Goal: Task Accomplishment & Management: Manage account settings

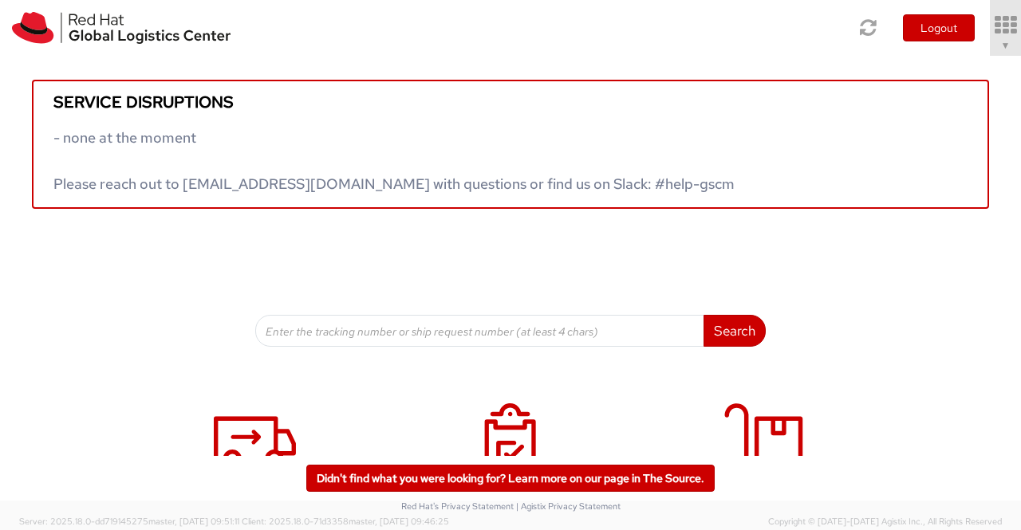
click at [1001, 41] on span "▼" at bounding box center [1006, 45] width 10 height 13
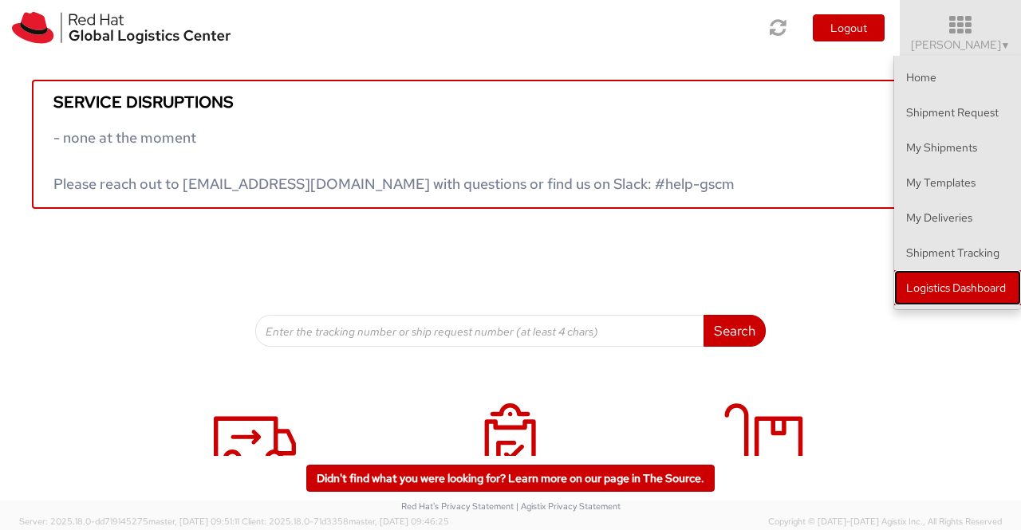
click at [923, 291] on link "Logistics Dashboard" at bounding box center [957, 287] width 127 height 35
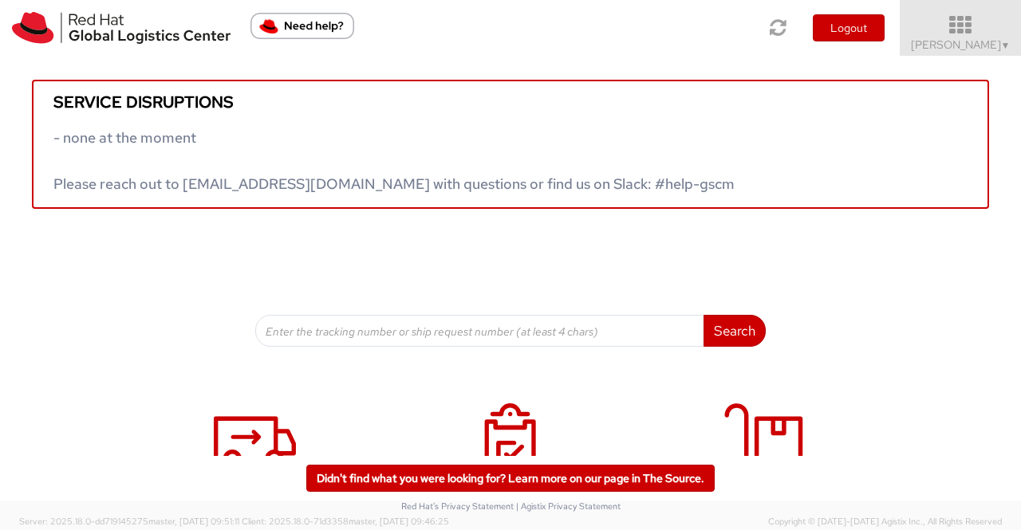
click at [990, 39] on span "Sumitra Hansdah ▼" at bounding box center [961, 44] width 100 height 14
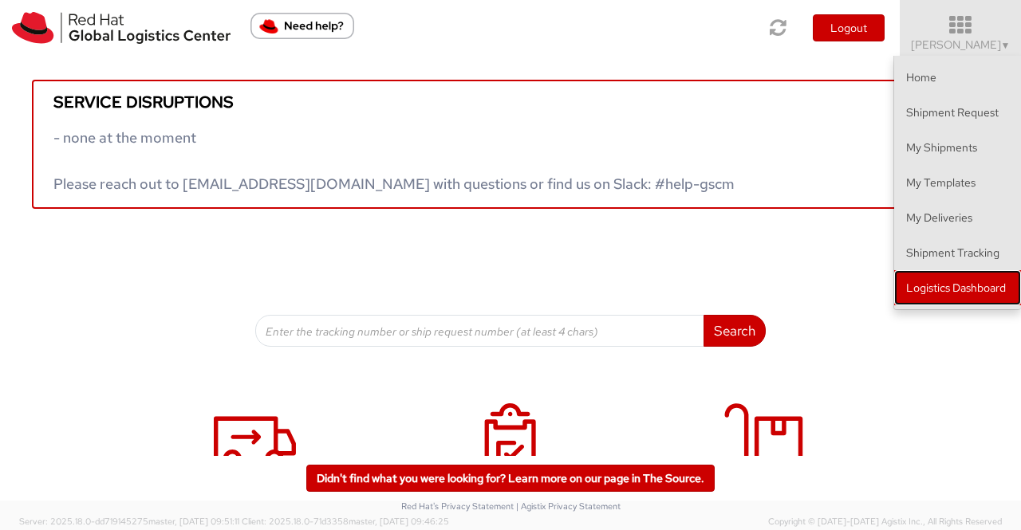
click at [974, 294] on link "Logistics Dashboard" at bounding box center [957, 287] width 127 height 35
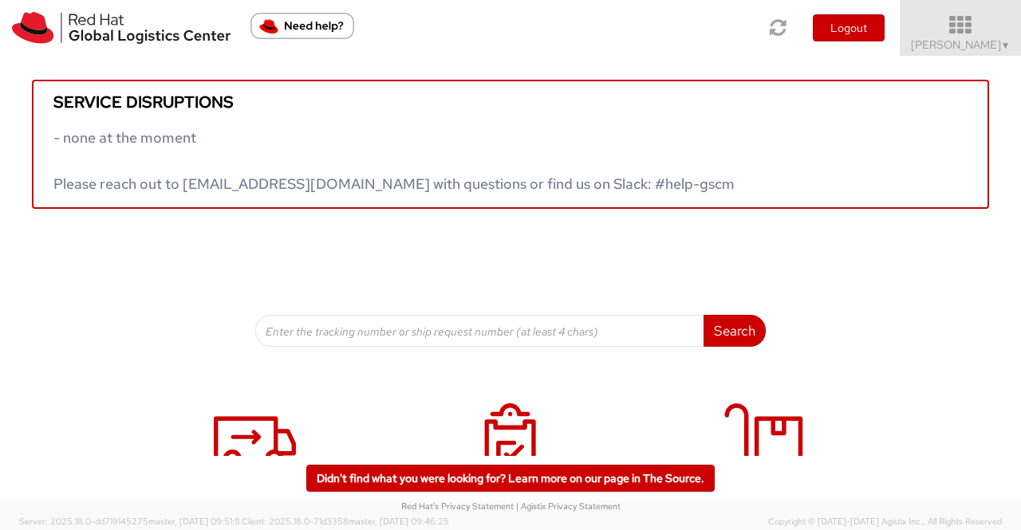
click at [984, 40] on span "Sumitra Hansdah ▼" at bounding box center [961, 44] width 100 height 14
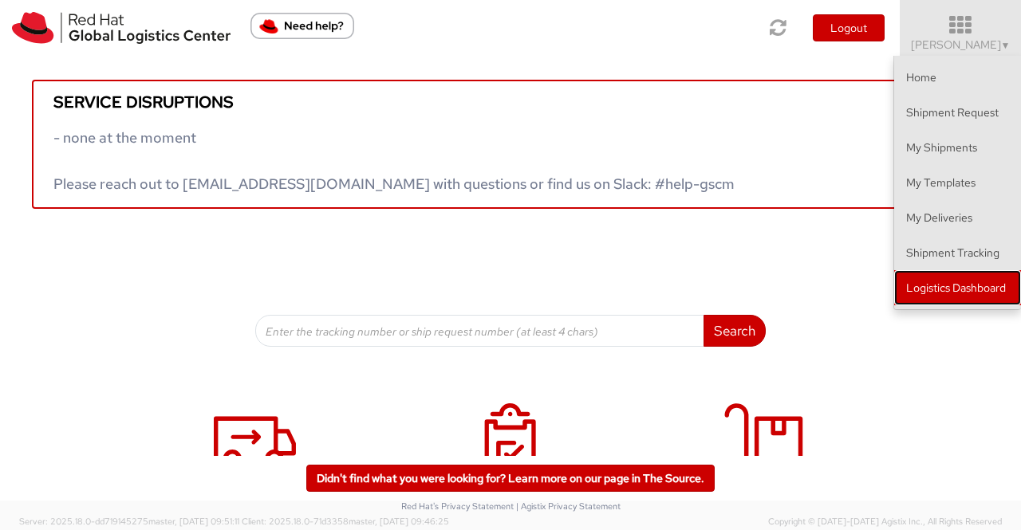
click at [965, 292] on link "Logistics Dashboard" at bounding box center [957, 287] width 127 height 35
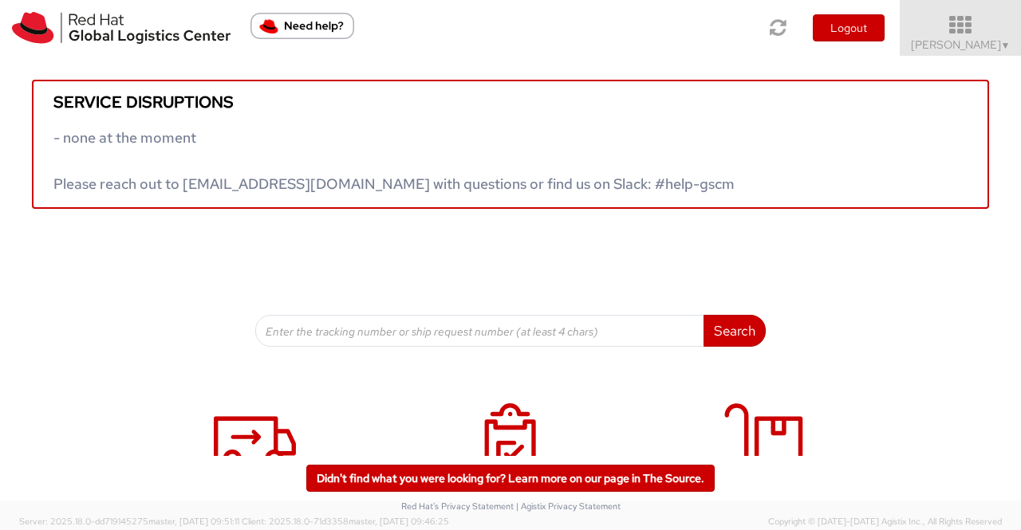
click at [967, 42] on span "Sumitra Hansdah ▼" at bounding box center [961, 44] width 100 height 14
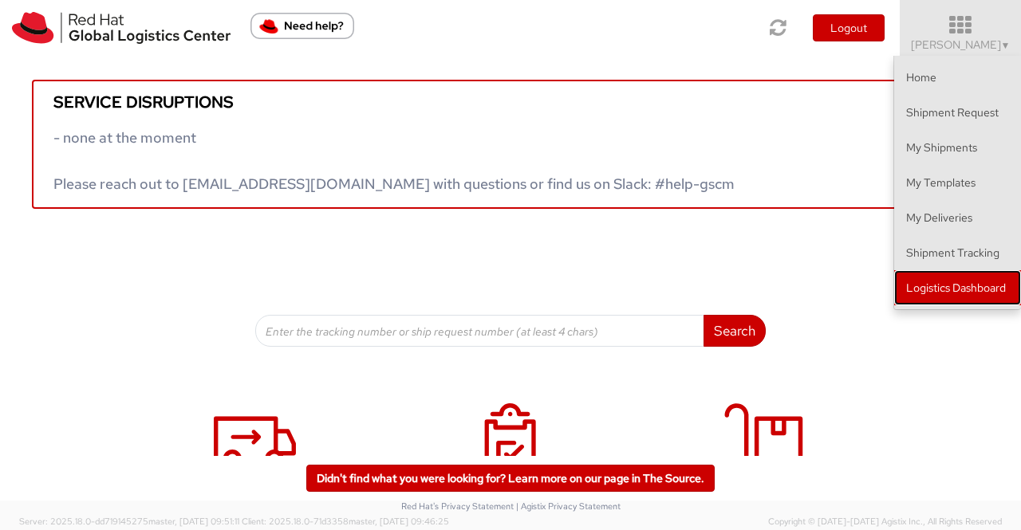
click at [992, 285] on link "Logistics Dashboard" at bounding box center [957, 287] width 127 height 35
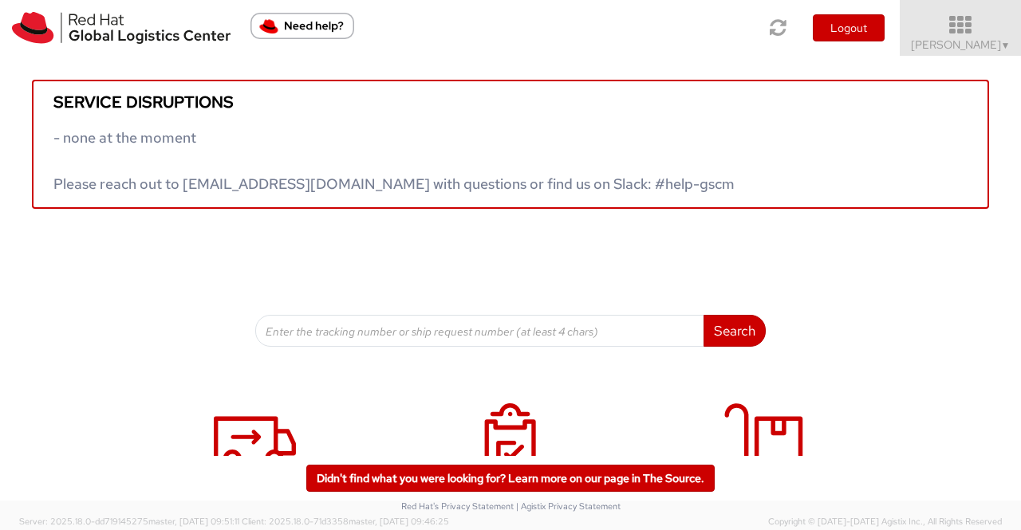
click at [1003, 41] on span "▼" at bounding box center [1006, 45] width 10 height 13
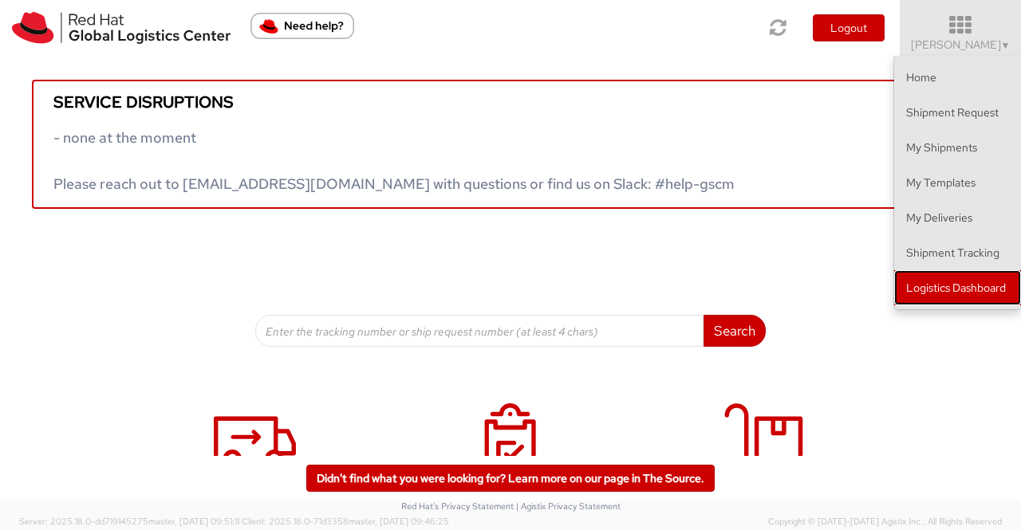
click at [975, 287] on link "Logistics Dashboard" at bounding box center [957, 287] width 127 height 35
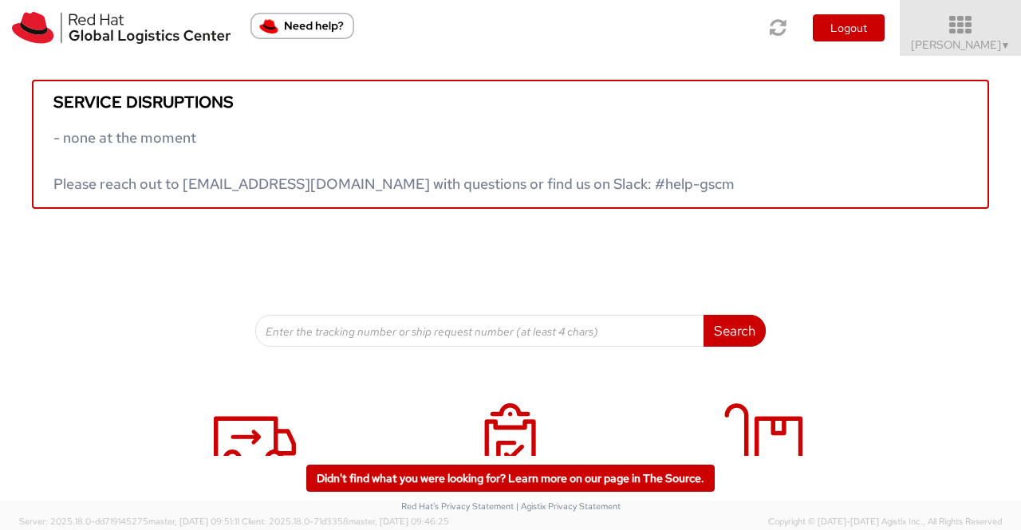
click at [985, 44] on span "Sumitra Hansdah ▼" at bounding box center [961, 44] width 100 height 14
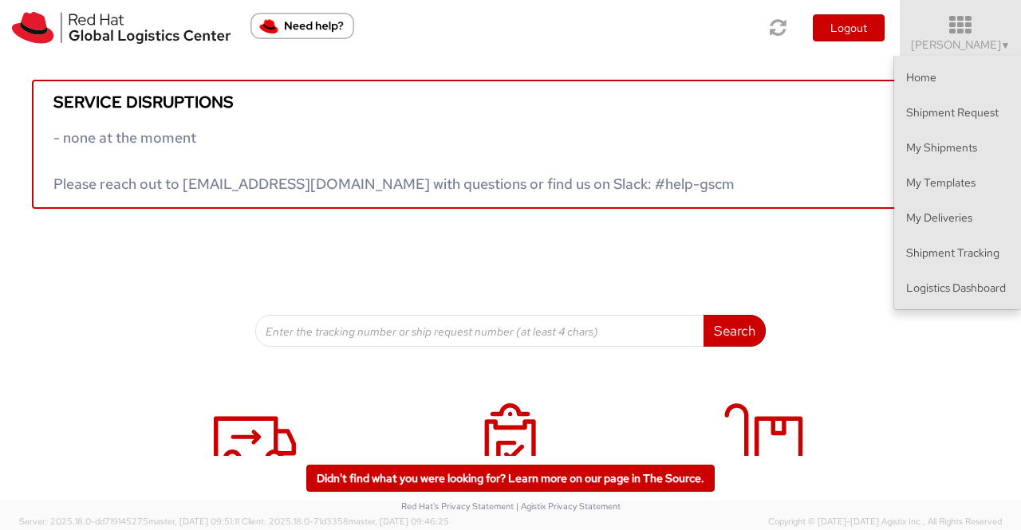
drag, startPoint x: 115, startPoint y: 285, endPoint x: 0, endPoint y: 6, distance: 301.8
click at [104, 278] on div "Service disruptions - none at the moment Please reach out to globallogistics@re…" at bounding box center [510, 201] width 1021 height 291
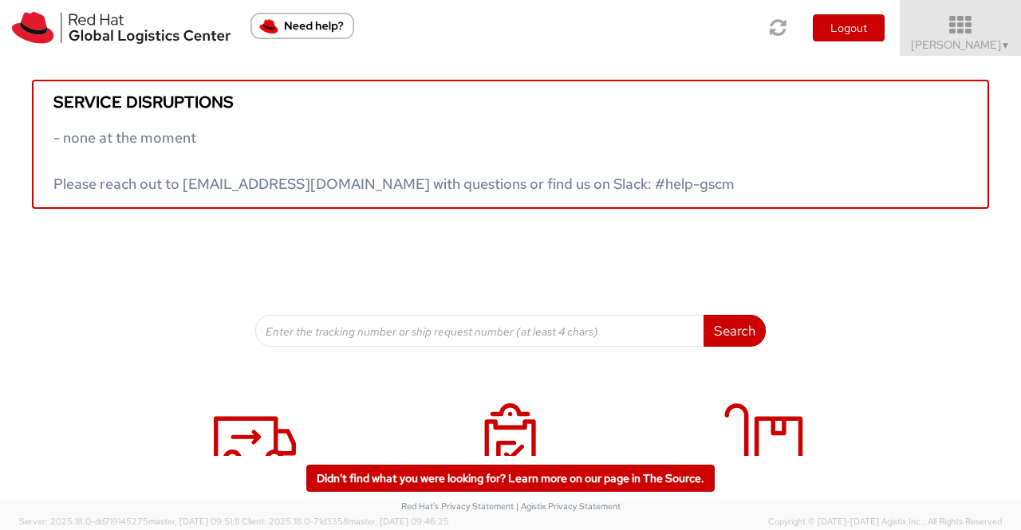
click at [1002, 45] on span "▼" at bounding box center [1006, 45] width 10 height 13
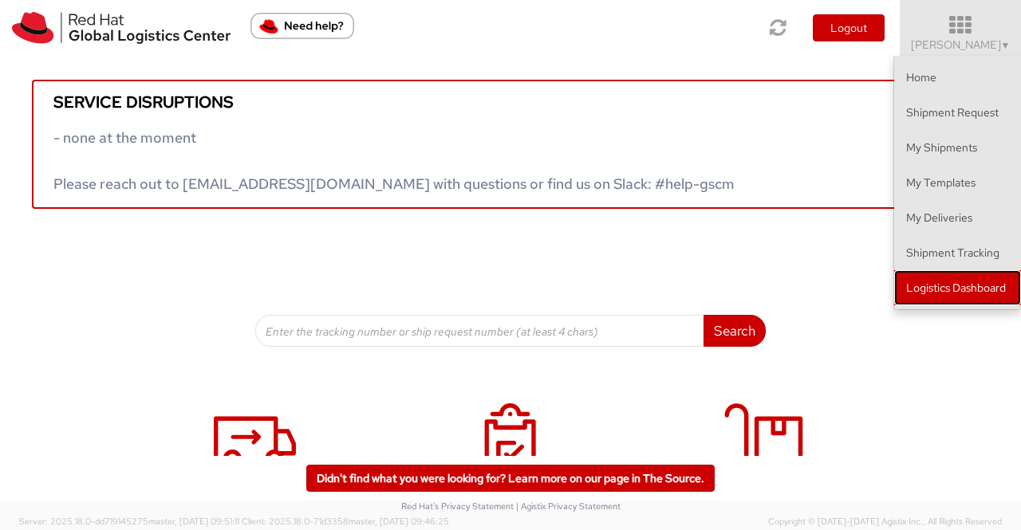
click at [964, 281] on link "Logistics Dashboard" at bounding box center [957, 287] width 127 height 35
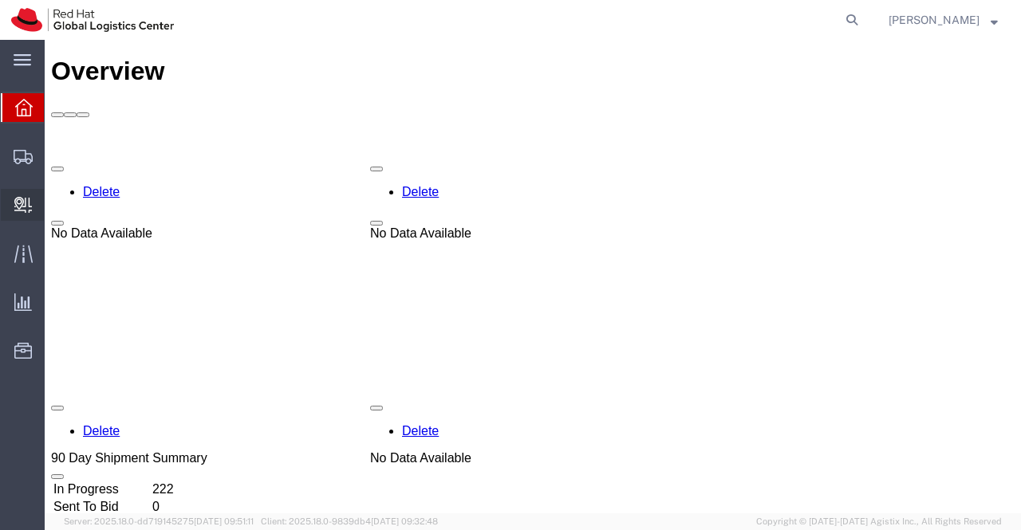
click at [0, 0] on span "Create Delivery" at bounding box center [0, 0] width 0 height 0
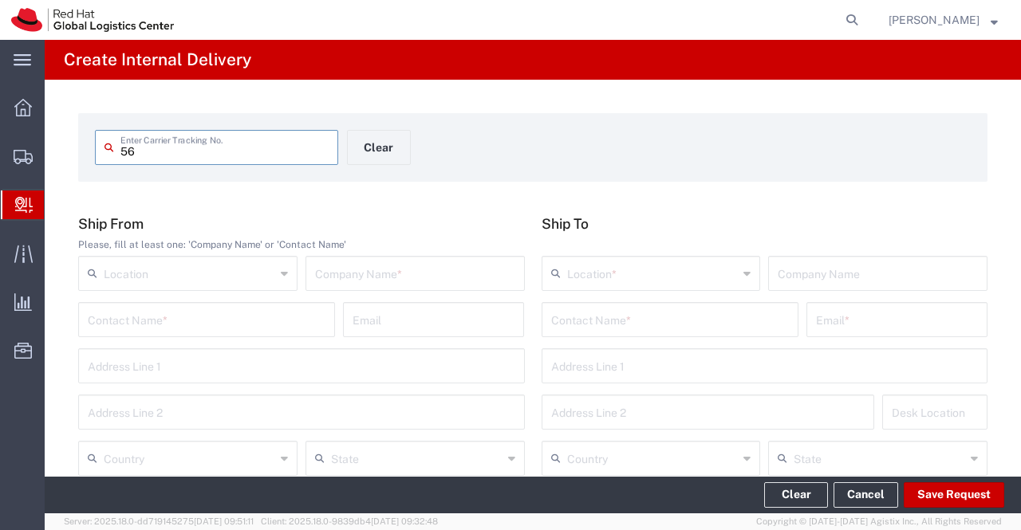
type input "5"
type input "53594536472"
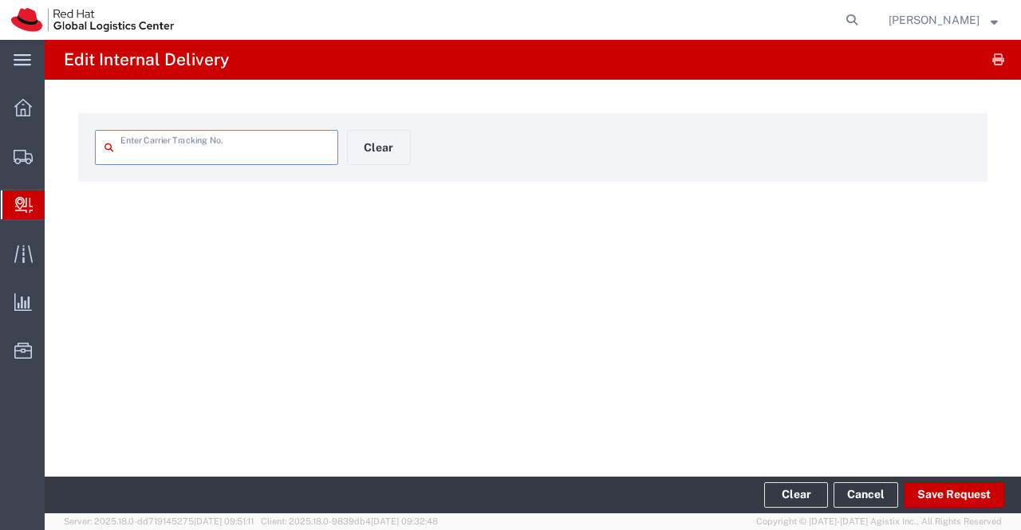
type input "53594536472"
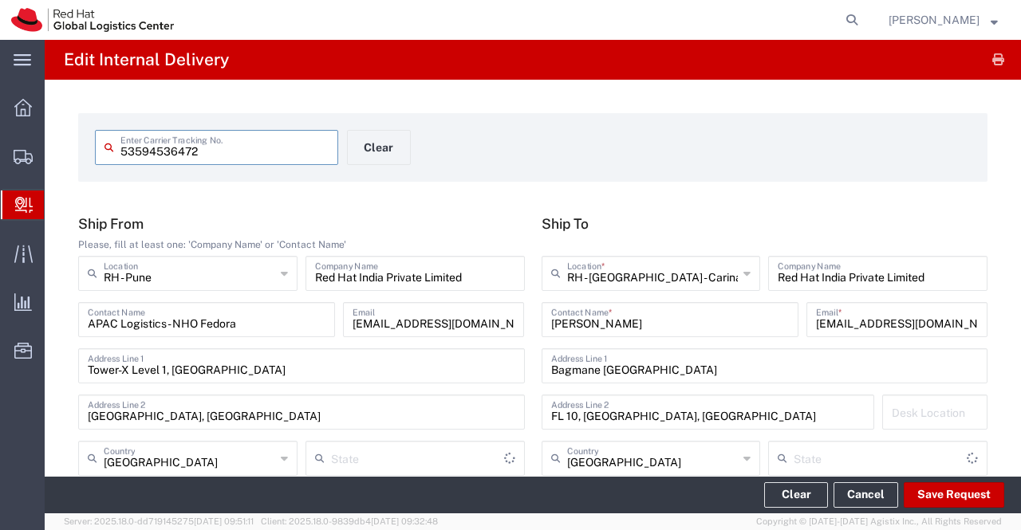
type input "Your Packaging"
type input "Ground"
type input "Mahārāshtra"
type input "Karnataka"
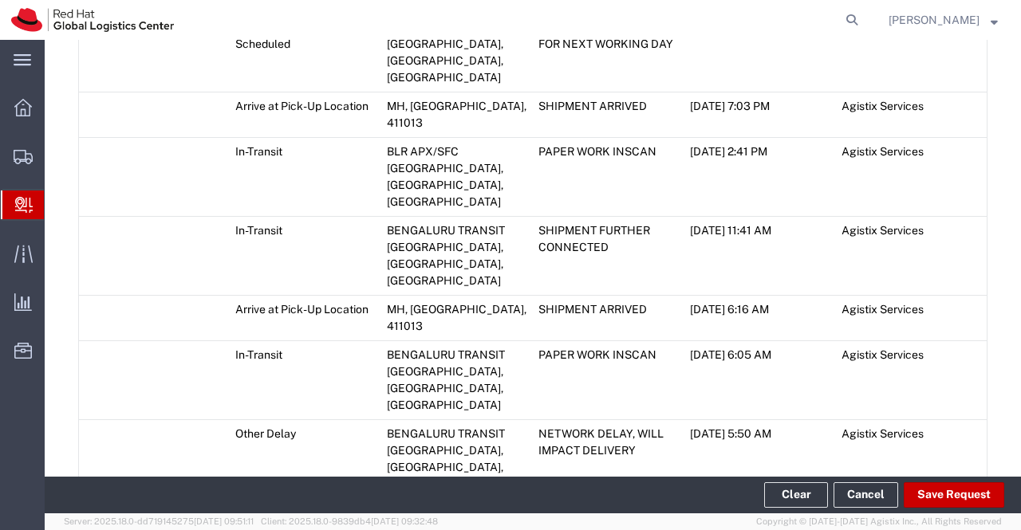
scroll to position [1393, 0]
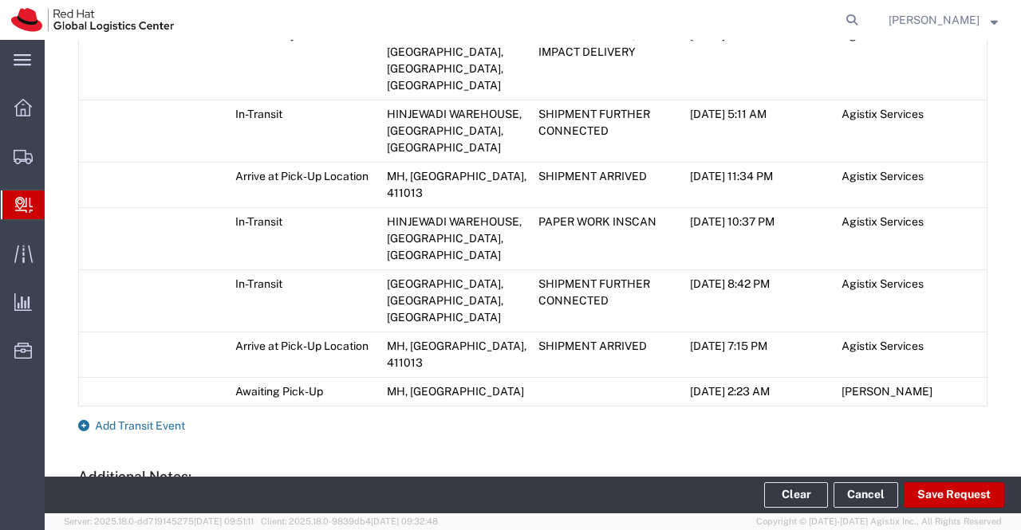
click at [85, 420] on icon at bounding box center [83, 425] width 11 height 11
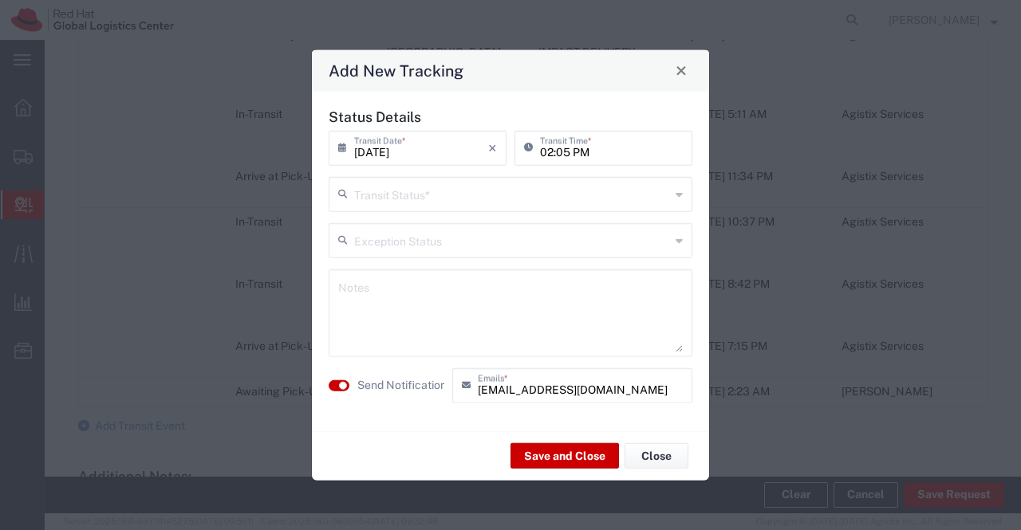
click at [676, 195] on icon at bounding box center [678, 194] width 7 height 26
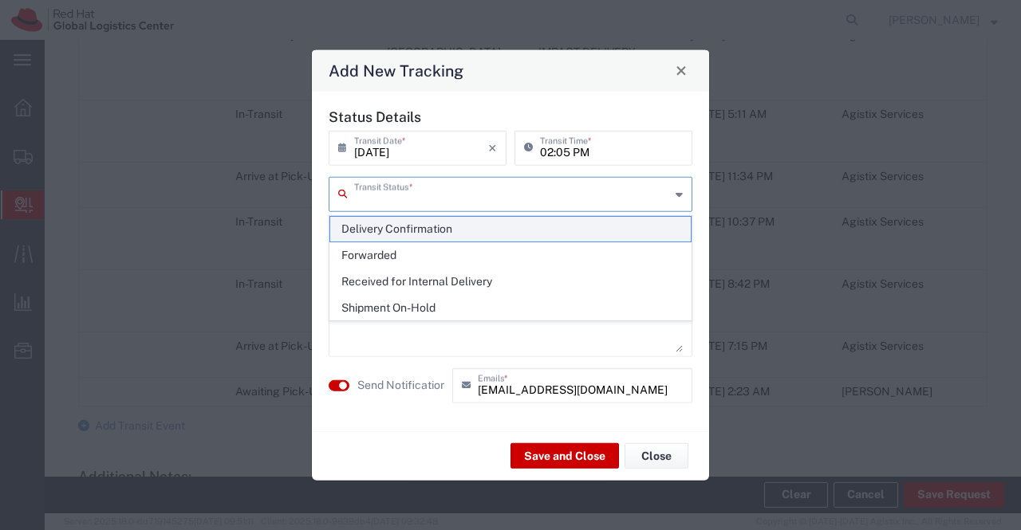
click at [671, 222] on span "Delivery Confirmation" at bounding box center [510, 229] width 361 height 25
type input "Delivery Confirmation"
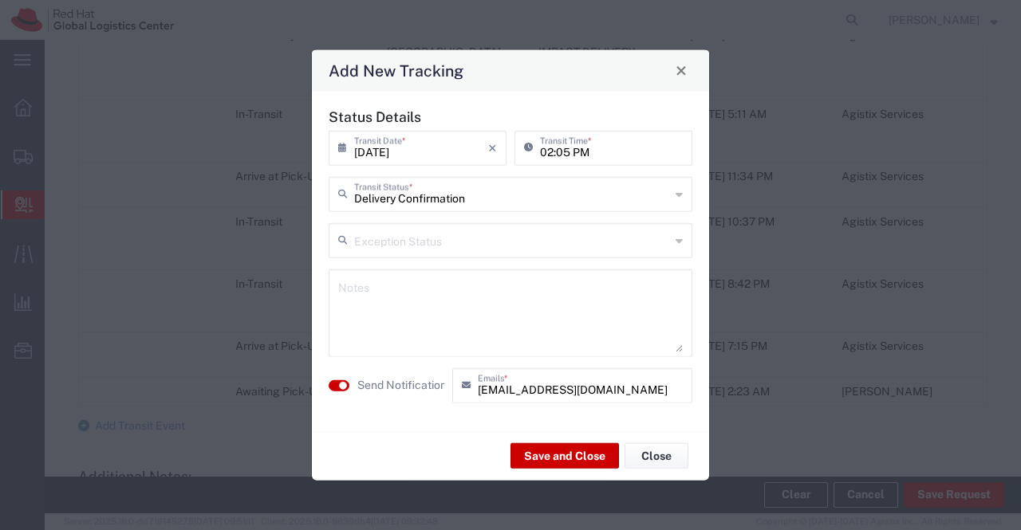
click at [672, 285] on textarea at bounding box center [510, 313] width 344 height 78
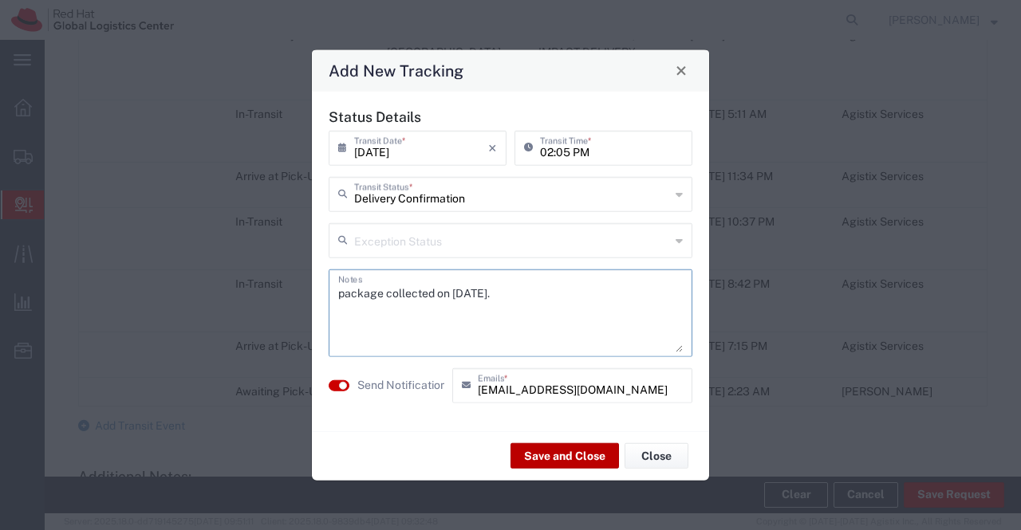
type textarea "package collected on [DATE]."
click at [544, 452] on button "Save and Close" at bounding box center [564, 456] width 108 height 26
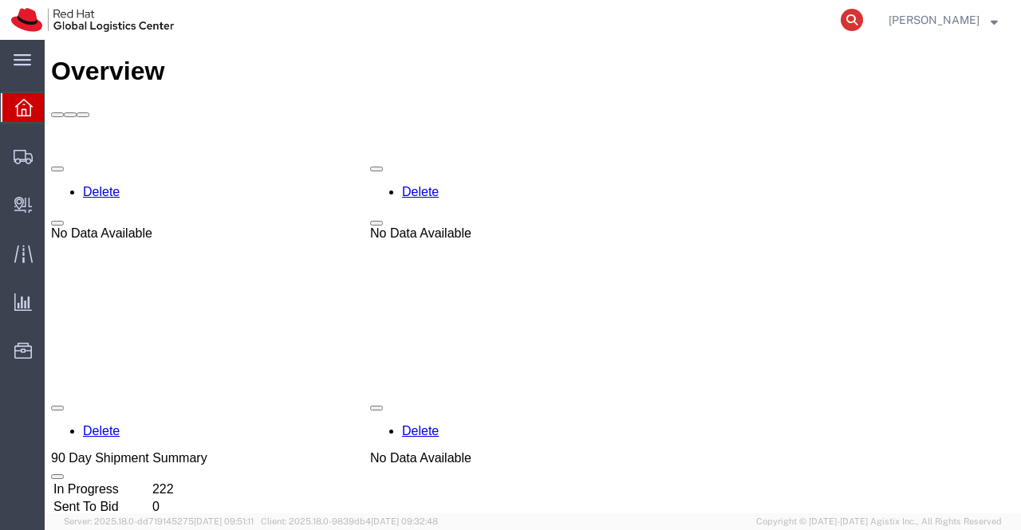
click at [855, 22] on icon at bounding box center [851, 20] width 22 height 22
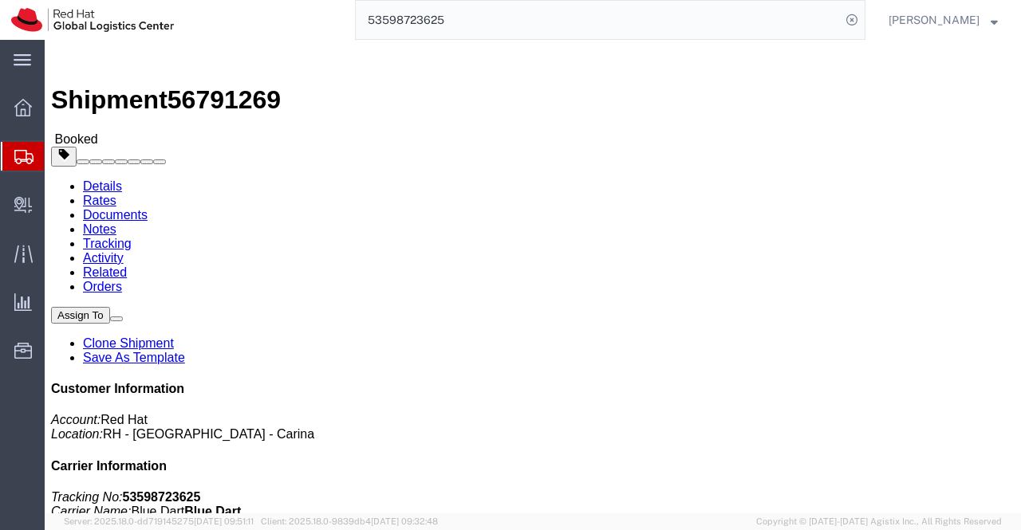
click link "Documents"
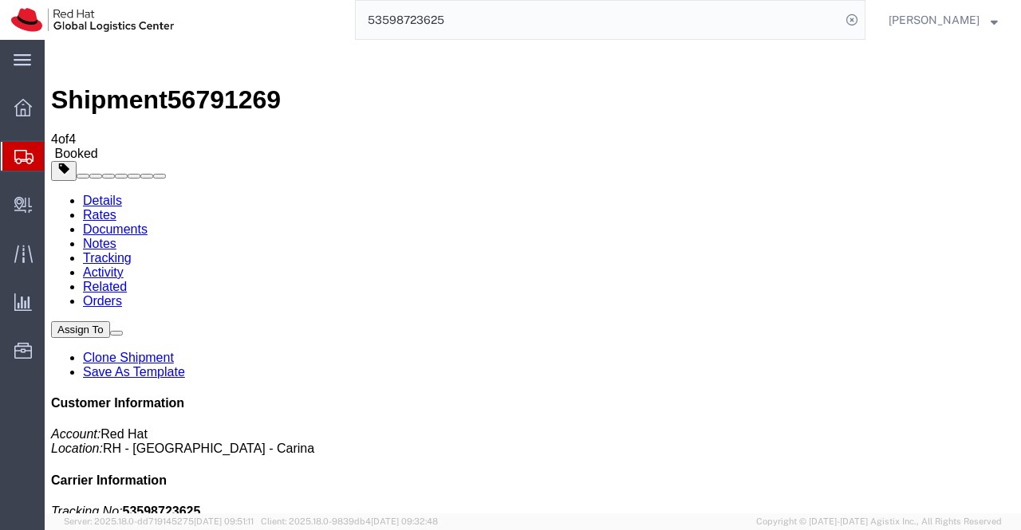
click at [60, 58] on img at bounding box center [60, 55] width 19 height 19
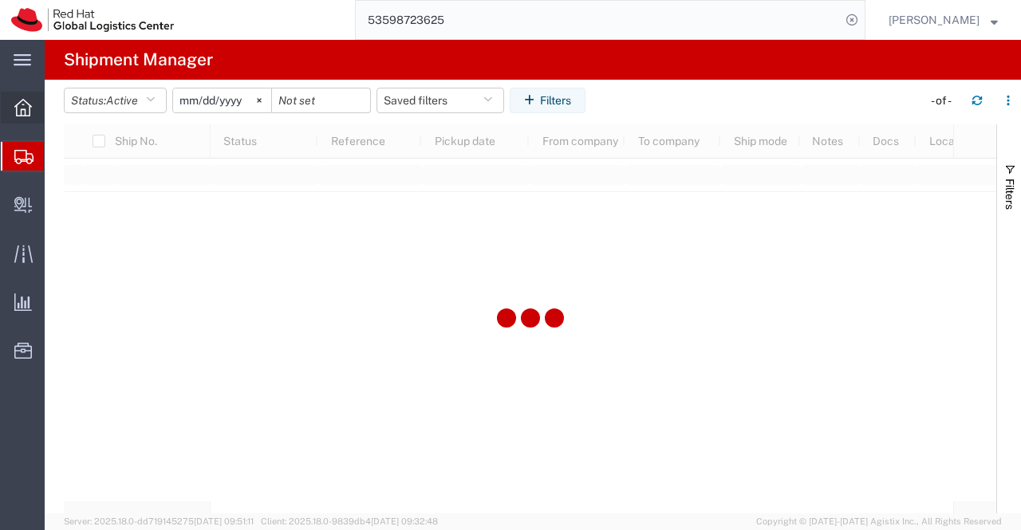
click at [21, 113] on icon at bounding box center [23, 108] width 18 height 18
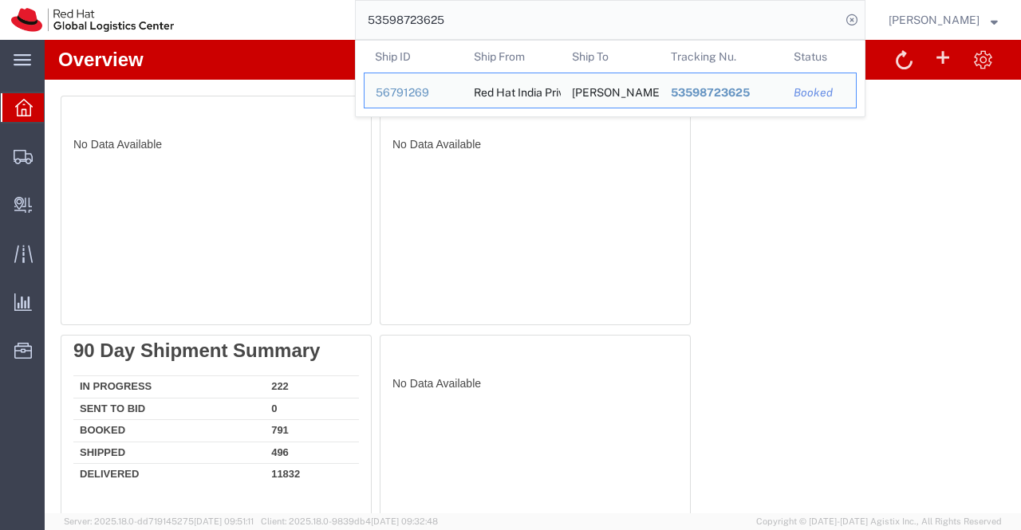
click at [463, 20] on input "53598723625" at bounding box center [598, 20] width 485 height 38
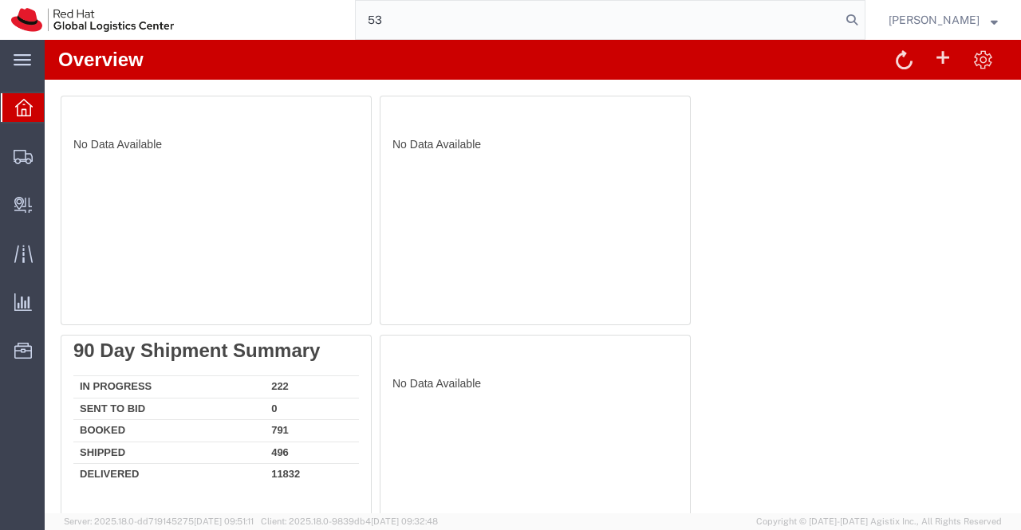
type input "5"
click at [0, 0] on span "Create Delivery" at bounding box center [0, 0] width 0 height 0
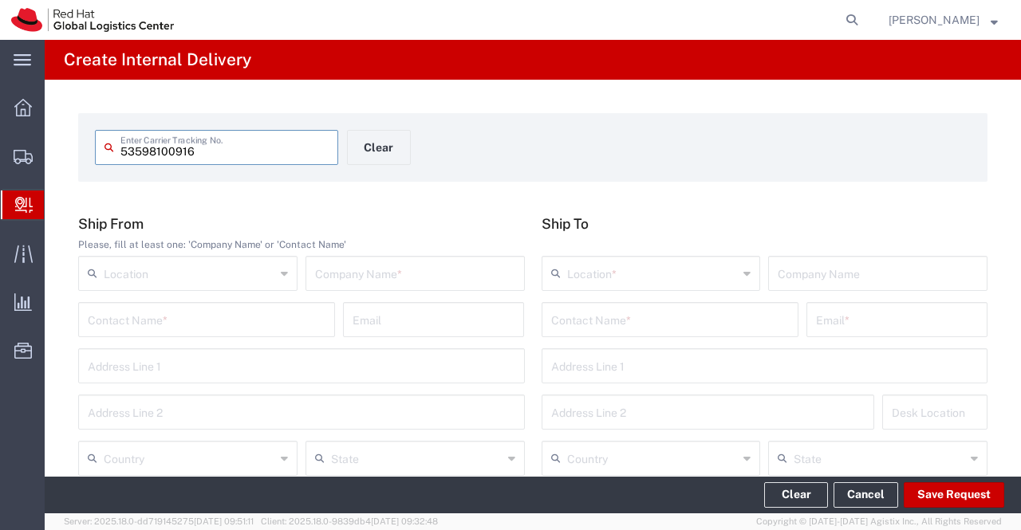
type input "53598100916"
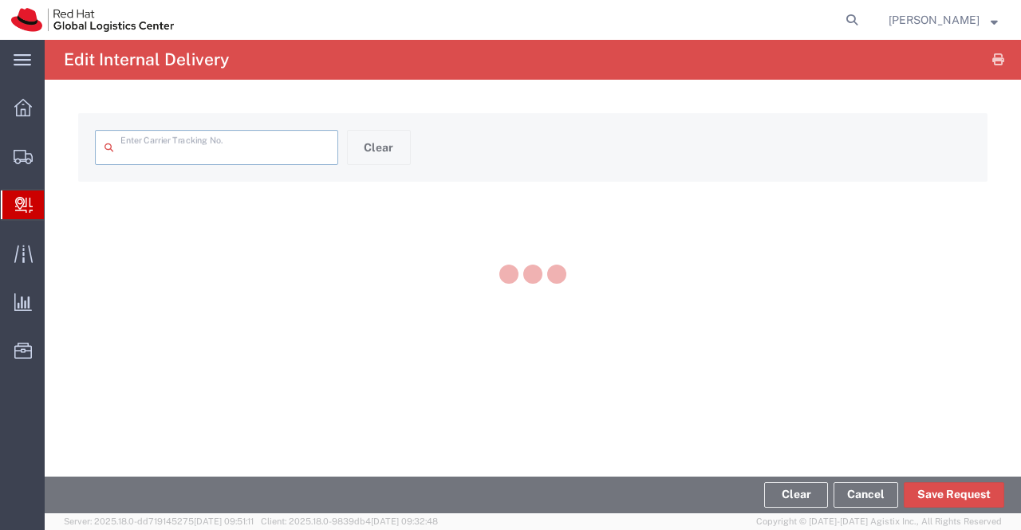
type input "53598100916"
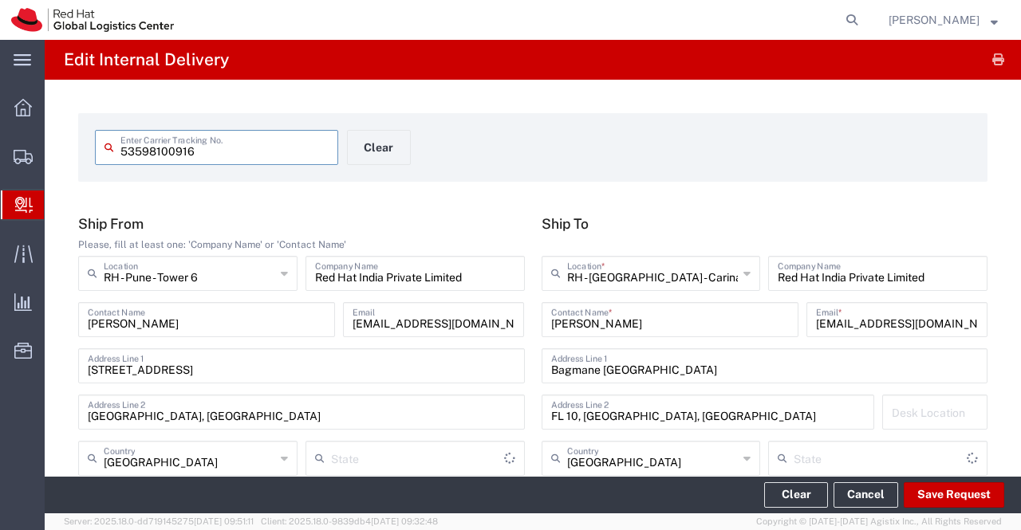
type input "Your Packaging"
type input "Ground"
type input "Mahārāshtra"
type input "[GEOGRAPHIC_DATA]"
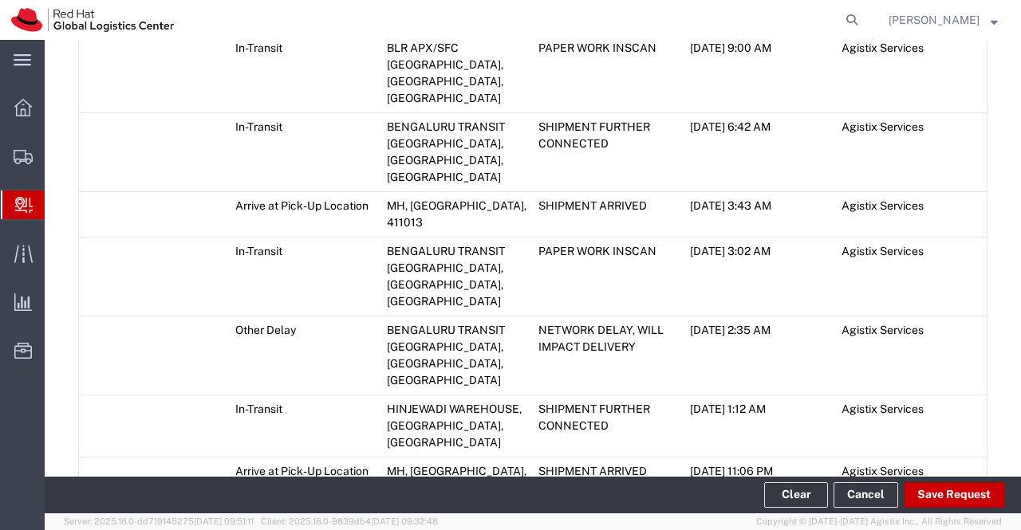
scroll to position [1116, 0]
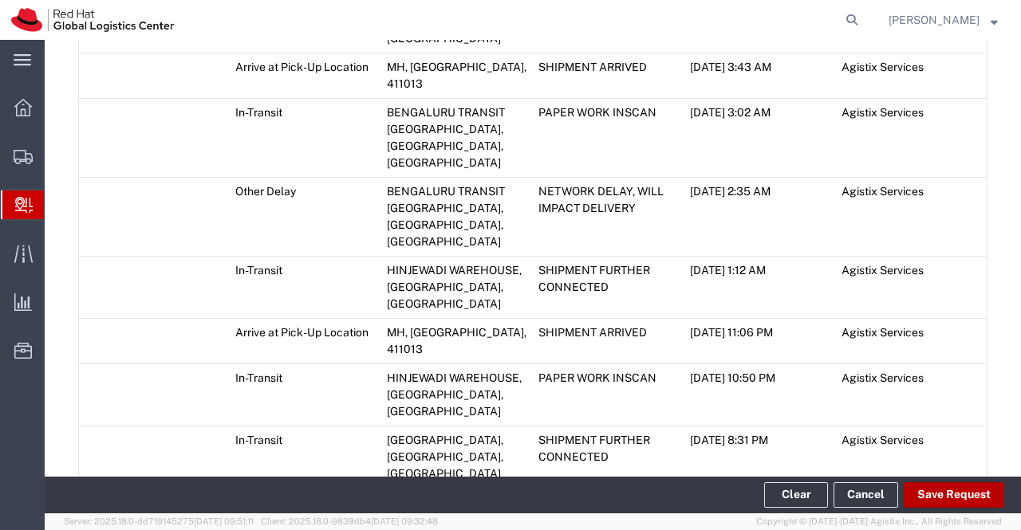
click at [937, 502] on button "Save Request" at bounding box center [953, 495] width 100 height 26
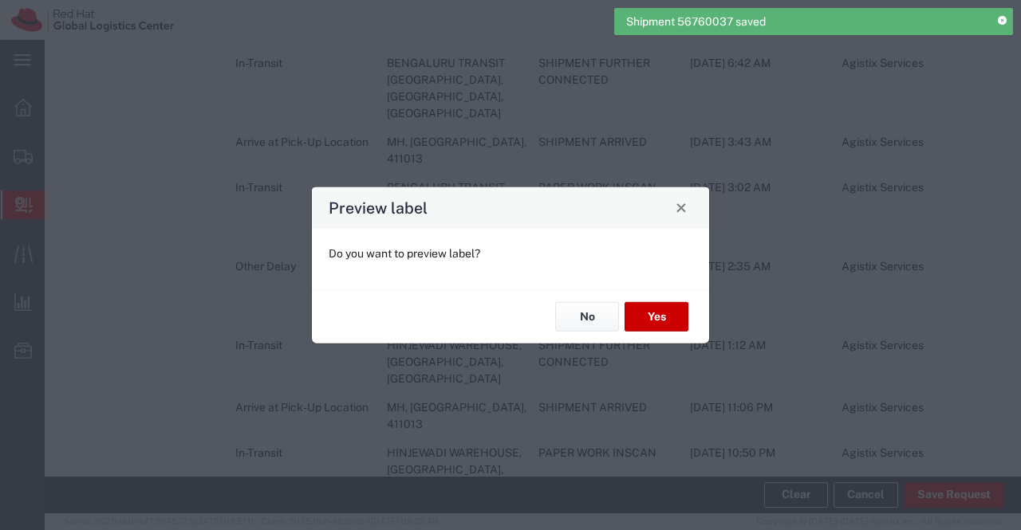
scroll to position [1145, 0]
type input "Your Packaging"
type input "Ground"
click at [581, 313] on button "No" at bounding box center [587, 317] width 64 height 30
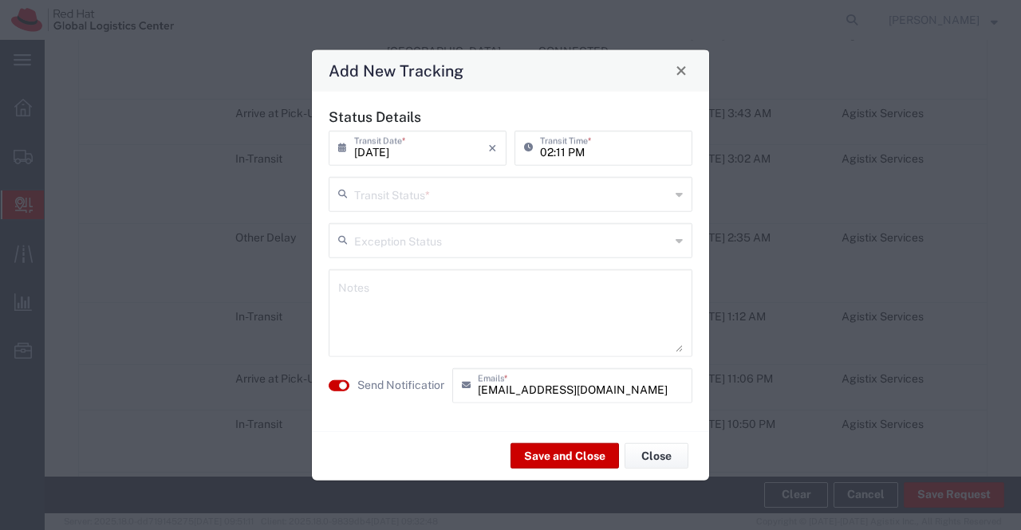
click at [683, 197] on icon at bounding box center [678, 194] width 7 height 26
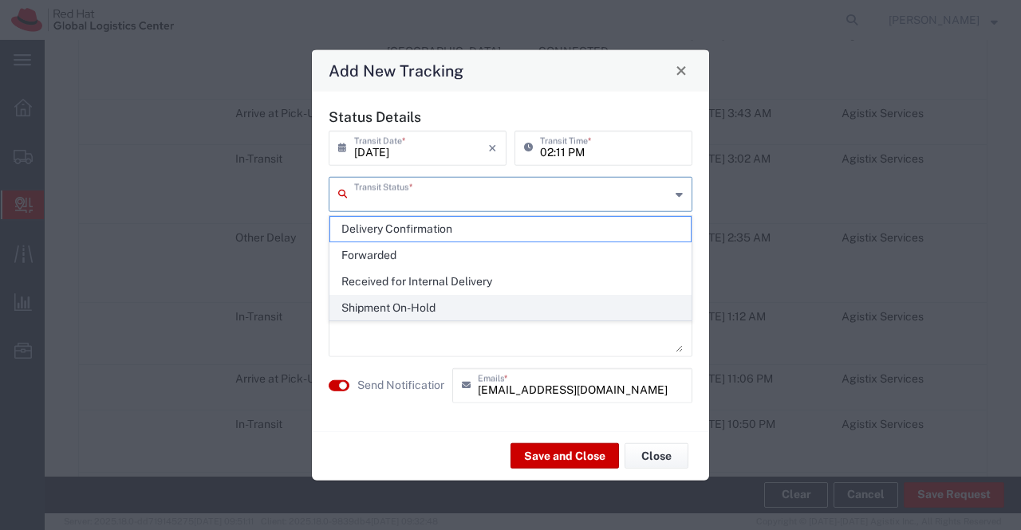
click at [620, 304] on span "Shipment On-Hold" at bounding box center [510, 308] width 361 height 25
type input "Shipment On-Hold"
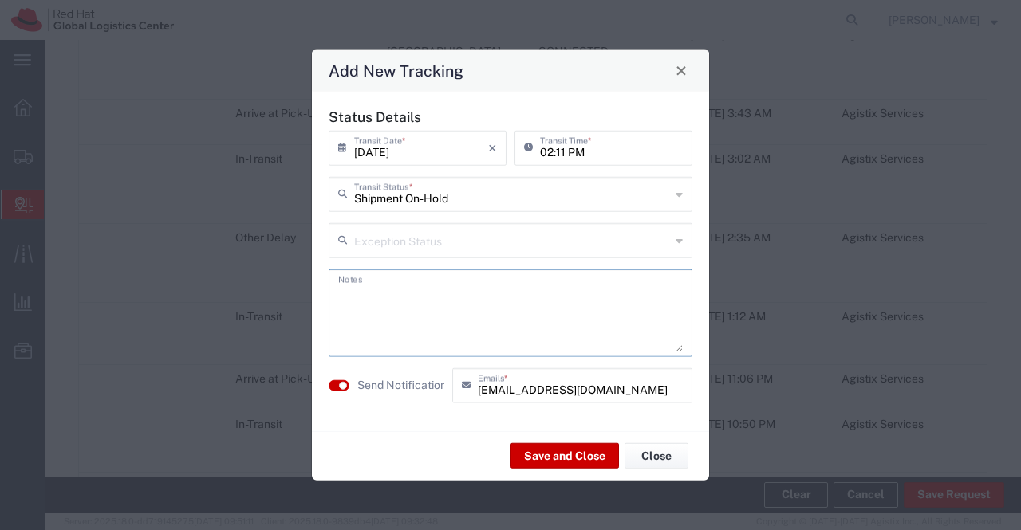
click at [620, 304] on textarea at bounding box center [510, 313] width 344 height 78
type textarea "package received on 12th Sept 2025."
click at [560, 450] on button "Save and Close" at bounding box center [564, 456] width 108 height 26
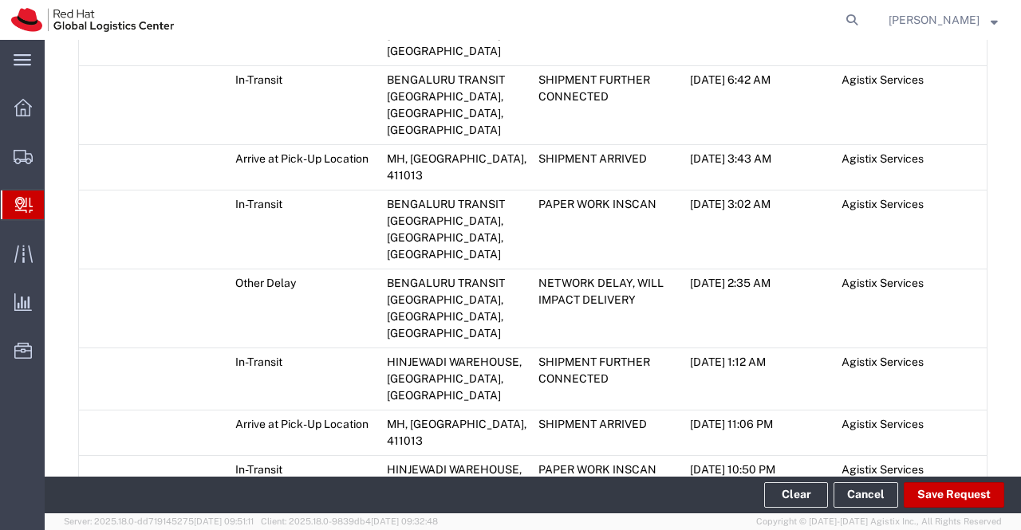
click at [0, 0] on span "Create Delivery" at bounding box center [0, 0] width 0 height 0
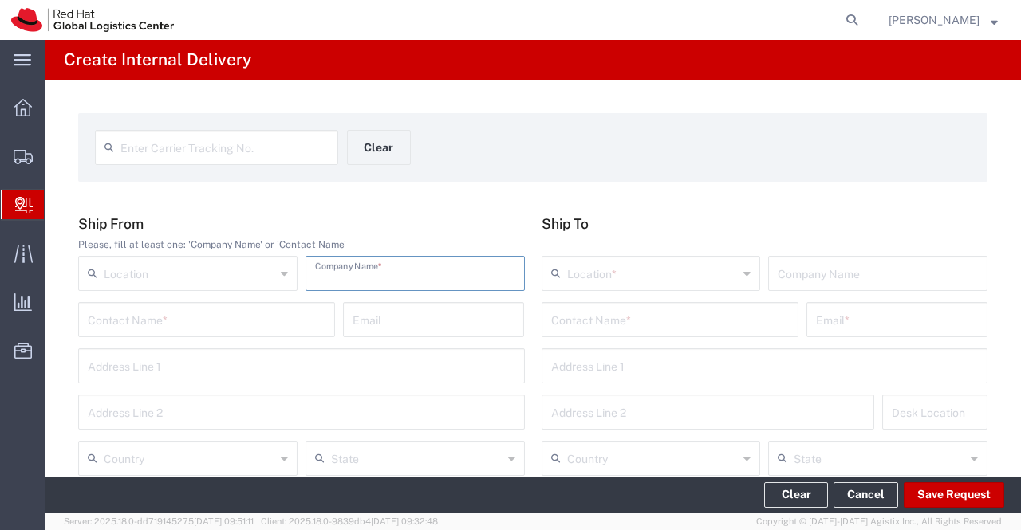
click at [384, 271] on input "text" at bounding box center [415, 272] width 200 height 28
type input "Chrit Managed Services India Pvt Ltd"
click at [361, 355] on input "text" at bounding box center [301, 365] width 427 height 28
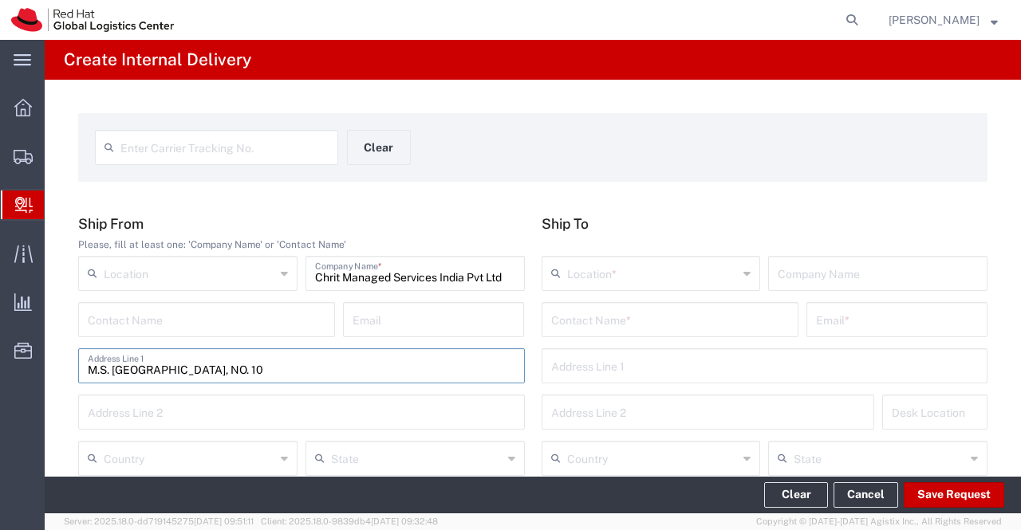
type input "M.S. Trust Complex, NO. 10"
click at [209, 411] on input "text" at bounding box center [301, 411] width 427 height 28
type input "DVG. Road, Basavanagudi, Bangalore - 56004"
click at [604, 313] on input "text" at bounding box center [670, 319] width 238 height 28
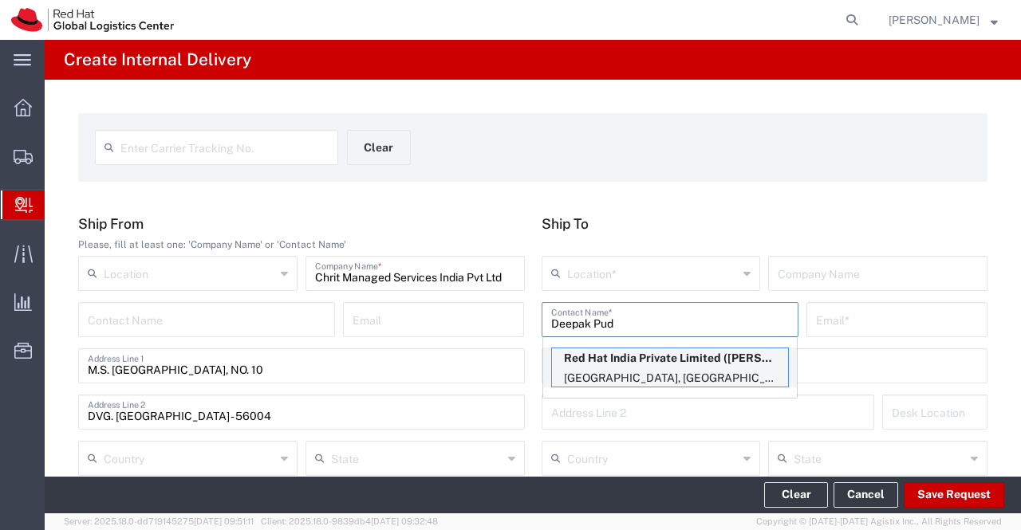
type input "Deepak Pud"
click at [622, 376] on p "Bagmane Constellation Business Park, FL 10, East Tower, Carina Building, FLEX, …" at bounding box center [670, 378] width 236 height 20
type input "RH - Bangalore - Carina"
type input "Red Hat India Private Limited"
type input "Deepak Pudipeddi"
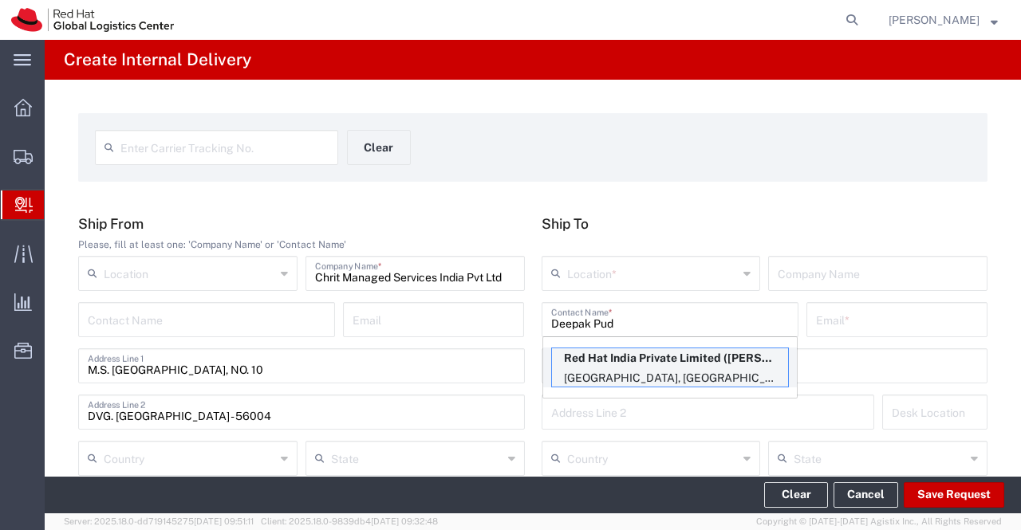
type input "dpudiped@redhat.com"
type input "Bagmane [GEOGRAPHIC_DATA]"
type input "FL 10, [GEOGRAPHIC_DATA], [GEOGRAPHIC_DATA]"
type input "FLEX"
type input "[GEOGRAPHIC_DATA]"
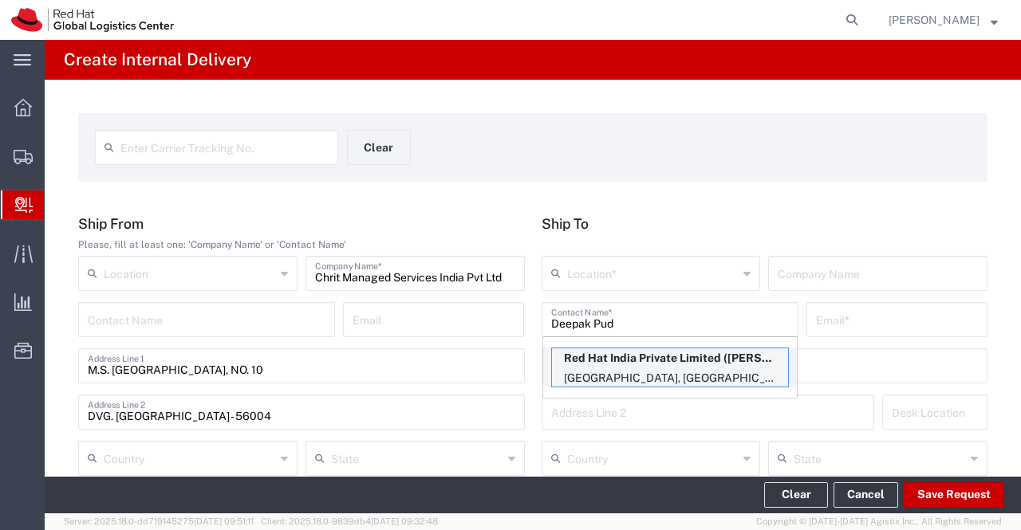
type input "[GEOGRAPHIC_DATA]"
type input "560037"
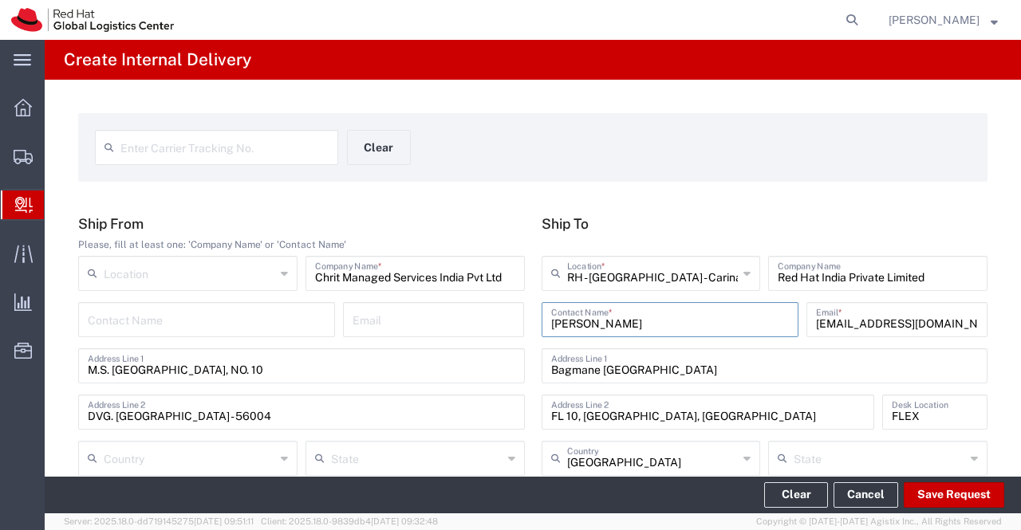
type input "[GEOGRAPHIC_DATA]"
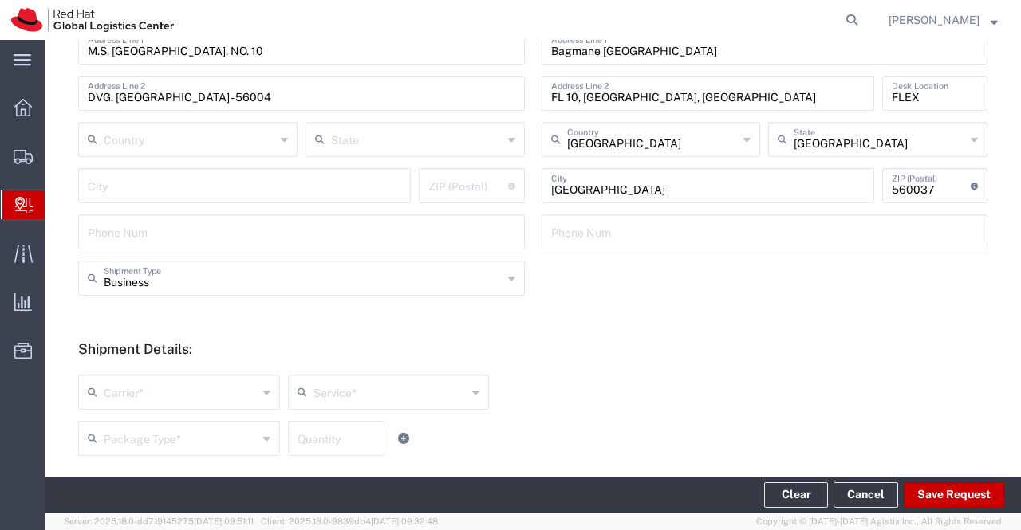
click at [263, 392] on icon at bounding box center [266, 393] width 7 height 26
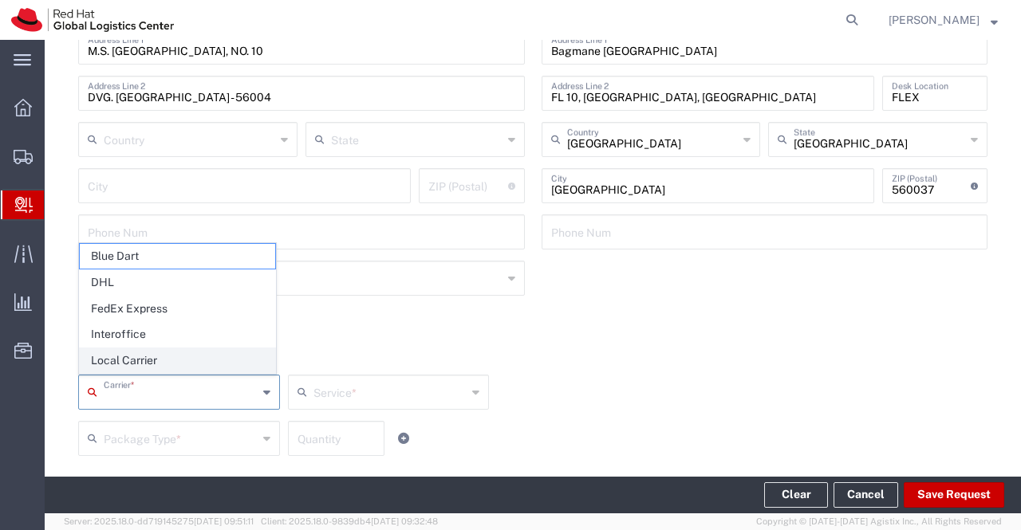
click at [237, 355] on span "Local Carrier" at bounding box center [177, 360] width 195 height 25
type input "Local Carrier"
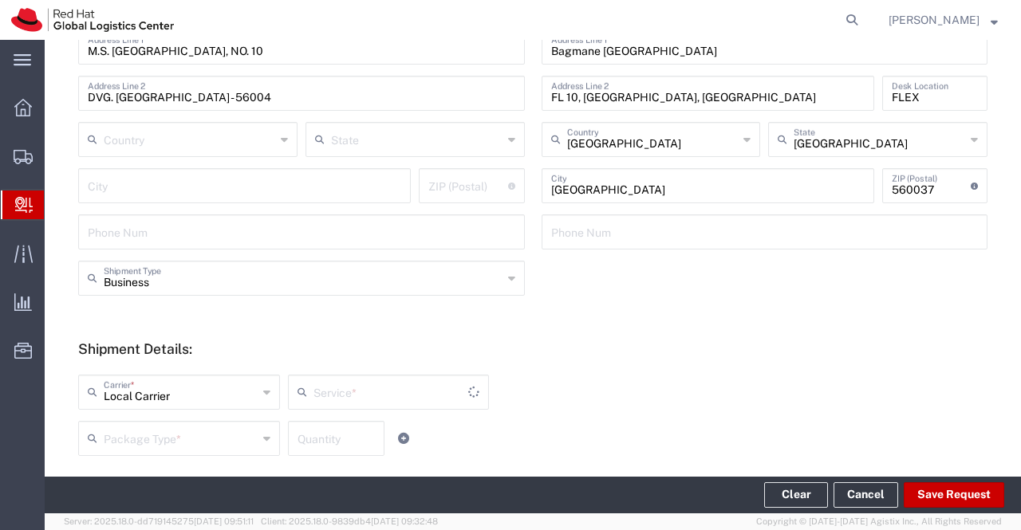
type input "Local_Ground"
click at [265, 439] on icon at bounding box center [266, 439] width 7 height 26
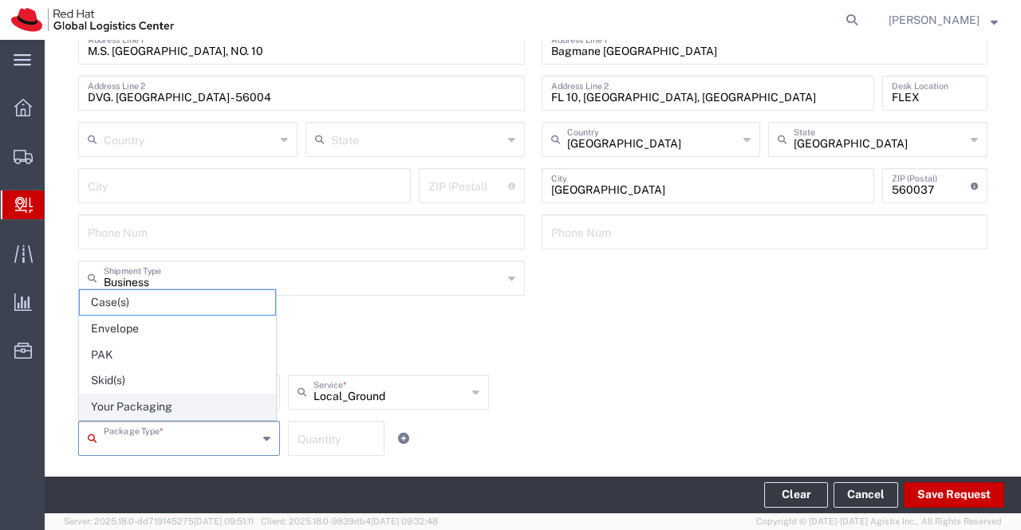
click at [262, 404] on span "Your Packaging" at bounding box center [177, 407] width 195 height 25
type input "Your Packaging"
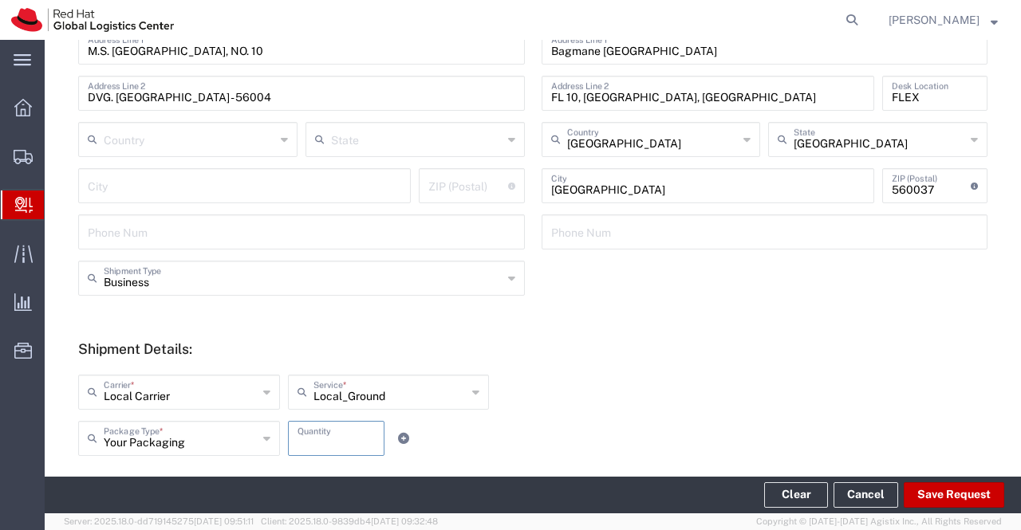
click at [330, 436] on input "number" at bounding box center [335, 437] width 77 height 28
type input "1"
click at [675, 410] on div "Local Carrier Carrier * Blue Dart DHL FedEx Express Interoffice Local Carrier L…" at bounding box center [388, 398] width 628 height 46
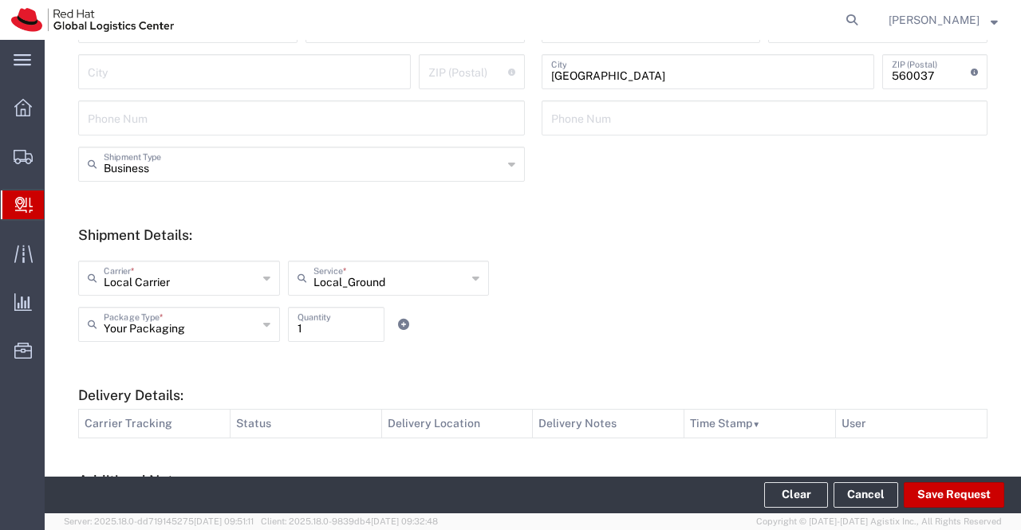
scroll to position [609, 0]
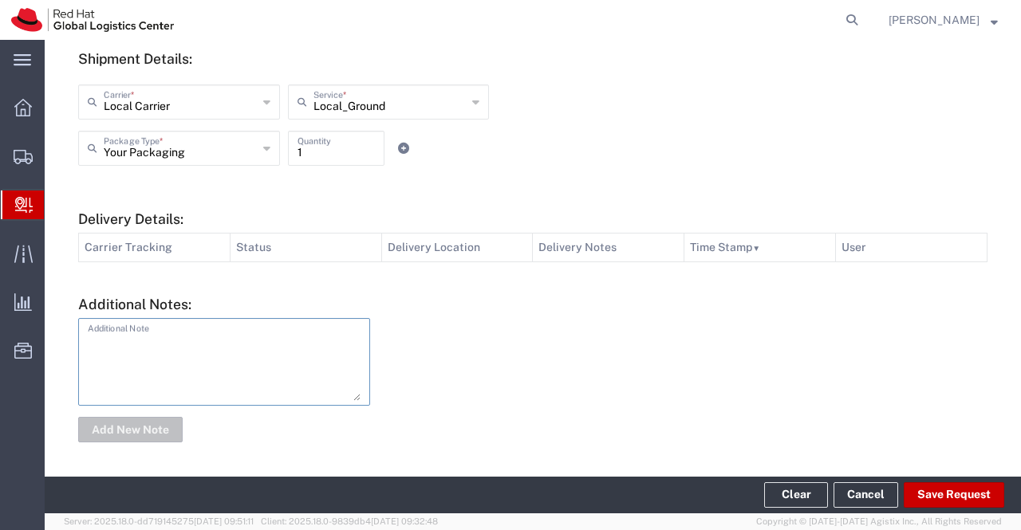
click at [305, 345] on textarea at bounding box center [224, 362] width 273 height 78
type textarea "IT Asset."
click at [112, 427] on button "Add New Note" at bounding box center [130, 430] width 104 height 26
click at [959, 499] on button "Save Request" at bounding box center [953, 495] width 100 height 26
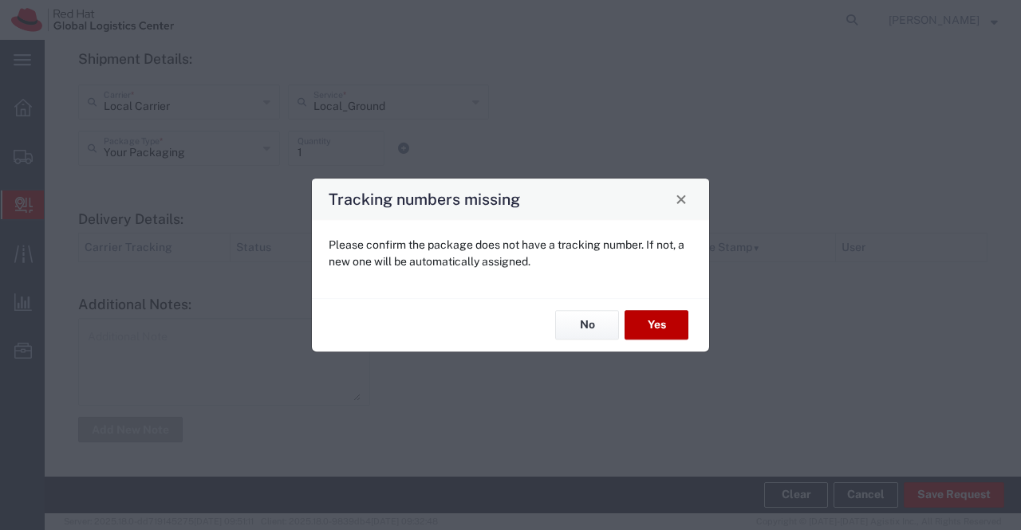
click at [662, 328] on button "Yes" at bounding box center [656, 326] width 64 height 30
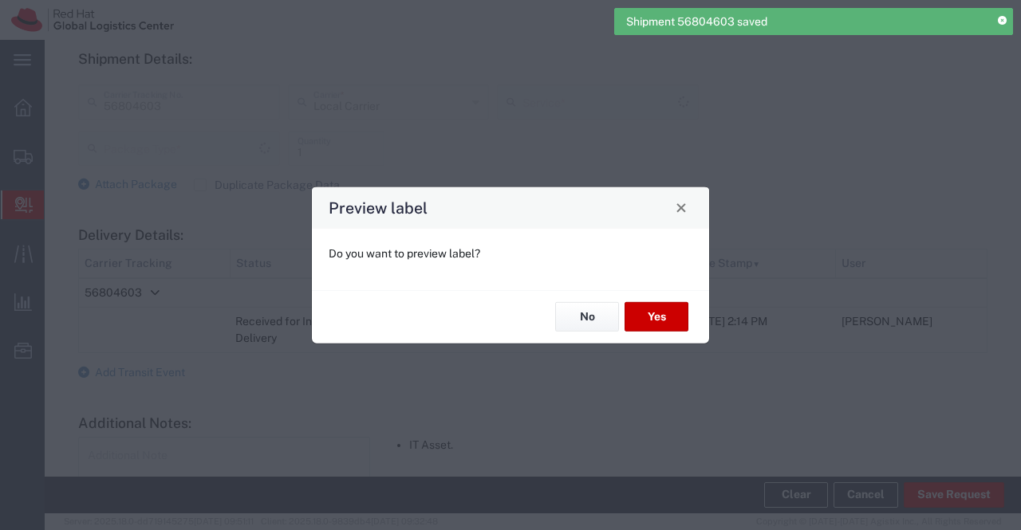
type input "Your Packaging"
type input "Local_Ground"
click at [596, 317] on button "No" at bounding box center [587, 317] width 64 height 30
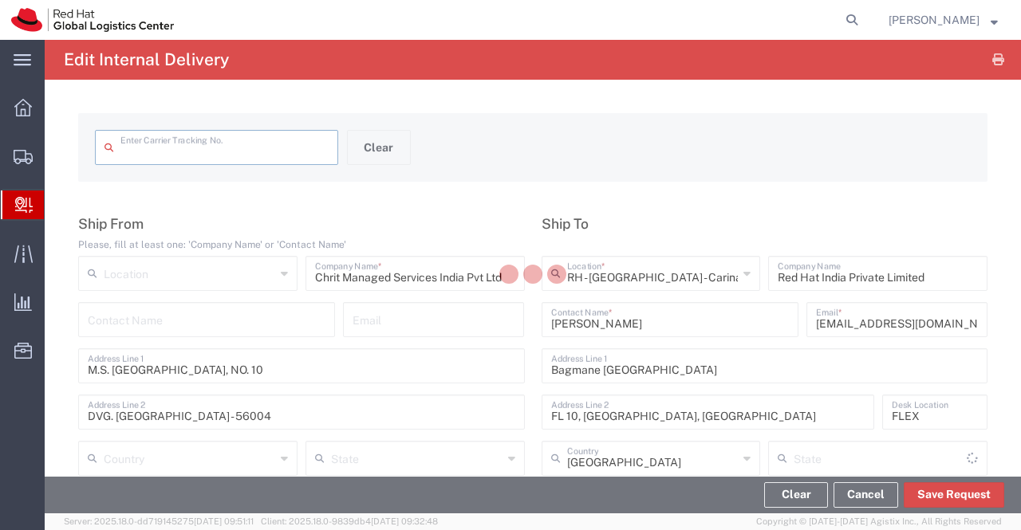
type input "56804603"
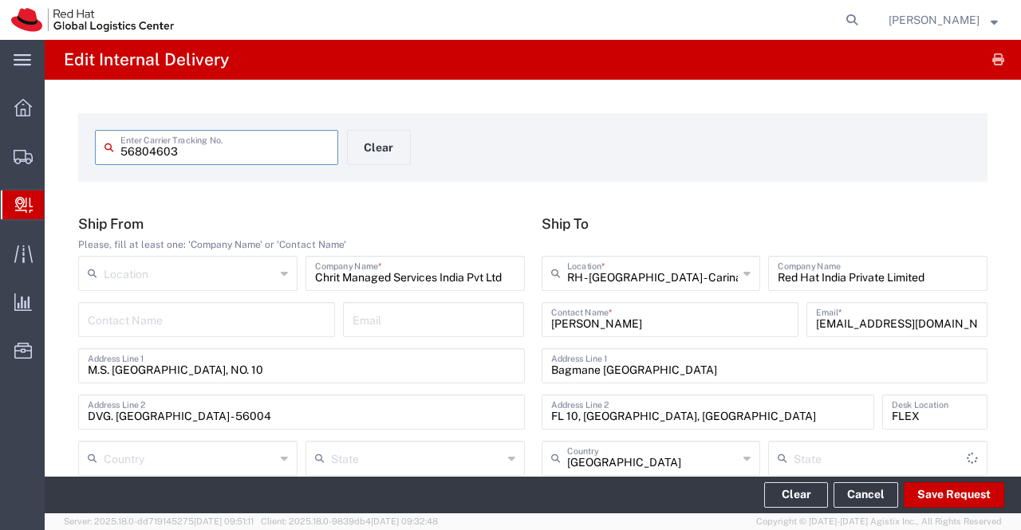
type input "Local_Ground"
type input "Your Packaging"
type input "[GEOGRAPHIC_DATA]"
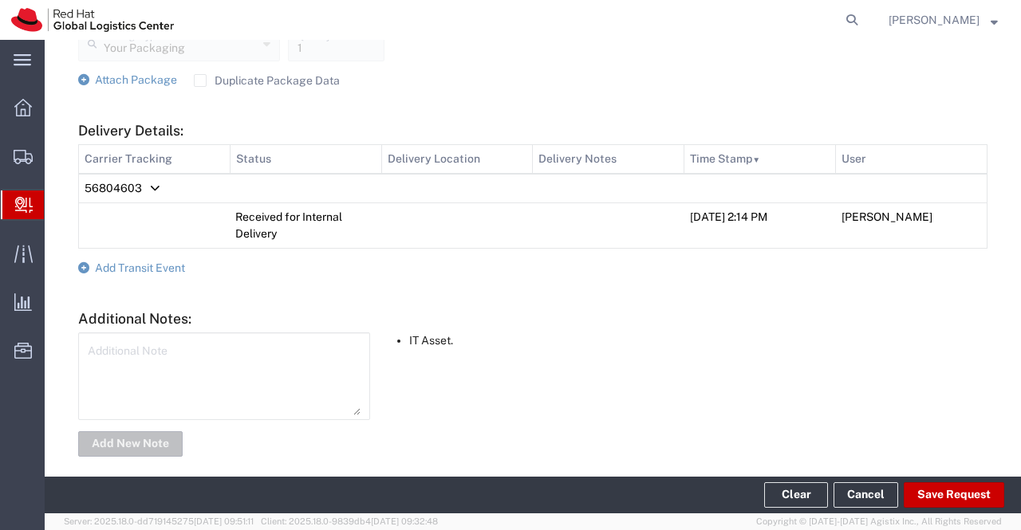
scroll to position [698, 0]
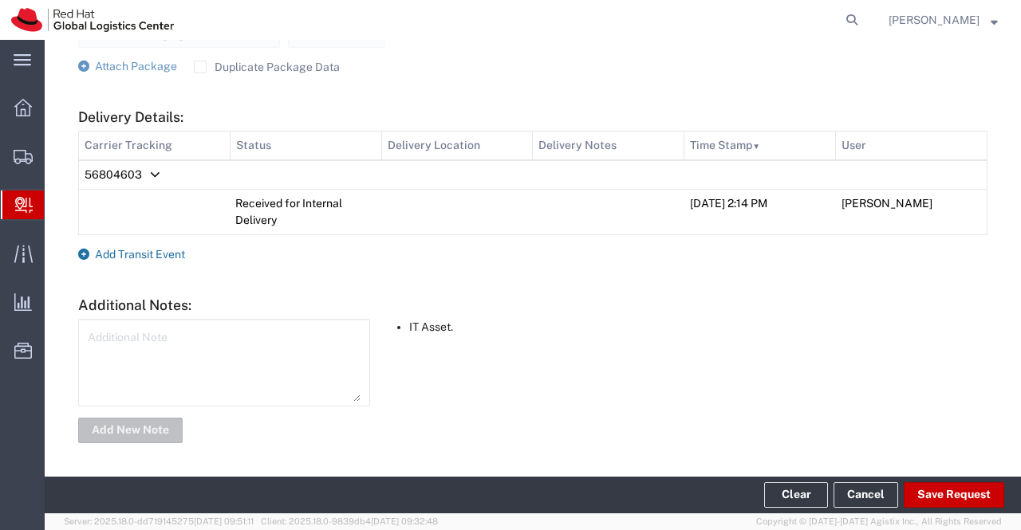
click at [89, 251] on link "Add Transit Event" at bounding box center [131, 254] width 107 height 13
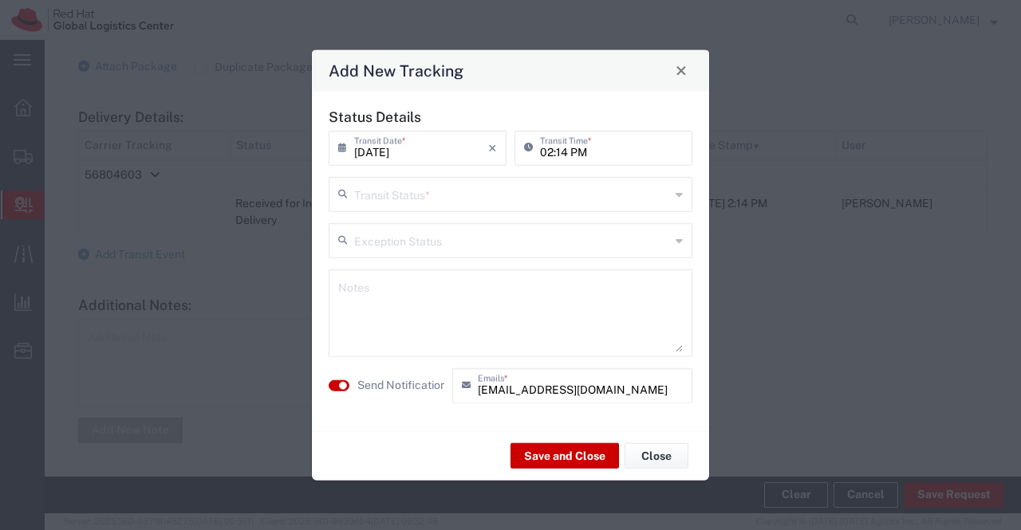
click at [677, 192] on icon at bounding box center [678, 194] width 7 height 26
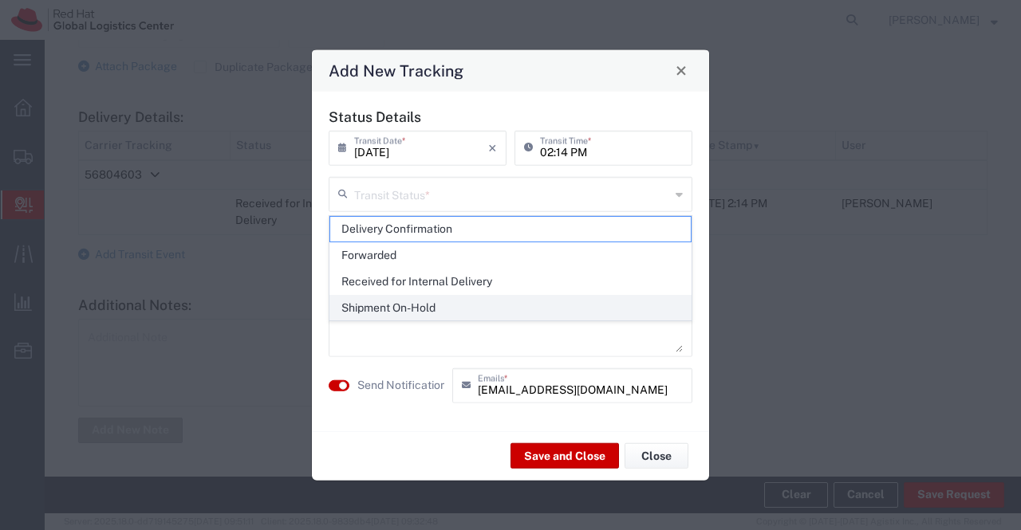
click at [632, 299] on span "Shipment On-Hold" at bounding box center [510, 308] width 361 height 25
type input "Shipment On-Hold"
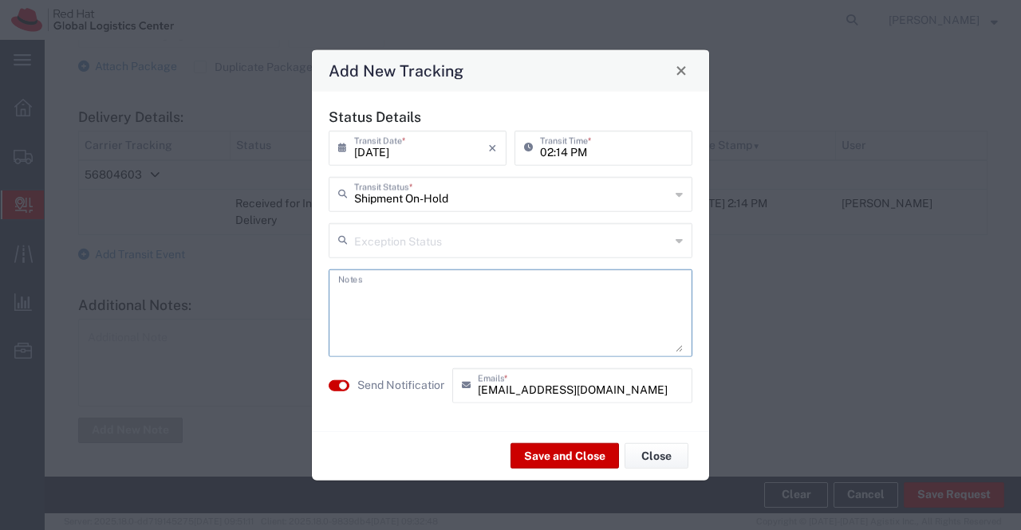
click at [632, 302] on textarea at bounding box center [510, 313] width 344 height 78
type textarea "package received on 12th Sept 2025."
click at [586, 459] on button "Save and Close" at bounding box center [564, 456] width 108 height 26
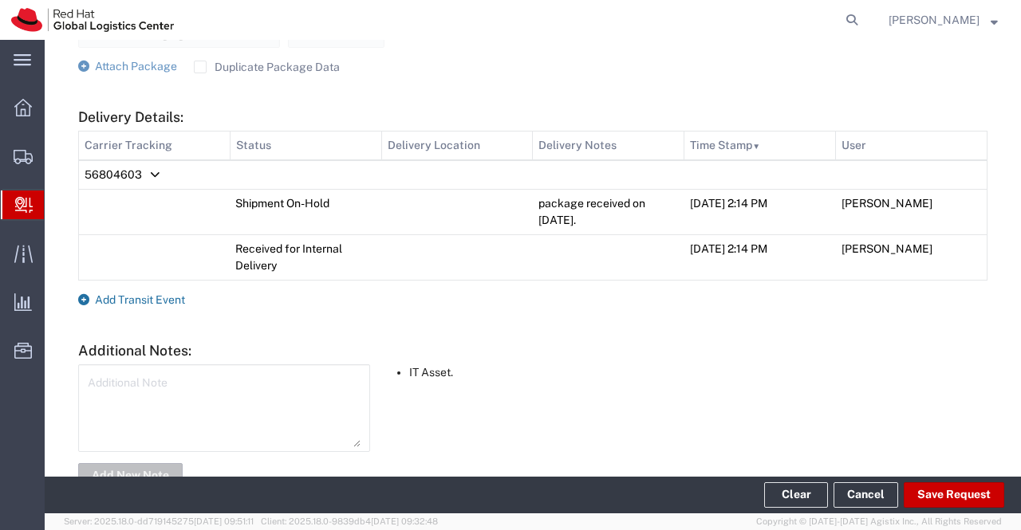
click at [85, 300] on icon at bounding box center [83, 299] width 11 height 11
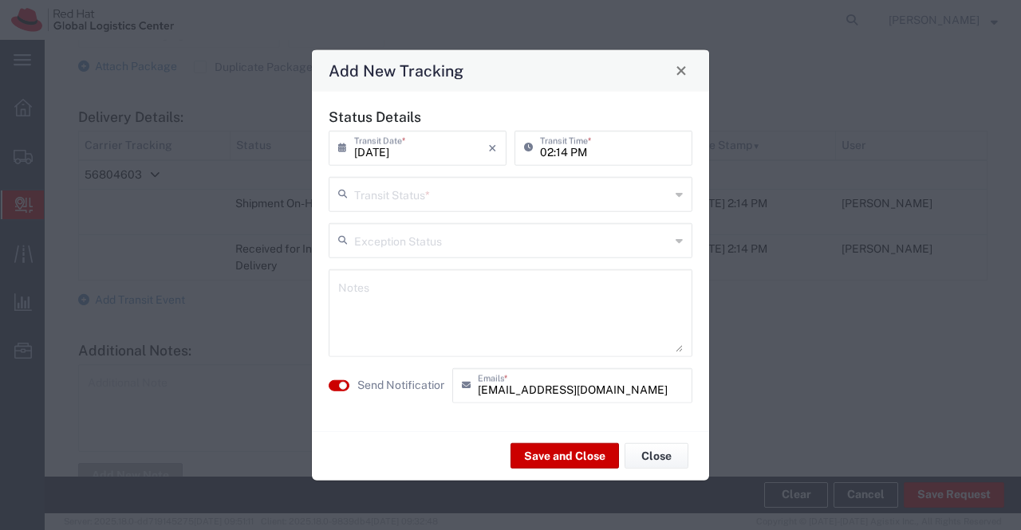
click at [677, 197] on icon at bounding box center [678, 194] width 7 height 26
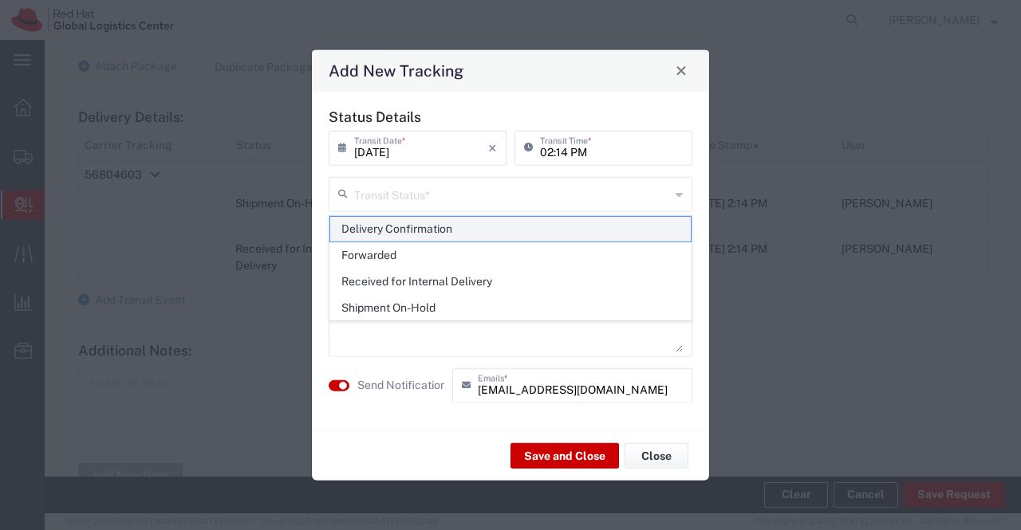
click at [663, 224] on span "Delivery Confirmation" at bounding box center [510, 229] width 361 height 25
type input "Delivery Confirmation"
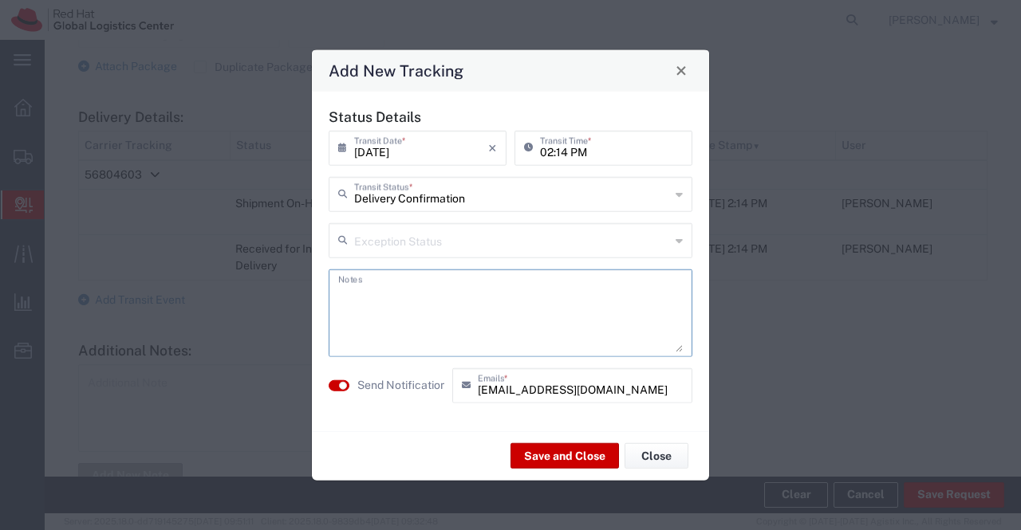
click at [667, 305] on textarea at bounding box center [510, 313] width 344 height 78
type textarea "package collected on 12th Sept 2025."
click at [581, 455] on button "Save and Close" at bounding box center [564, 456] width 108 height 26
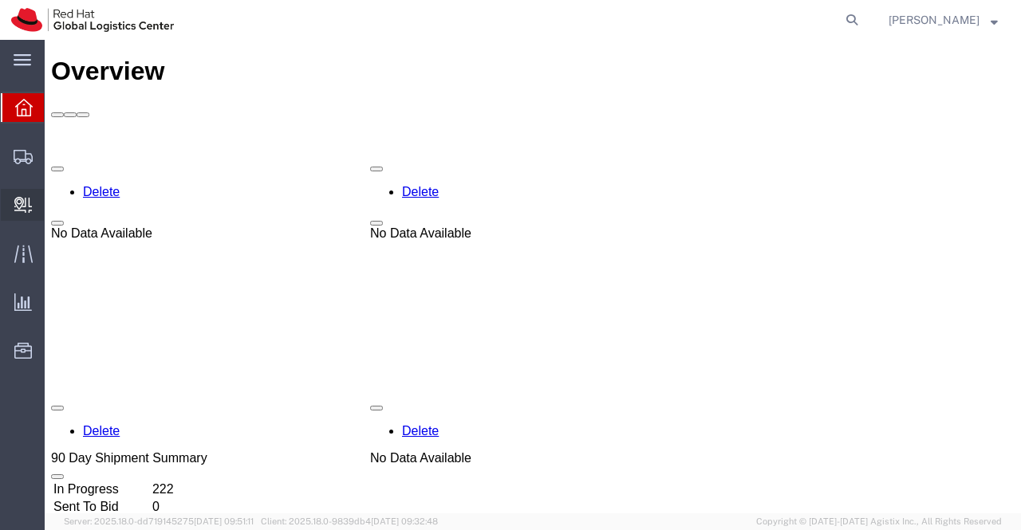
click at [0, 0] on span "Create Delivery" at bounding box center [0, 0] width 0 height 0
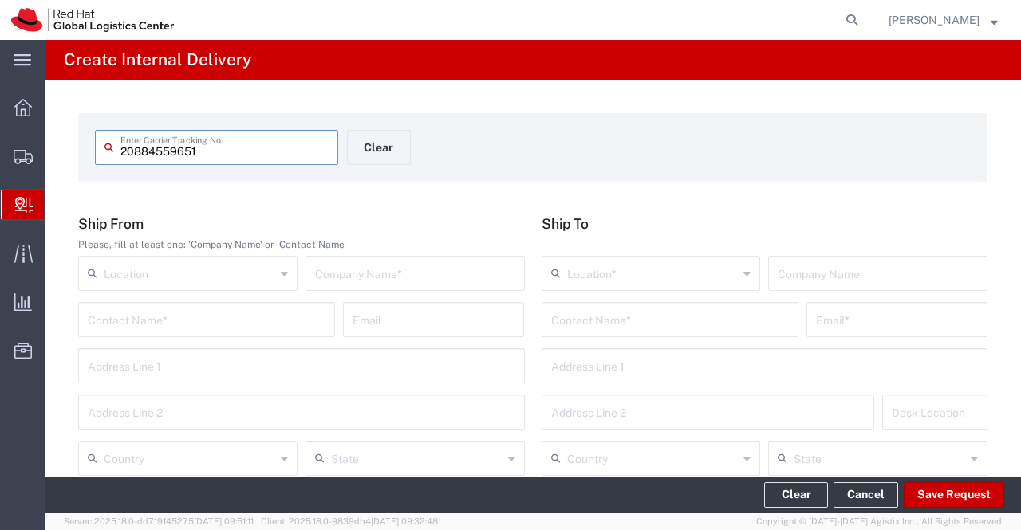
type input "20884559651"
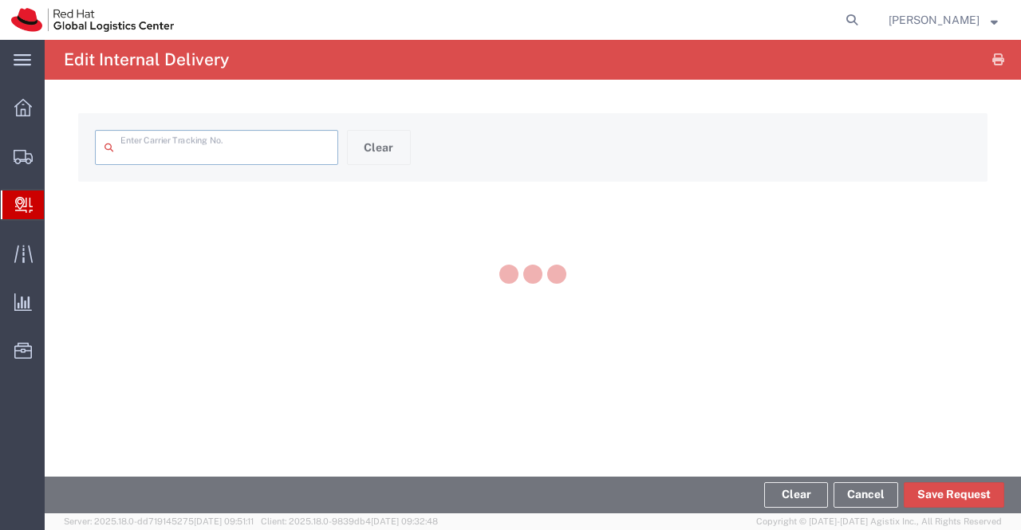
type input "20884559651"
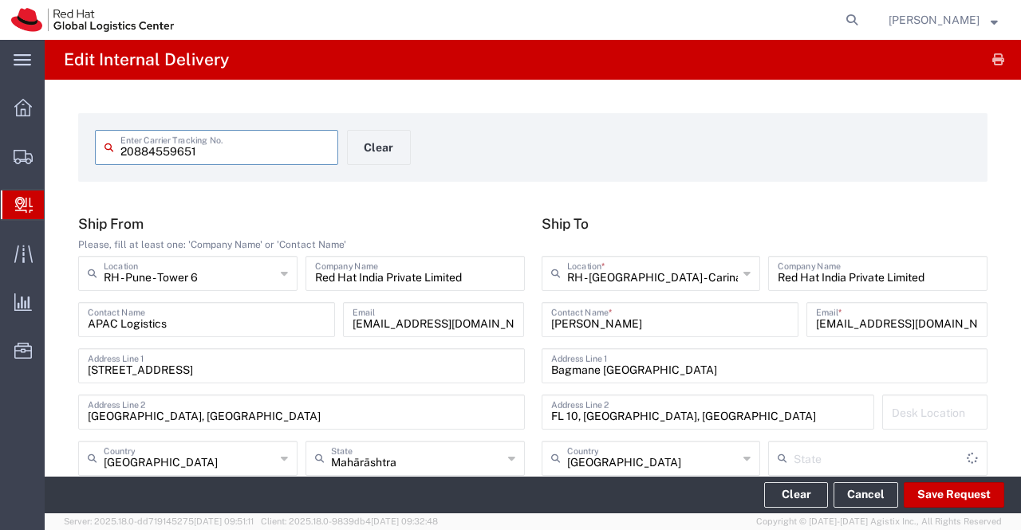
type input "Karnataka"
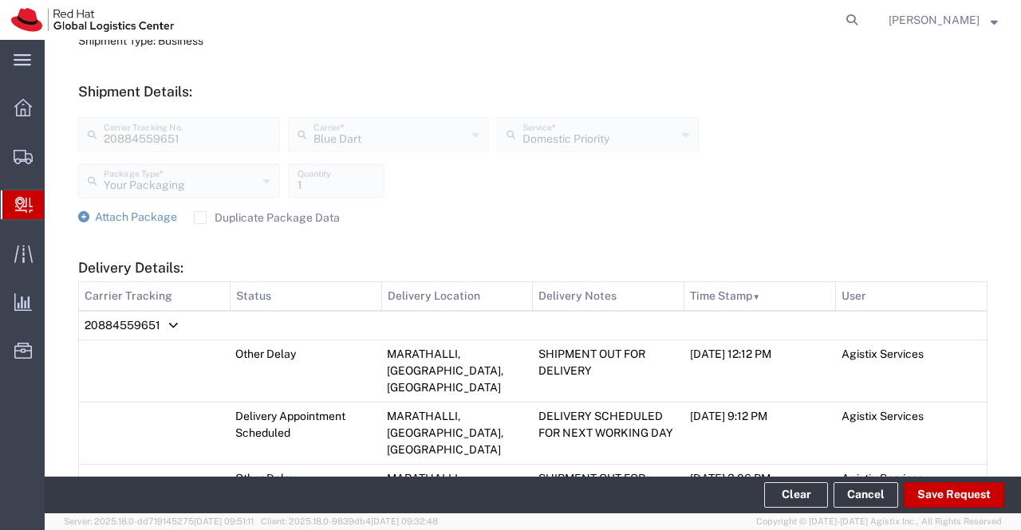
scroll to position [558, 0]
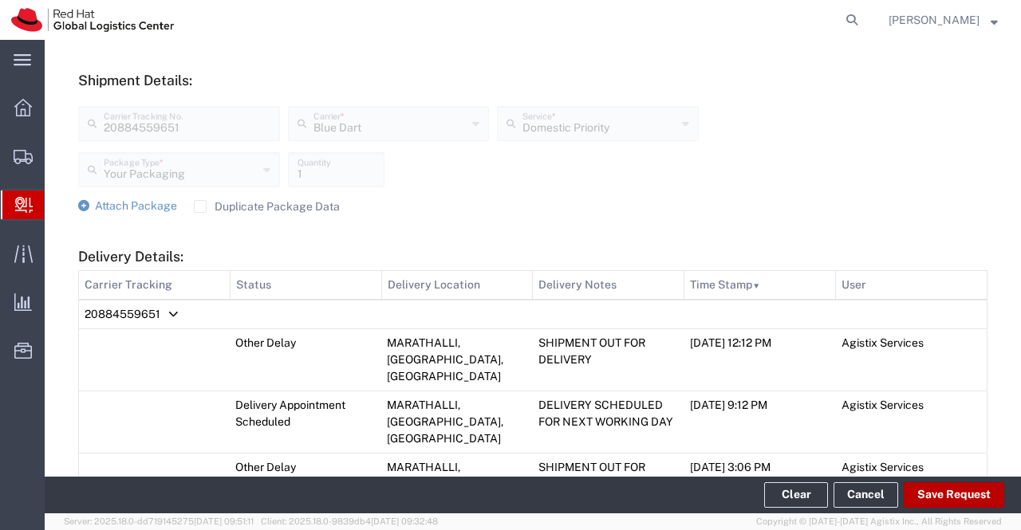
click at [952, 494] on button "Save Request" at bounding box center [953, 495] width 100 height 26
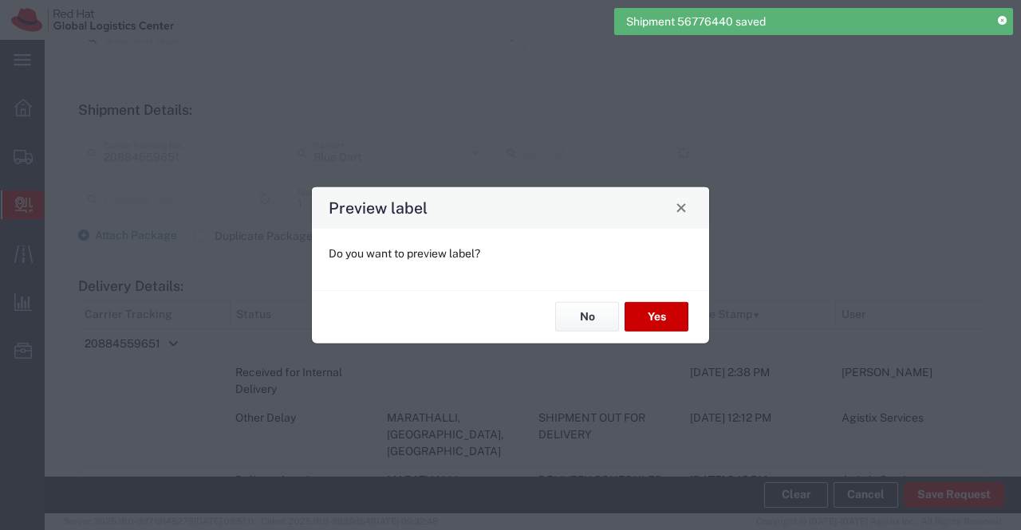
scroll to position [588, 0]
type input "Your Packaging"
type input "Domestic Priority"
click at [595, 317] on button "No" at bounding box center [587, 317] width 64 height 30
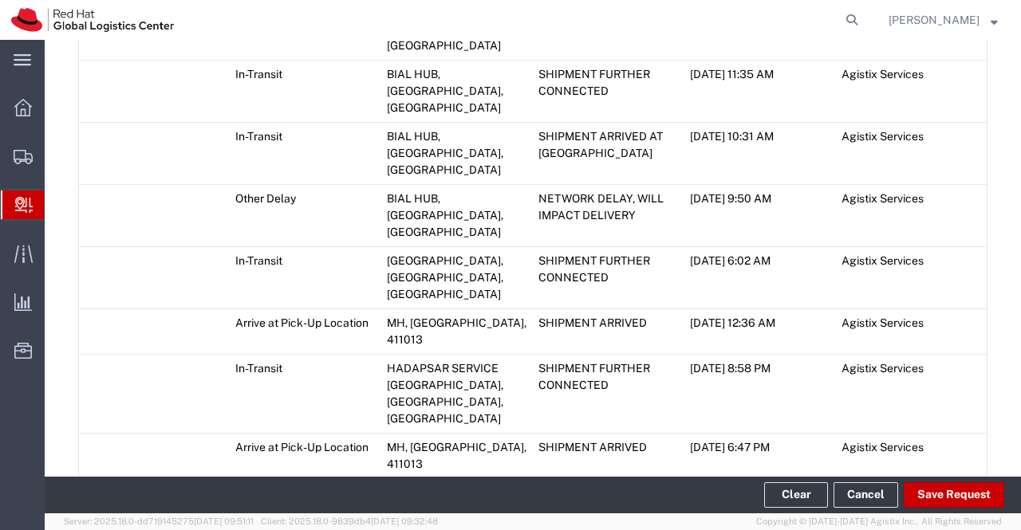
scroll to position [1410, 0]
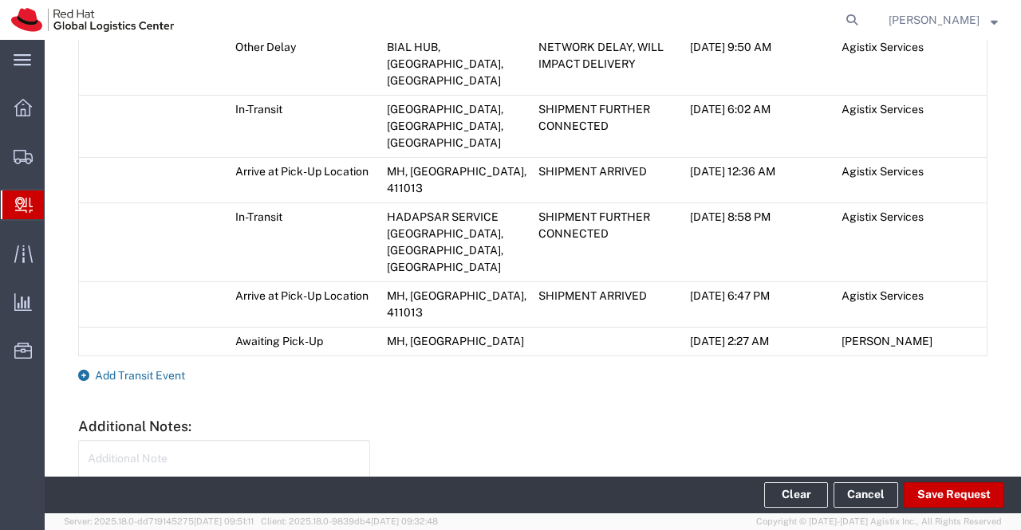
click at [90, 369] on link "Add Transit Event" at bounding box center [131, 375] width 107 height 13
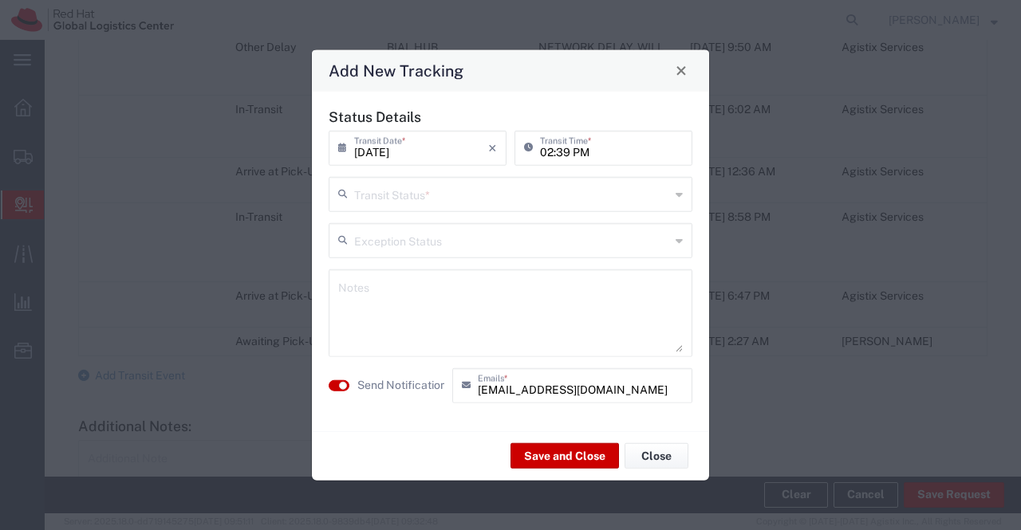
click at [683, 200] on icon at bounding box center [678, 194] width 7 height 26
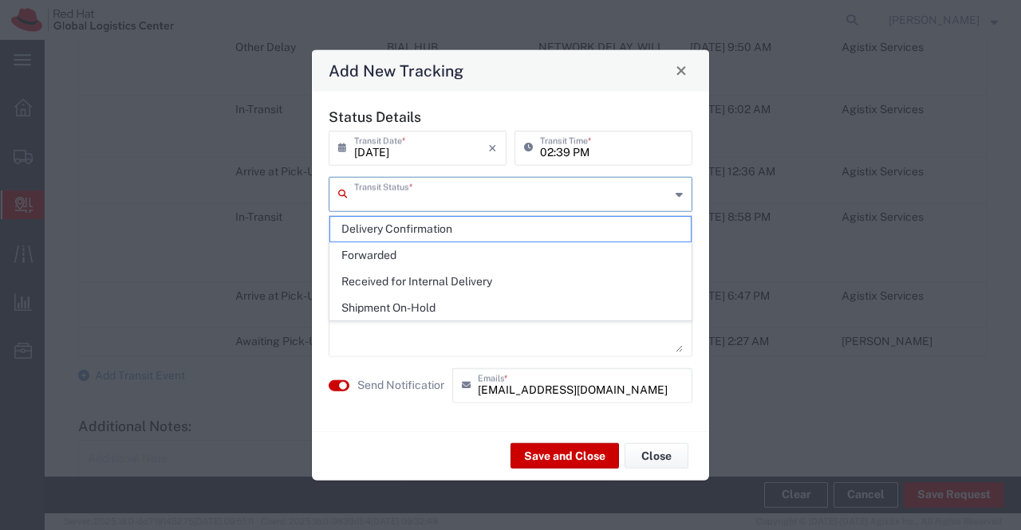
click at [666, 320] on textarea at bounding box center [510, 313] width 344 height 78
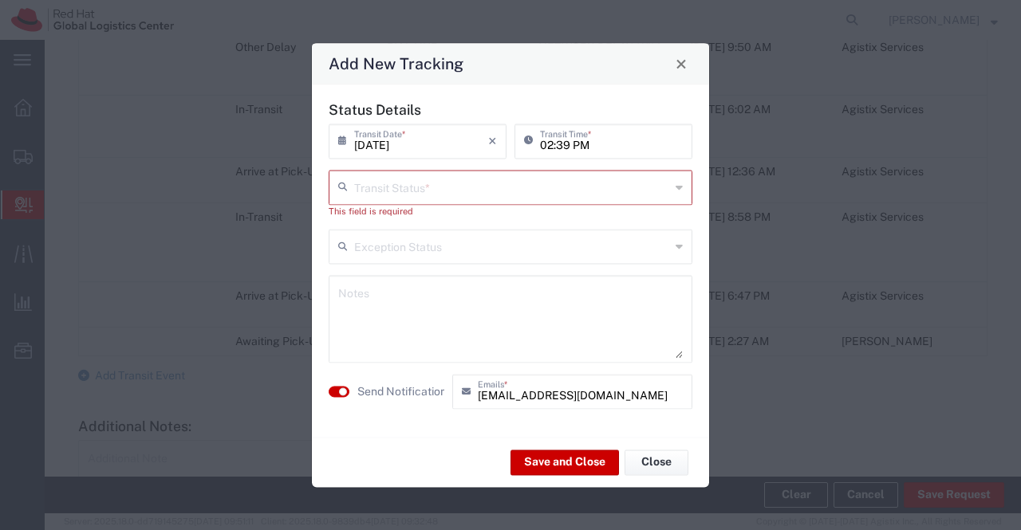
click at [679, 187] on icon at bounding box center [678, 188] width 7 height 26
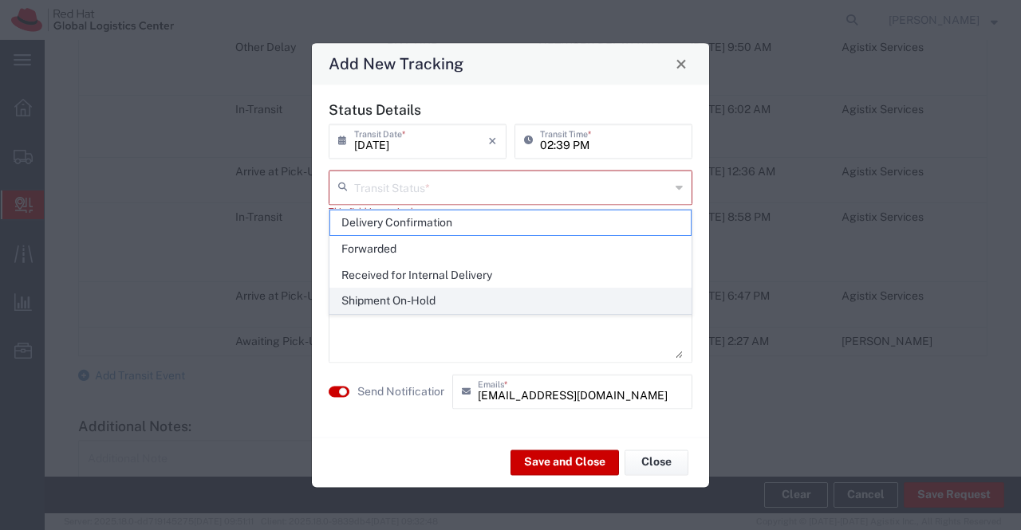
click at [643, 289] on span "Shipment On-Hold" at bounding box center [510, 301] width 361 height 25
type input "Shipment On-Hold"
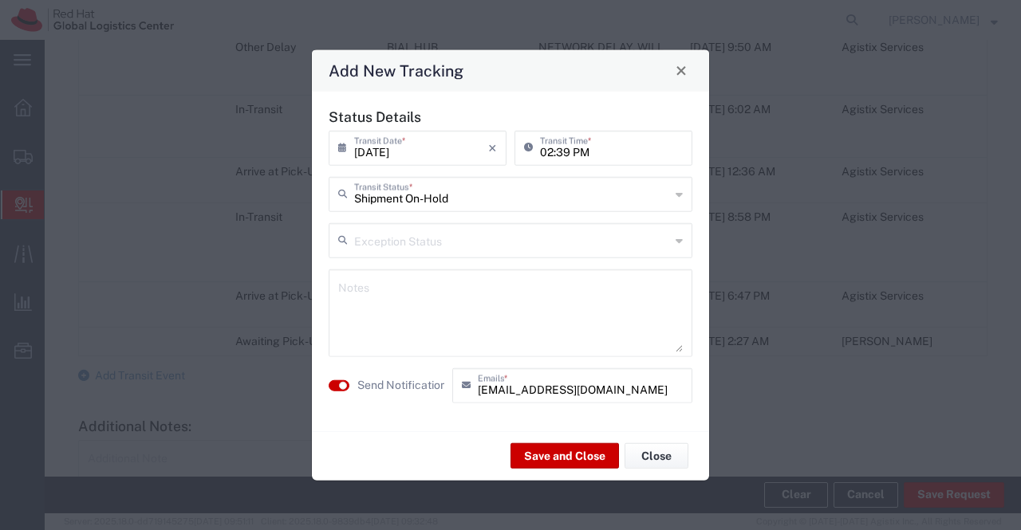
click at [635, 333] on textarea at bounding box center [510, 313] width 344 height 78
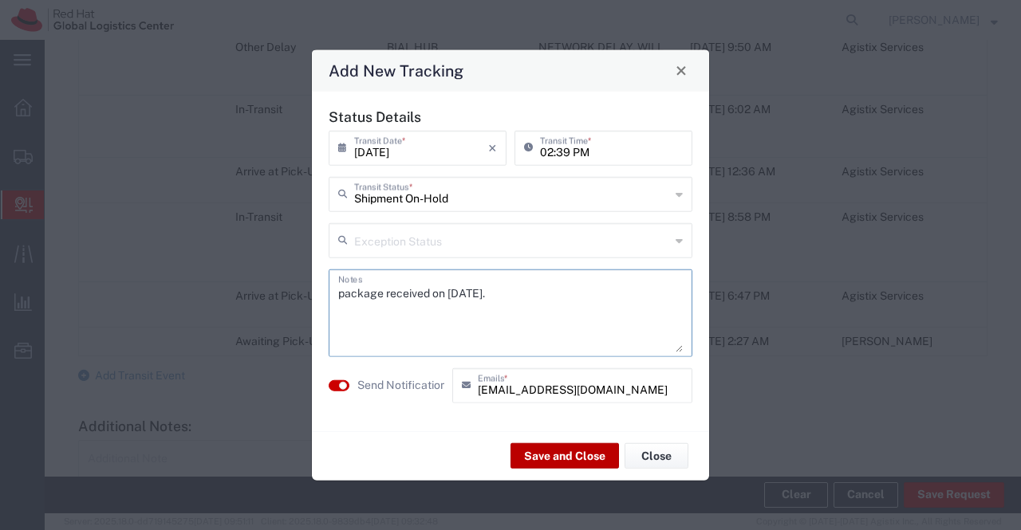
type textarea "package received on 12th Sept 2025."
click at [582, 459] on button "Save and Close" at bounding box center [564, 456] width 108 height 26
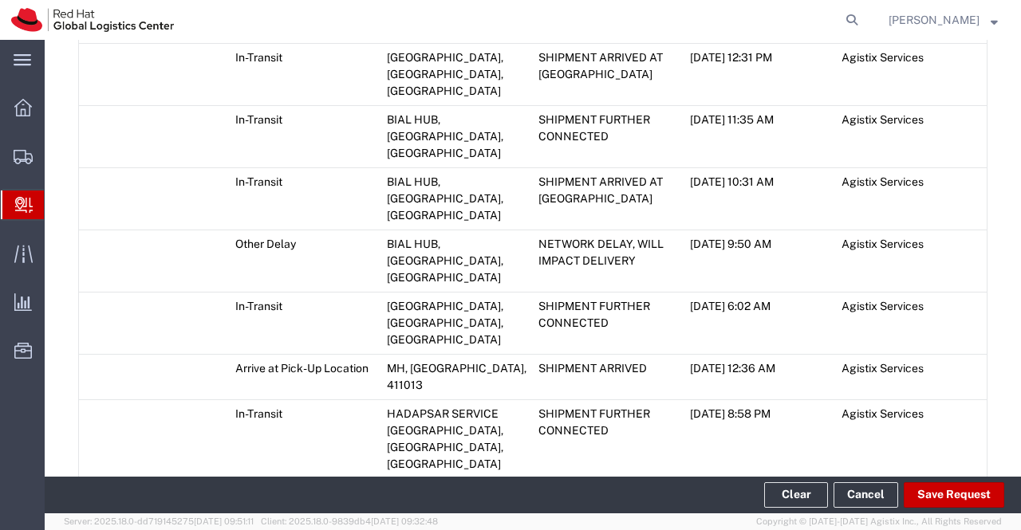
scroll to position [1455, 0]
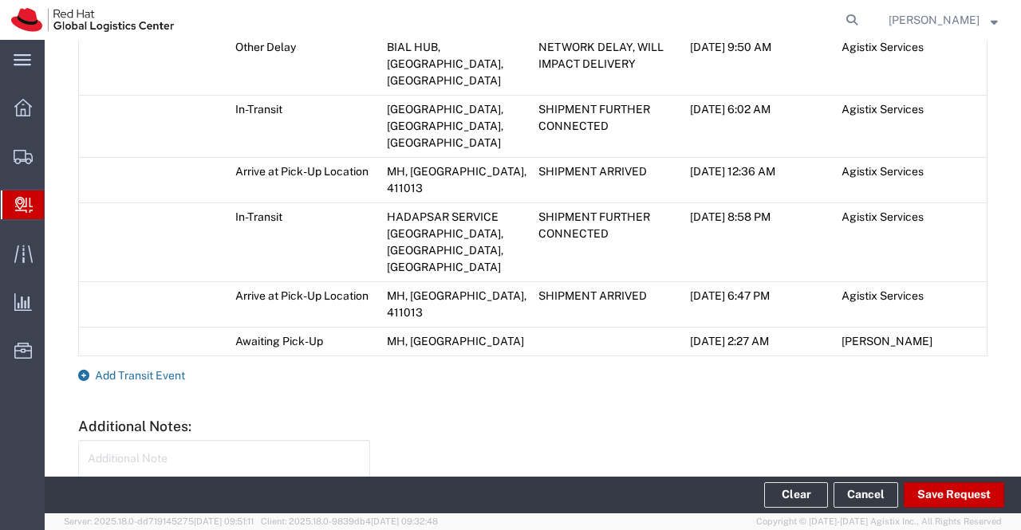
click at [81, 370] on icon at bounding box center [83, 375] width 11 height 11
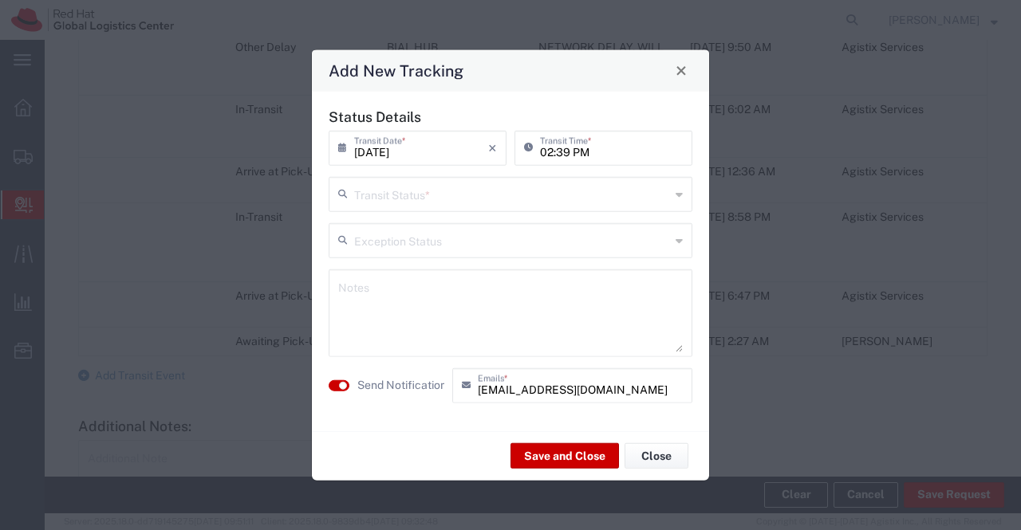
click at [679, 194] on icon at bounding box center [678, 194] width 7 height 26
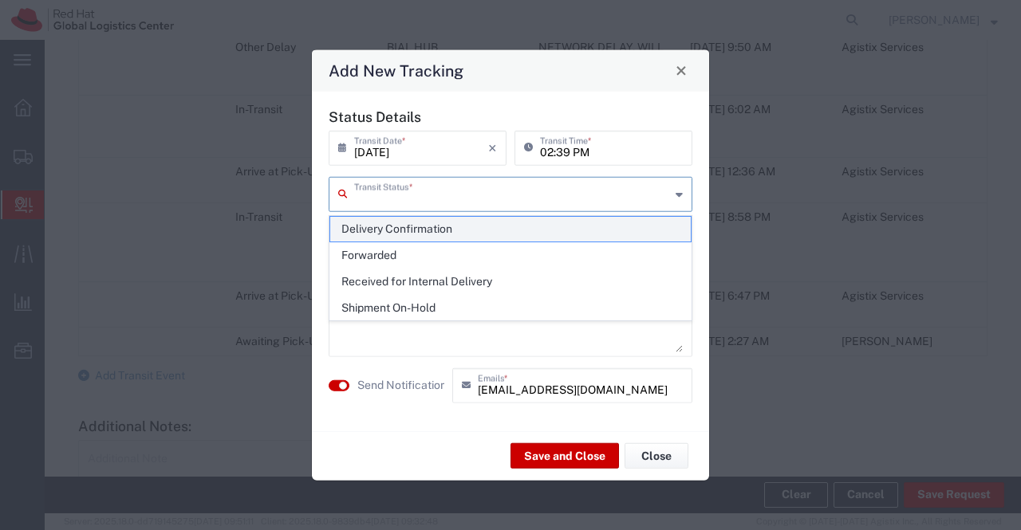
click at [664, 234] on span "Delivery Confirmation" at bounding box center [510, 229] width 361 height 25
type input "Delivery Confirmation"
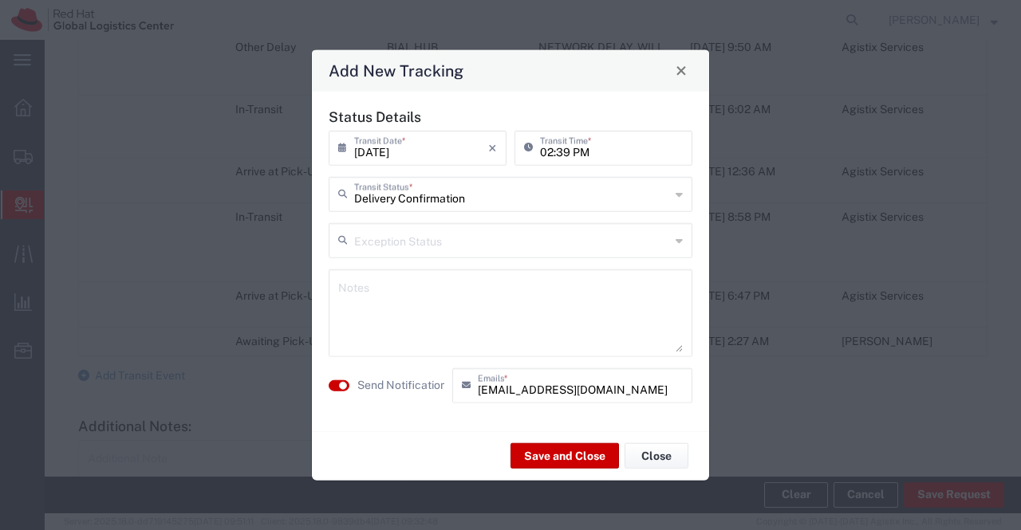
click at [561, 303] on textarea at bounding box center [510, 313] width 344 height 78
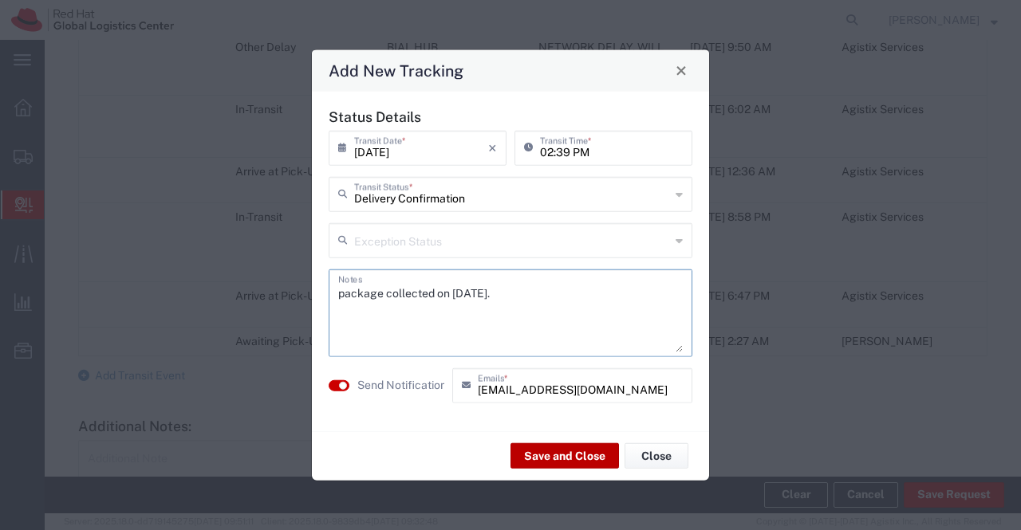
type textarea "package collected on 12th Sept 2025."
click at [561, 451] on button "Save and Close" at bounding box center [564, 456] width 108 height 26
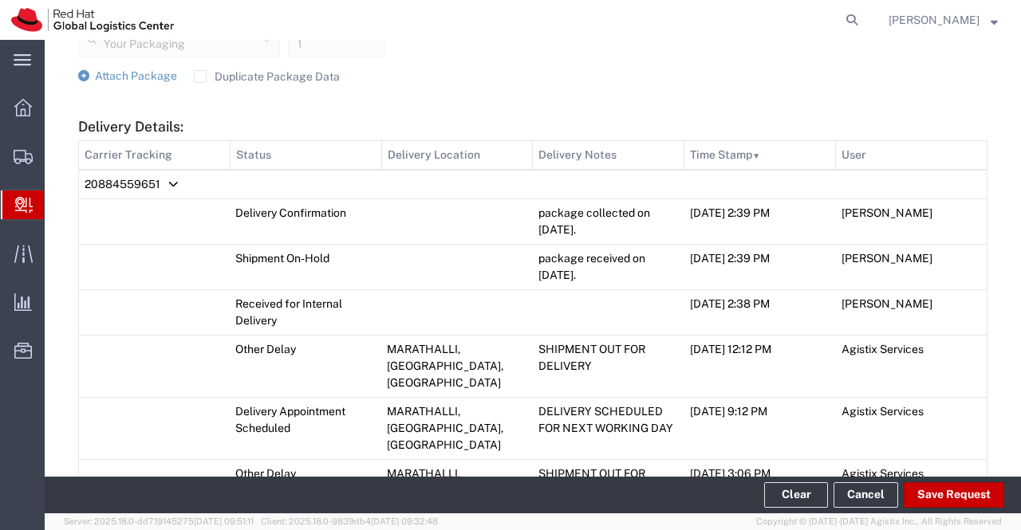
scroll to position [703, 0]
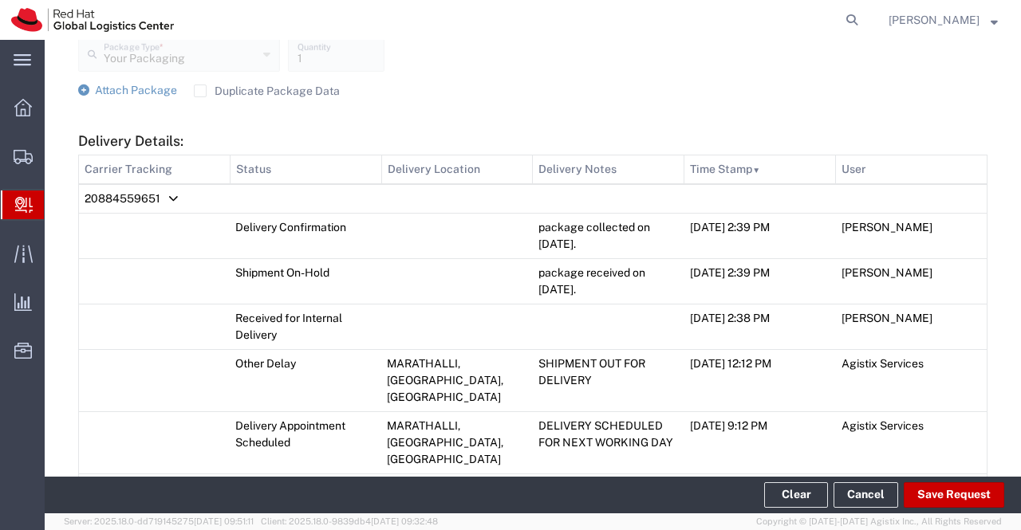
drag, startPoint x: 520, startPoint y: 273, endPoint x: 604, endPoint y: 294, distance: 86.5
click at [604, 294] on tr "Shipment On-Hold package received on 12th Sept 2025. 09/12/2025, 2:39 PM Sumitr…" at bounding box center [533, 280] width 908 height 45
copy tr "package received on 12th Sept 2025."
drag, startPoint x: 533, startPoint y: 230, endPoint x: 601, endPoint y: 247, distance: 70.8
click at [601, 247] on td "package collected on 12th Sept 2025." at bounding box center [609, 235] width 152 height 45
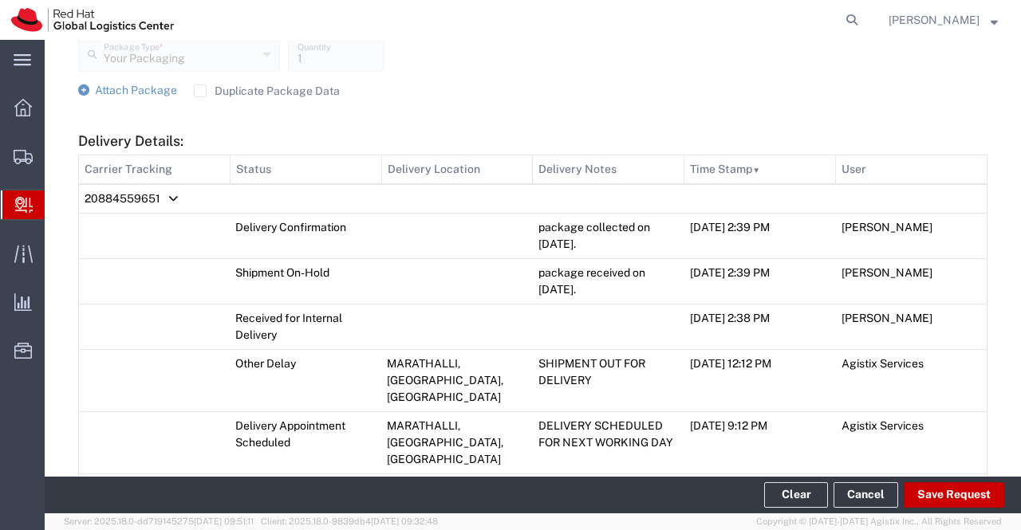
copy td "package collected on 12th Sept 2025."
click at [547, 95] on div "Attach Package Duplicate Package Data" at bounding box center [532, 91] width 909 height 16
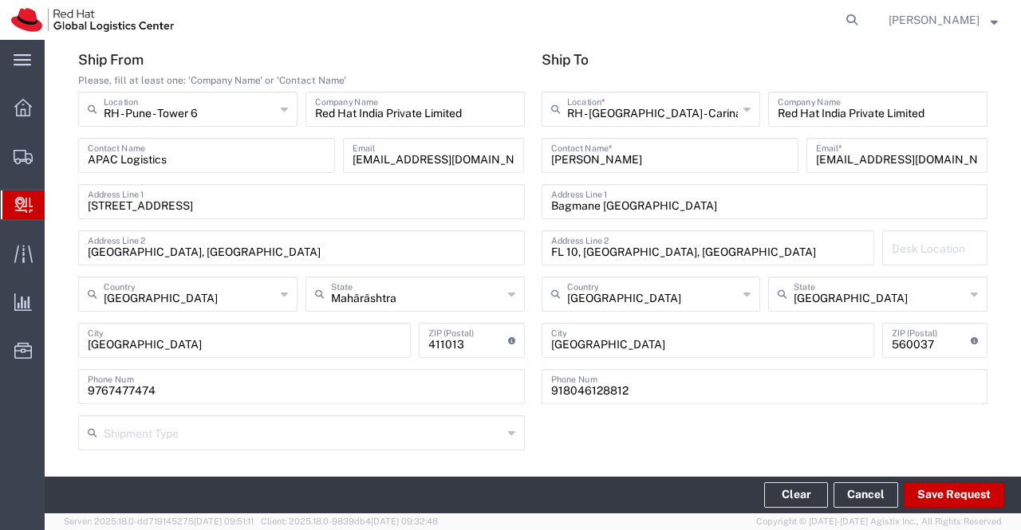
scroll to position [0, 0]
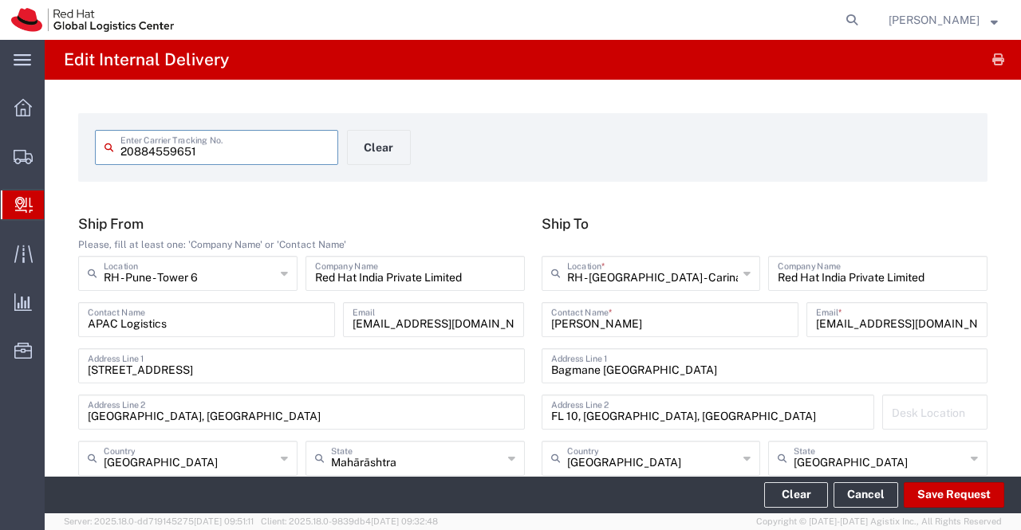
drag, startPoint x: 233, startPoint y: 148, endPoint x: 120, endPoint y: 164, distance: 114.4
click at [120, 164] on div "20884559651 Enter Carrier Tracking No." at bounding box center [216, 147] width 243 height 35
click at [606, 127] on form "20884559651 Enter Carrier Tracking No. Clear" at bounding box center [532, 147] width 909 height 69
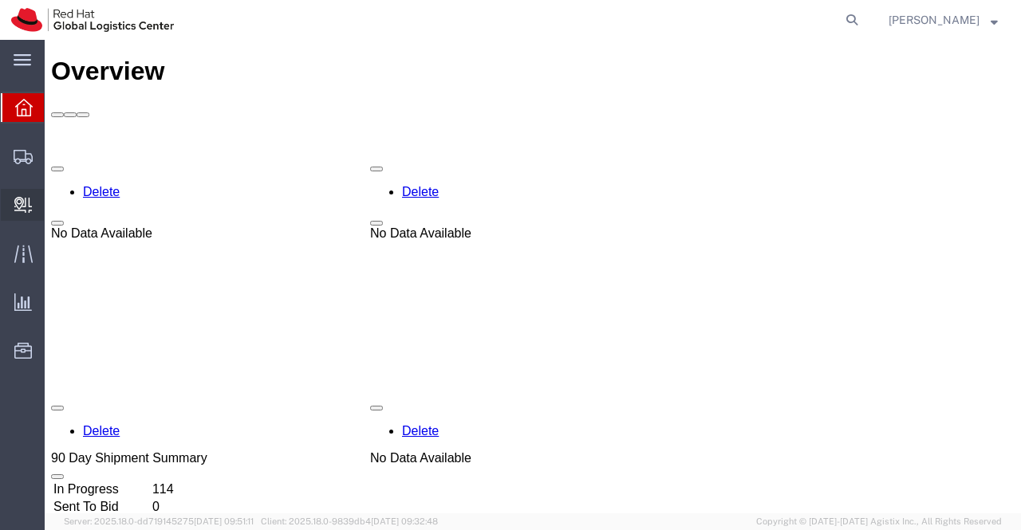
click at [0, 0] on span "Create Delivery" at bounding box center [0, 0] width 0 height 0
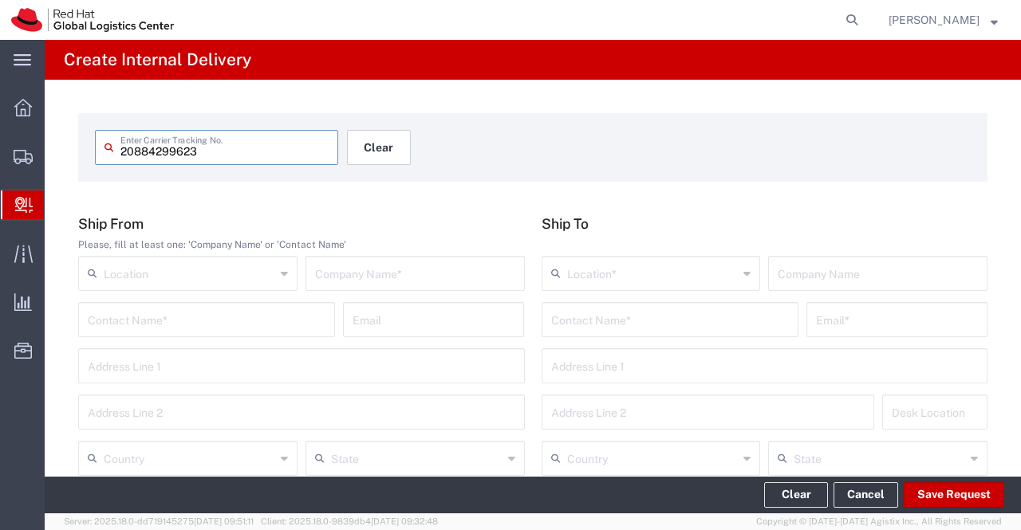
type input "20884299623"
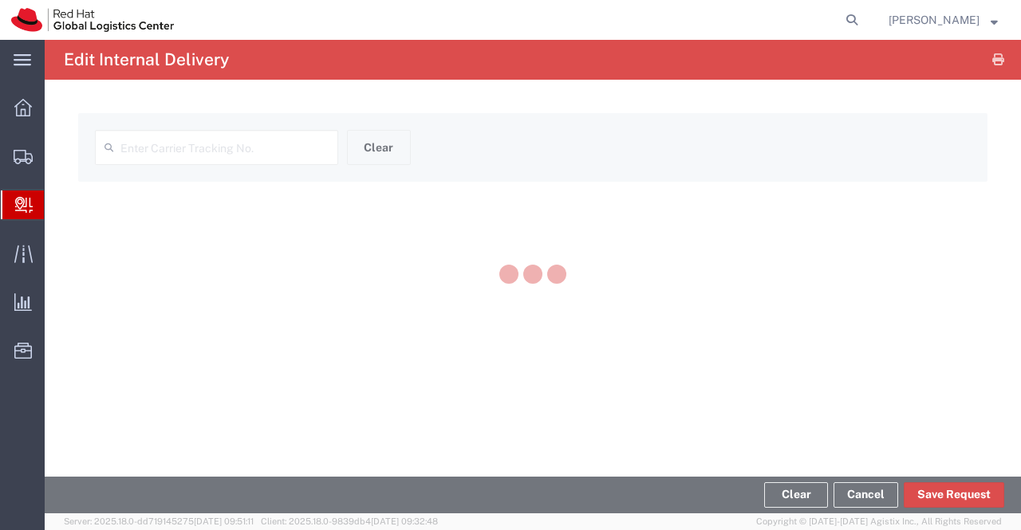
type input "20884299623"
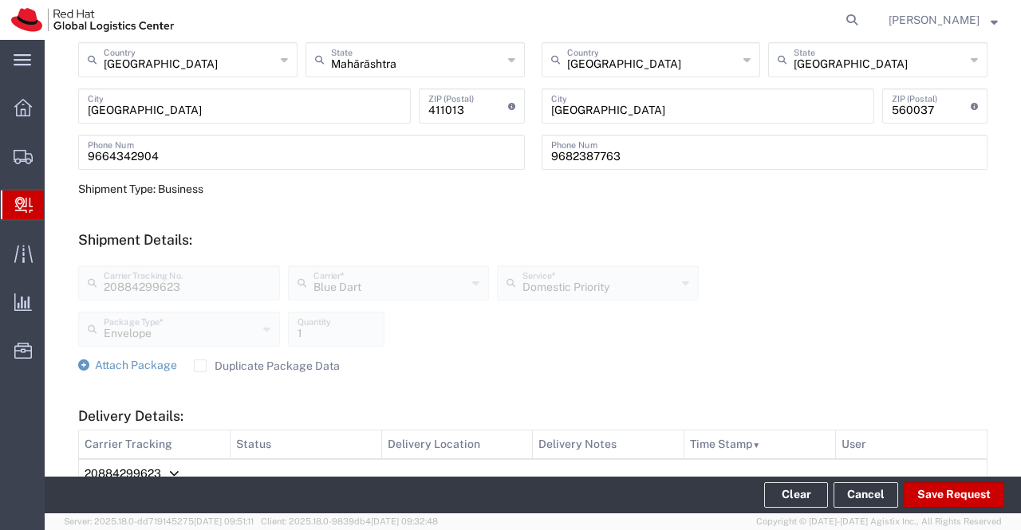
scroll to position [797, 0]
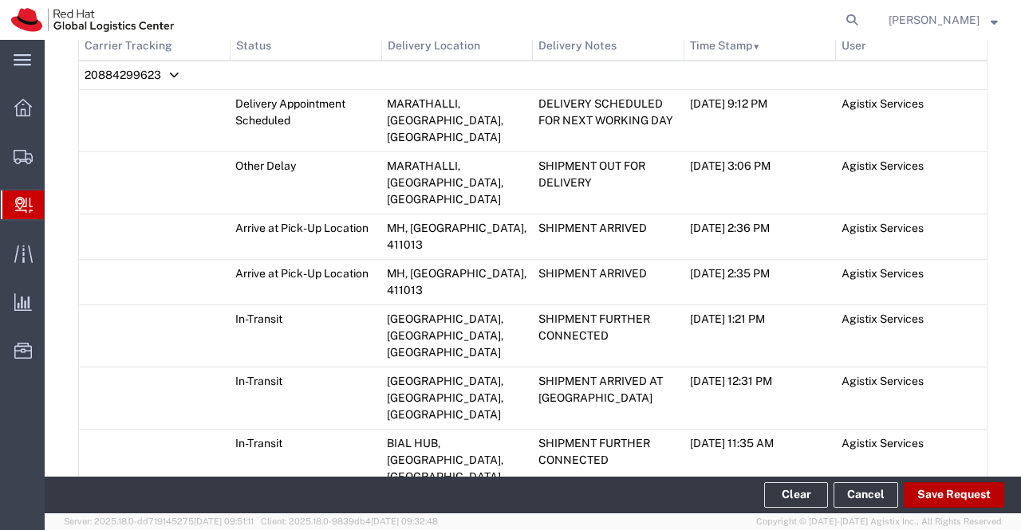
click at [927, 492] on button "Save Request" at bounding box center [953, 495] width 100 height 26
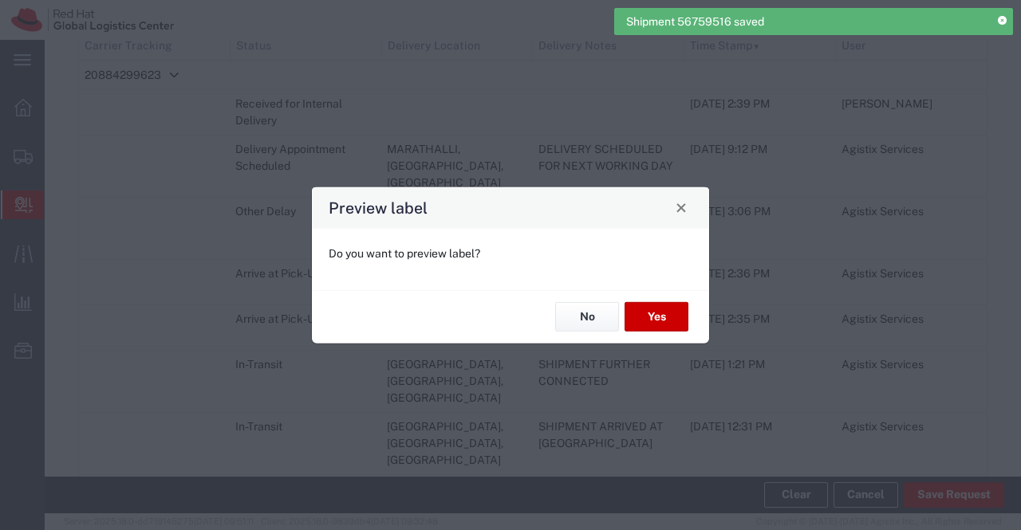
type input "Envelope"
type input "Domestic Priority"
click at [569, 313] on button "No" at bounding box center [587, 317] width 64 height 30
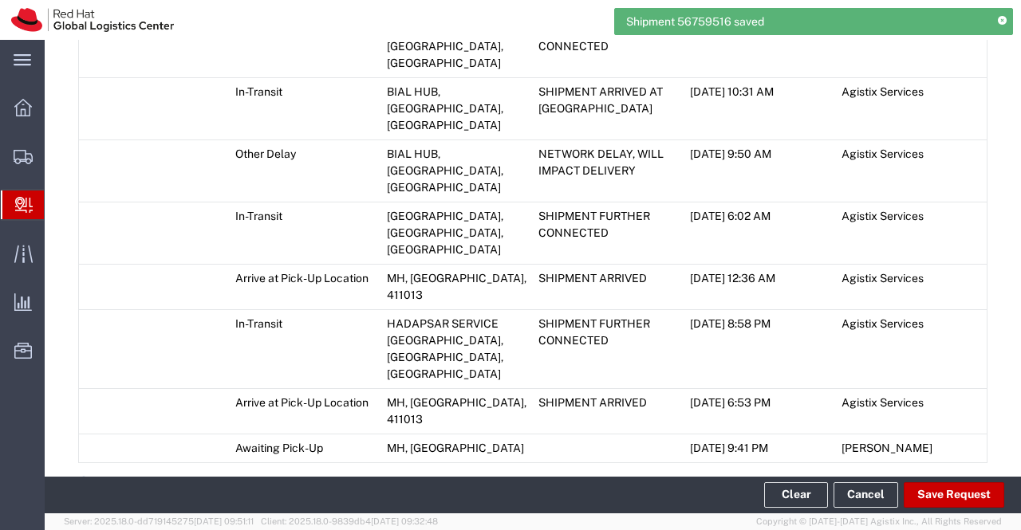
scroll to position [1305, 0]
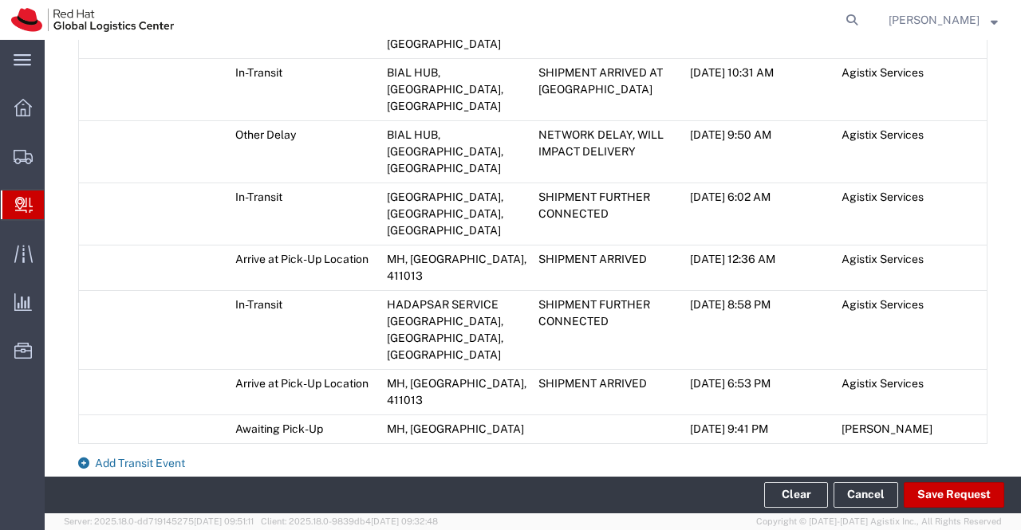
click at [86, 458] on icon at bounding box center [83, 463] width 11 height 11
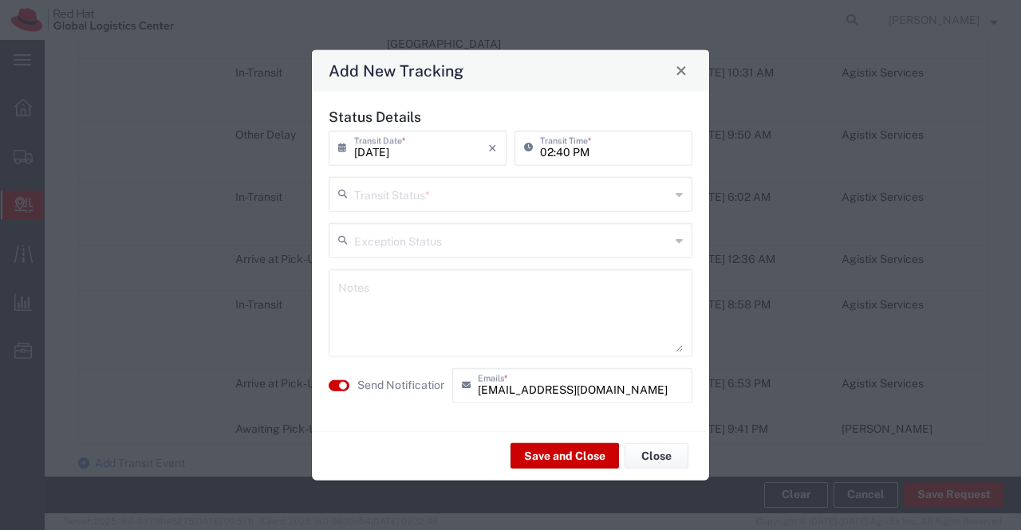
click at [676, 197] on icon at bounding box center [678, 194] width 7 height 26
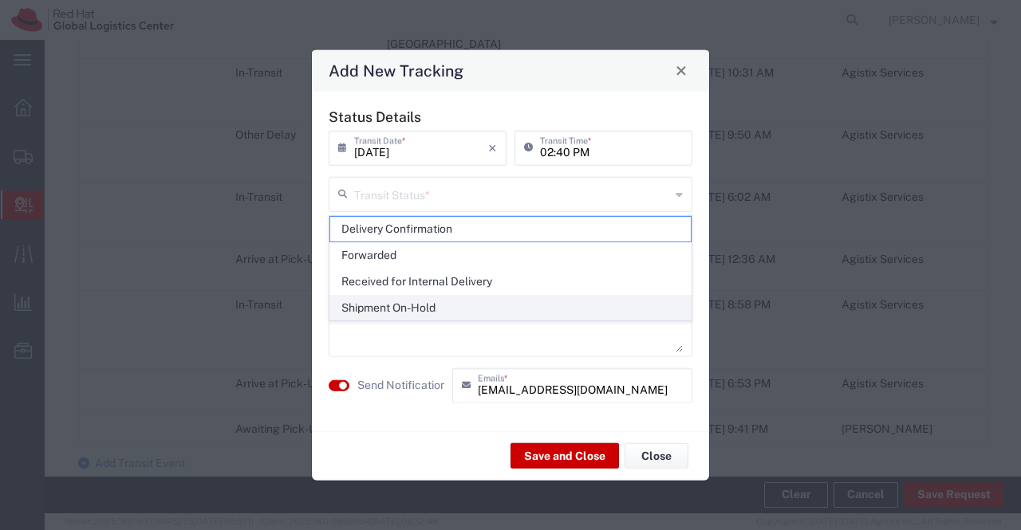
click at [616, 305] on span "Shipment On-Hold" at bounding box center [510, 308] width 361 height 25
type input "Shipment On-Hold"
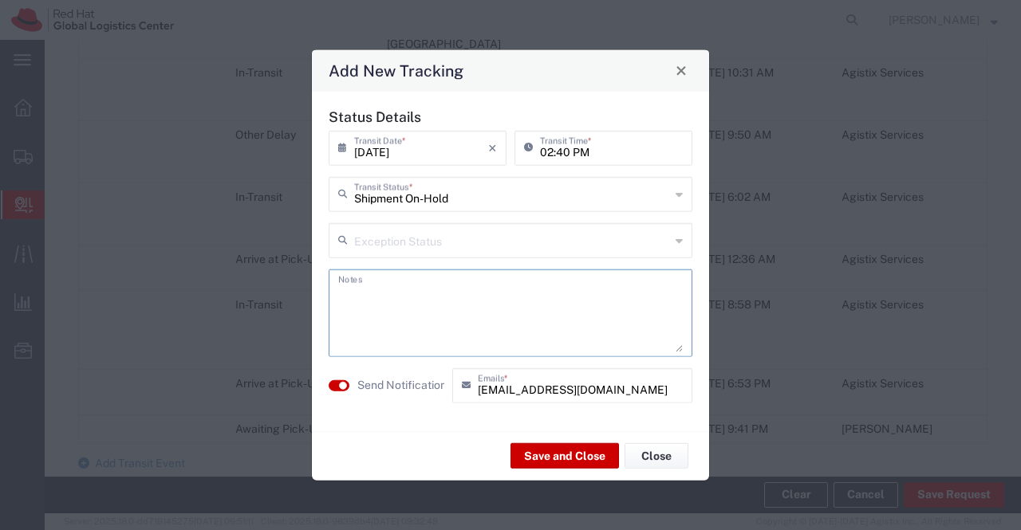
click at [433, 301] on textarea at bounding box center [510, 313] width 344 height 78
paste textarea "package received on 12th Sept 2025."
type textarea "package received on 12th Sept 2025."
click at [529, 451] on button "Save and Close" at bounding box center [564, 456] width 108 height 26
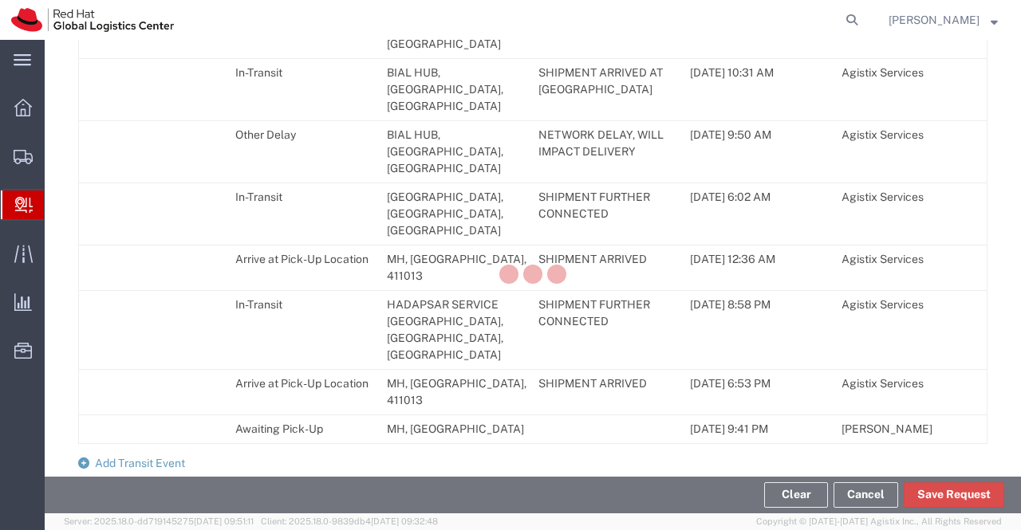
scroll to position [1351, 0]
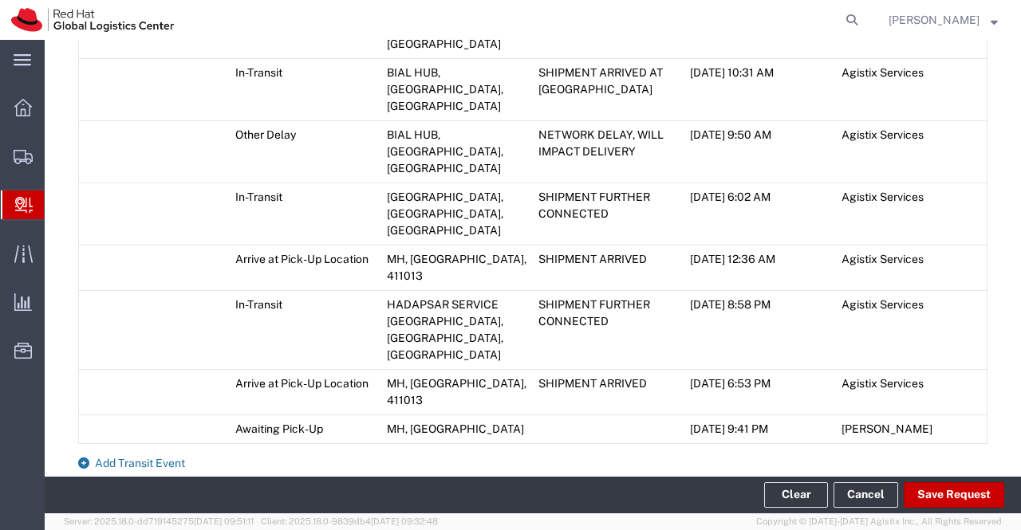
click at [85, 458] on icon at bounding box center [83, 463] width 11 height 11
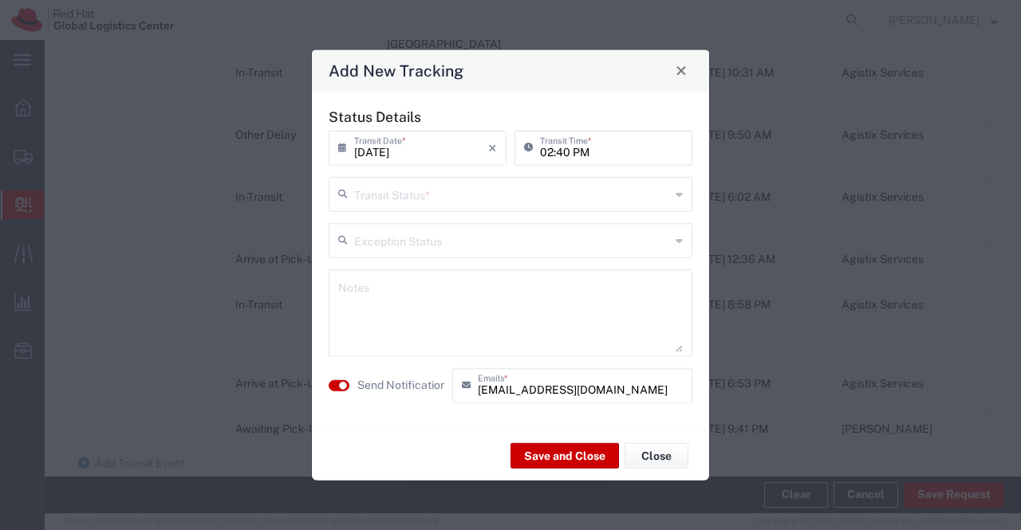
click at [682, 194] on icon at bounding box center [678, 194] width 7 height 26
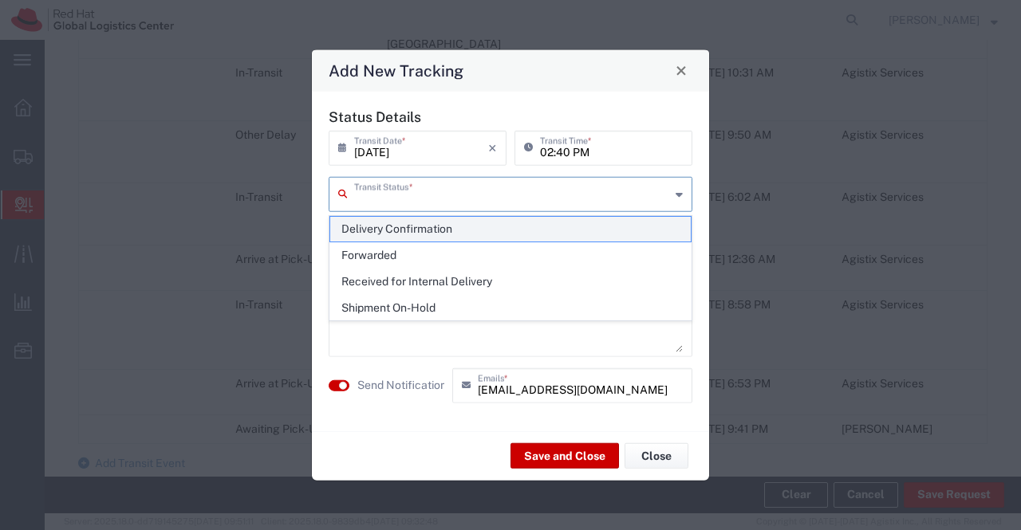
click at [663, 233] on span "Delivery Confirmation" at bounding box center [510, 229] width 361 height 25
type input "Delivery Confirmation"
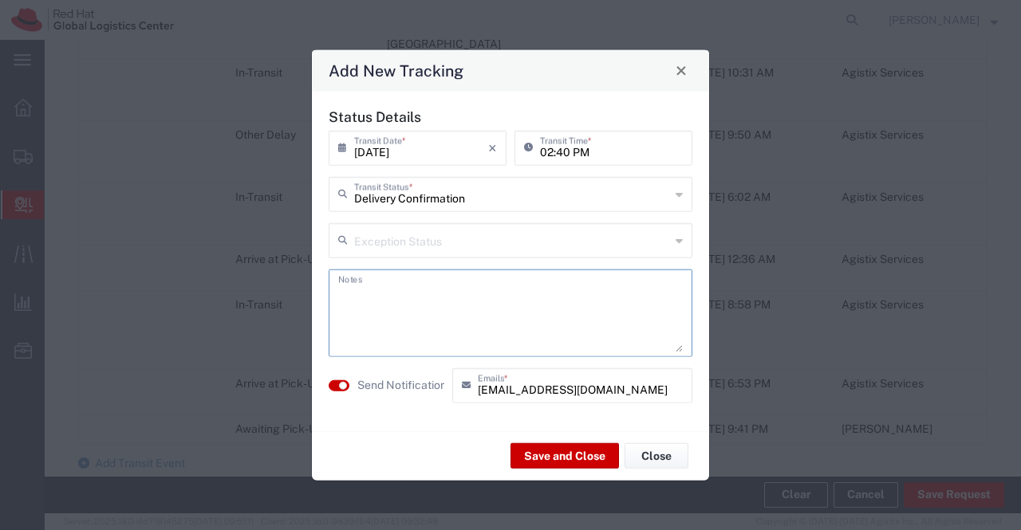
click at [439, 284] on textarea at bounding box center [510, 313] width 344 height 78
paste textarea "package collected on 12th Sept 2025."
type textarea "package collected on 12th Sept 2025."
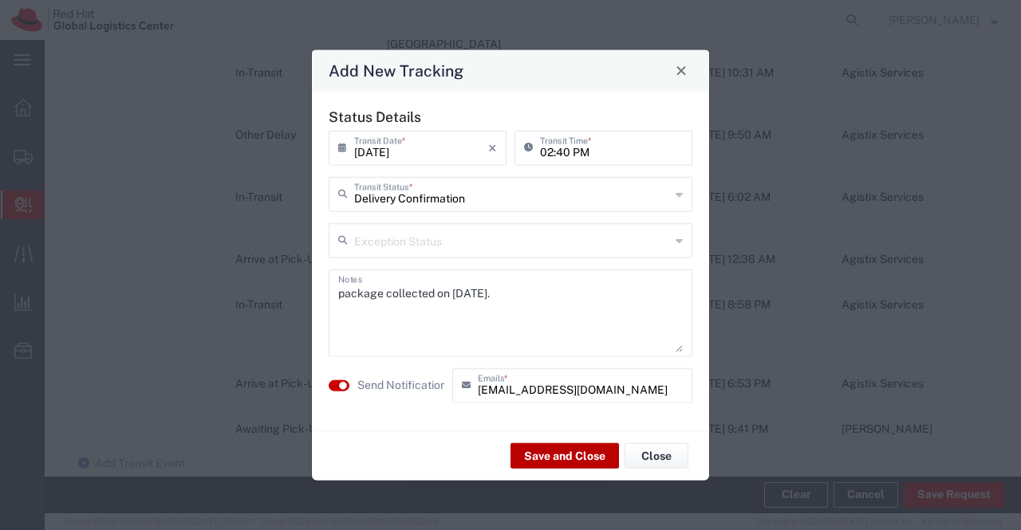
click at [581, 451] on button "Save and Close" at bounding box center [564, 456] width 108 height 26
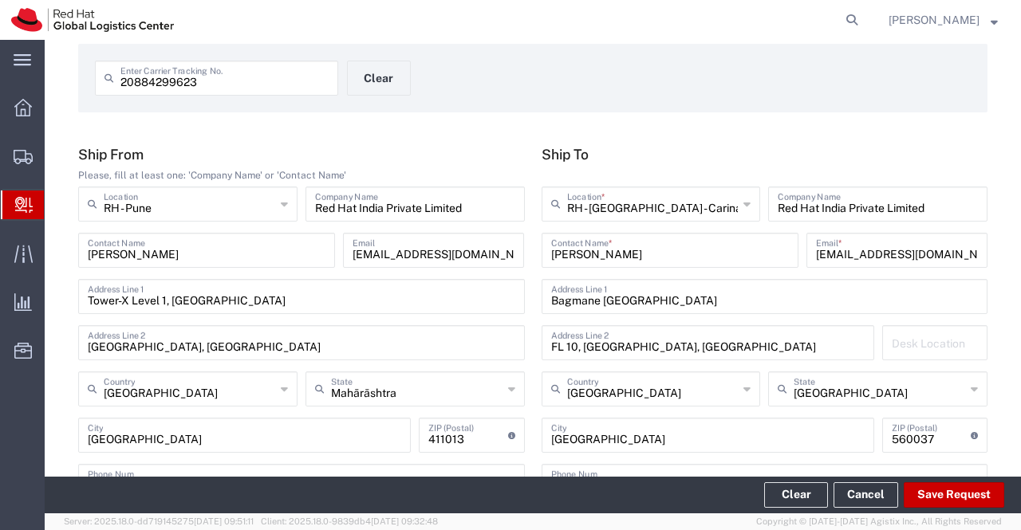
scroll to position [0, 0]
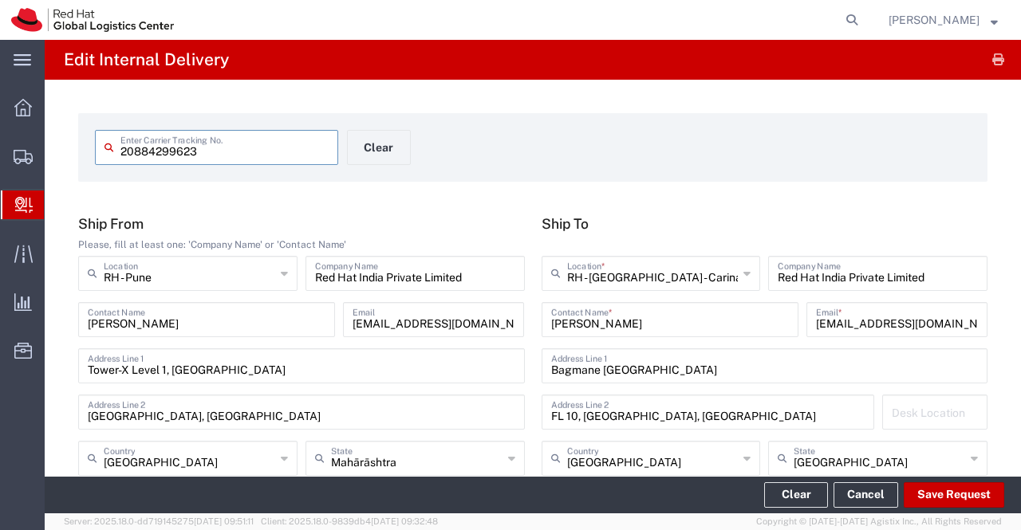
drag, startPoint x: 214, startPoint y: 157, endPoint x: 115, endPoint y: 159, distance: 98.9
click at [115, 159] on div "20884299623 Enter Carrier Tracking No." at bounding box center [216, 147] width 243 height 35
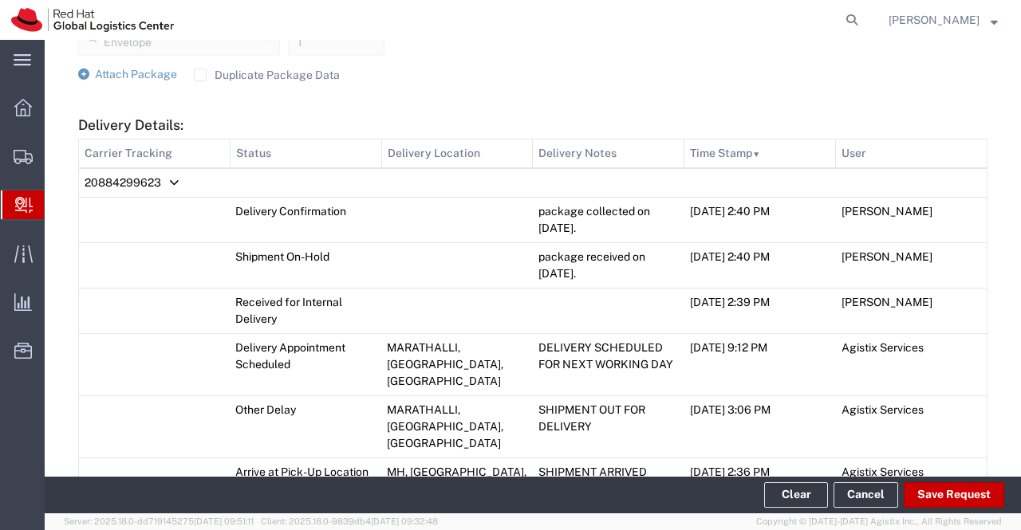
scroll to position [718, 0]
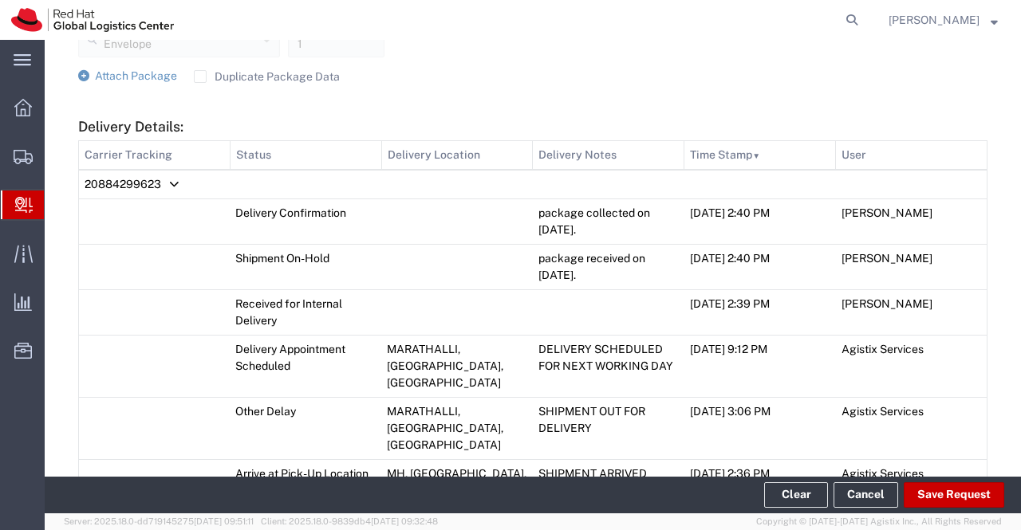
click at [0, 0] on span "Create Delivery" at bounding box center [0, 0] width 0 height 0
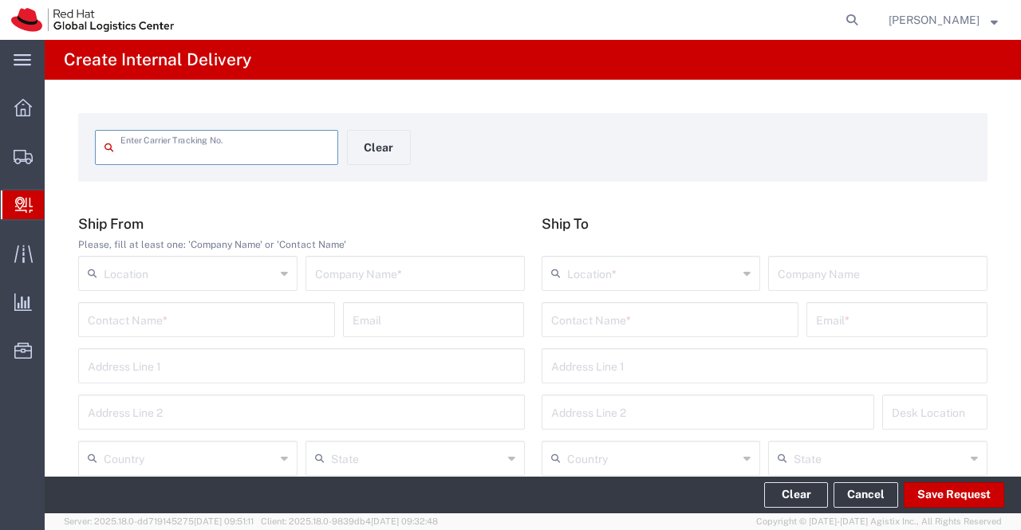
click at [391, 276] on input "text" at bounding box center [415, 272] width 200 height 28
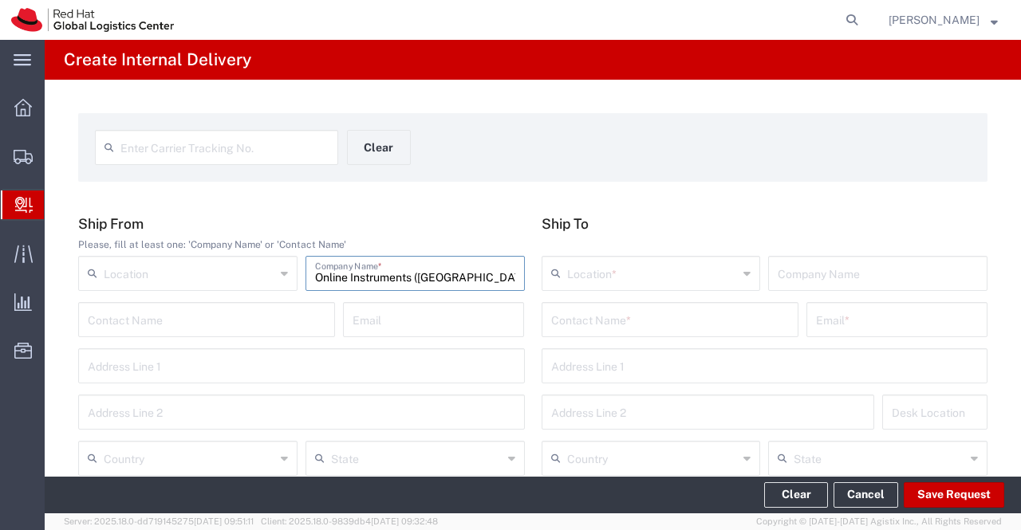
type input "Online Instruments (India) Pvt Ltd."
click at [172, 371] on input "text" at bounding box center [301, 365] width 427 height 28
drag, startPoint x: 332, startPoint y: 370, endPoint x: 386, endPoint y: 371, distance: 54.2
click at [386, 371] on input "Survey No. 691A/B1 CTS No. 1902, Bibewewadi Jai Com" at bounding box center [301, 365] width 427 height 28
type input "Survey No. 691A/B1 CTS No. 1902, Bibewewadi"
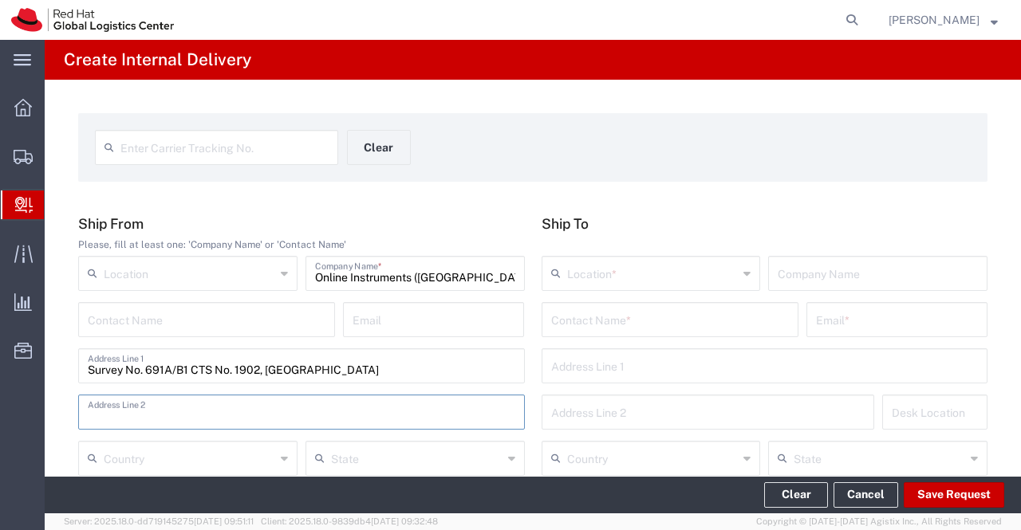
click at [129, 402] on input "text" at bounding box center [301, 411] width 427 height 28
paste input "Jai Com"
type input "Jai Complex, Plot . No.6, Opp: Rosary School, Pune - 411037"
click at [632, 310] on input "text" at bounding box center [670, 319] width 238 height 28
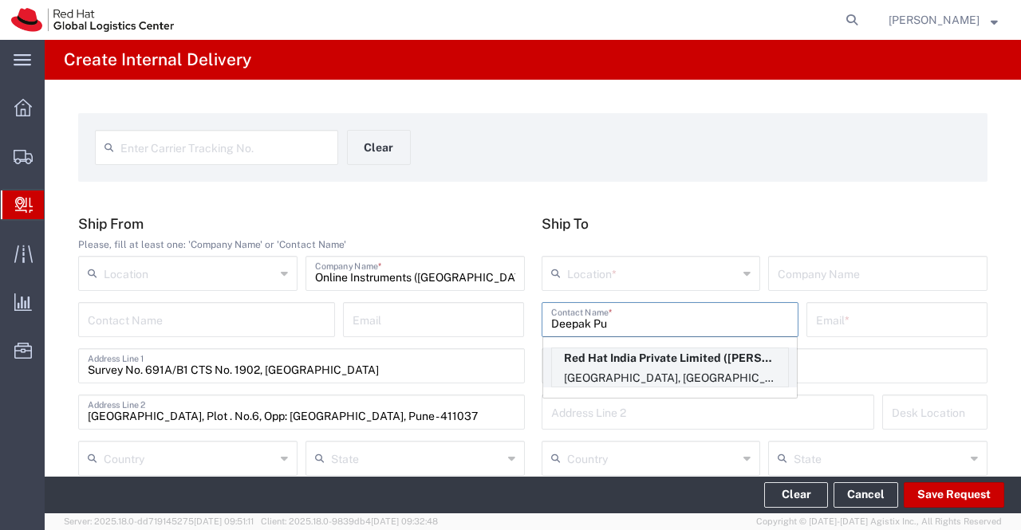
type input "Deepak Pu"
click at [660, 385] on p "Bagmane Constellation Business Park, FL 10, East Tower, Carina Building, FLEX, …" at bounding box center [670, 378] width 236 height 20
type input "RH - [GEOGRAPHIC_DATA] - Carina"
type input "Red Hat India Private Limited"
type input "Deepak Pudipeddi"
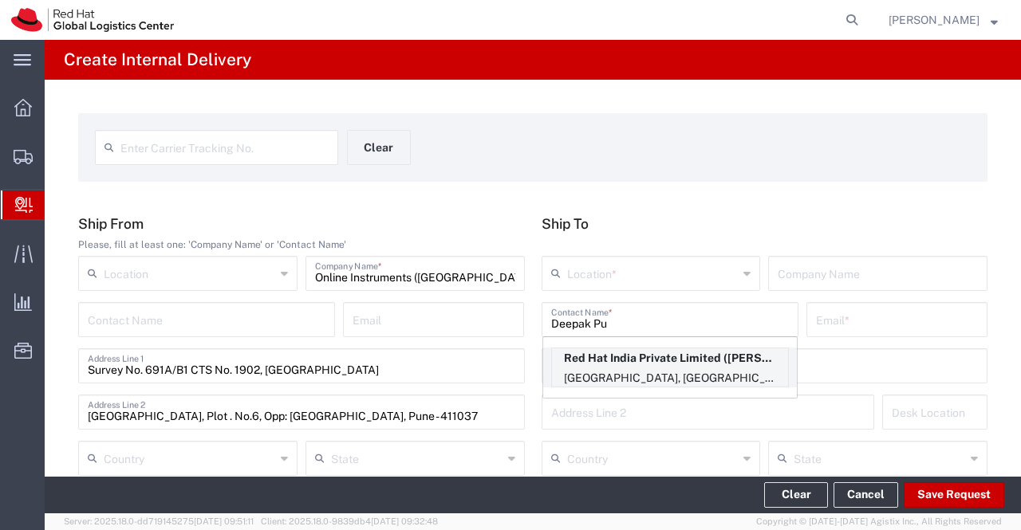
type input "dpudiped@redhat.com"
type input "Bagmane [GEOGRAPHIC_DATA]"
type input "FL 10, [GEOGRAPHIC_DATA], [GEOGRAPHIC_DATA]"
type input "FLEX"
type input "[GEOGRAPHIC_DATA]"
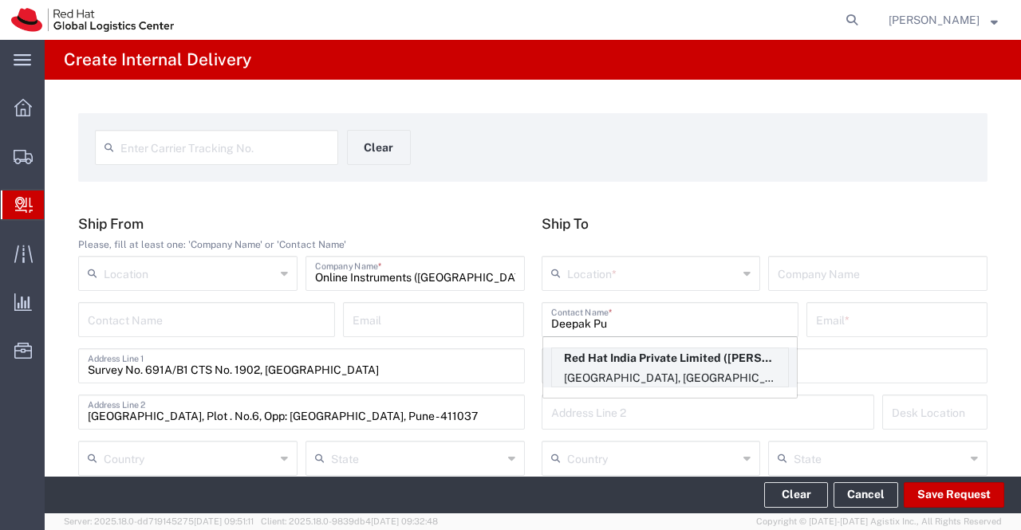
type input "[GEOGRAPHIC_DATA]"
type input "560037"
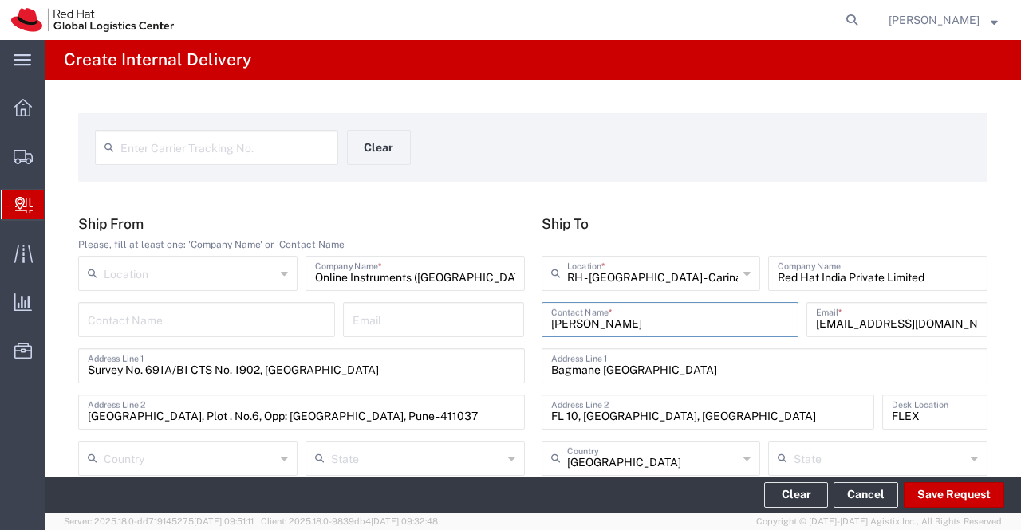
type input "[GEOGRAPHIC_DATA]"
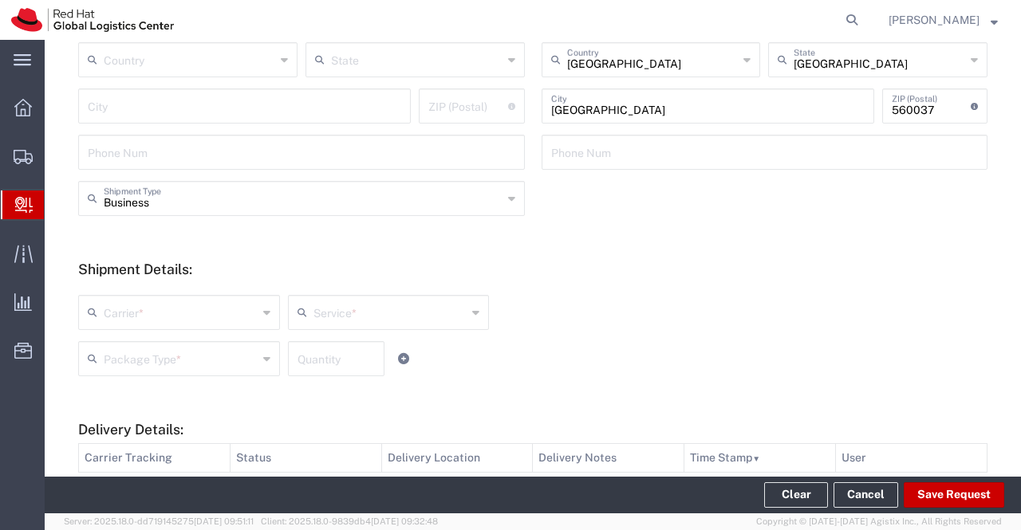
click at [265, 312] on icon at bounding box center [266, 313] width 7 height 26
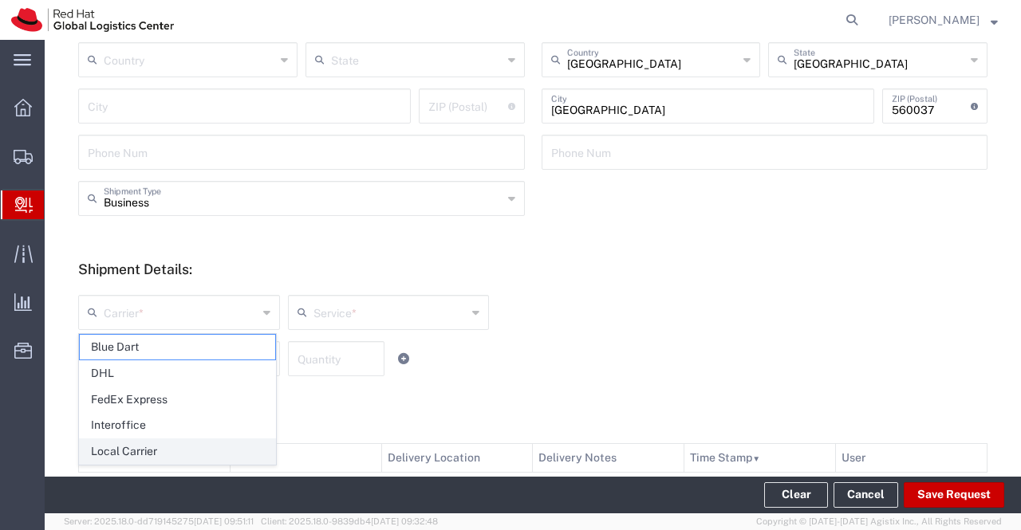
click at [222, 442] on span "Local Carrier" at bounding box center [177, 451] width 195 height 25
type input "Local Carrier"
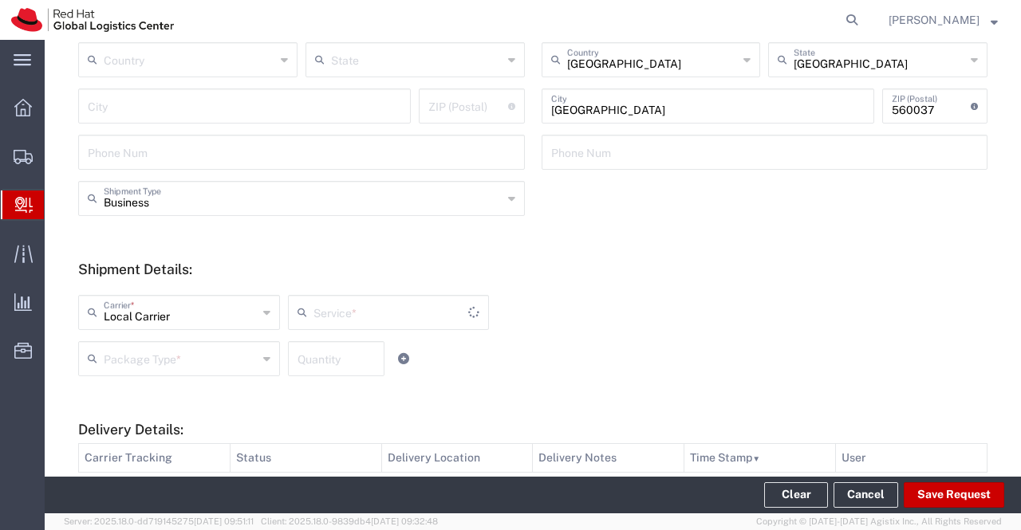
type input "Local_Ground"
click at [266, 359] on icon at bounding box center [266, 359] width 7 height 26
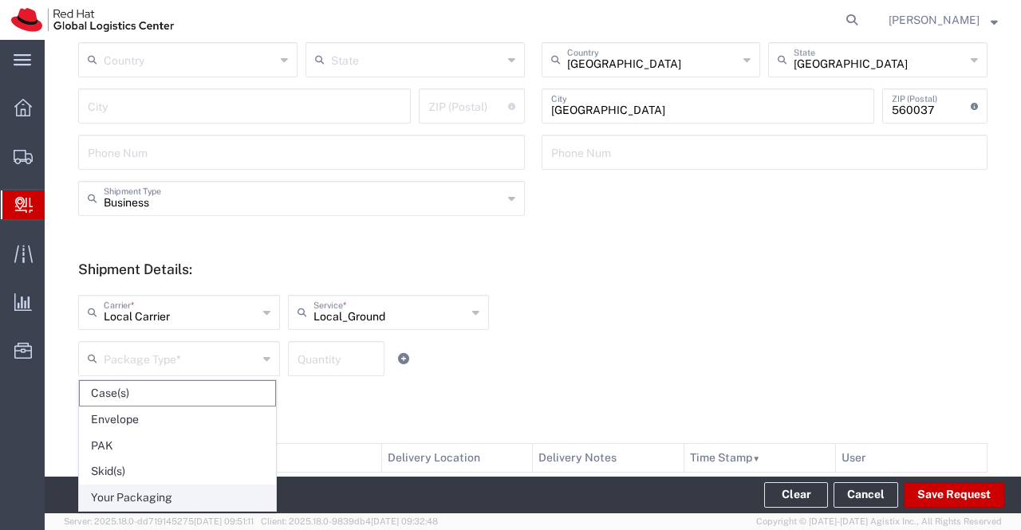
click at [203, 494] on span "Your Packaging" at bounding box center [177, 498] width 195 height 25
type input "Your Packaging"
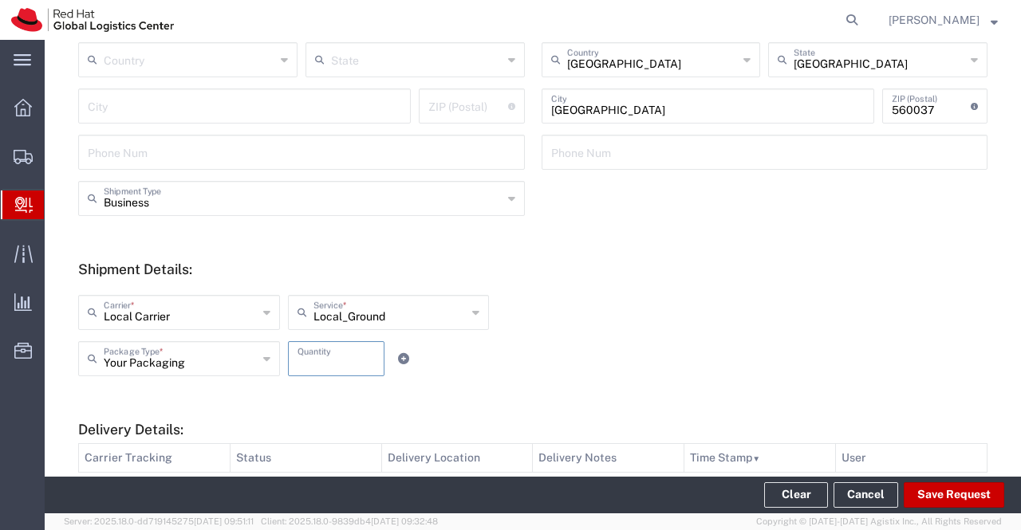
click at [344, 355] on input "number" at bounding box center [335, 358] width 77 height 28
type input "13"
click at [581, 355] on div "Your Packaging Package Type * Case(s) Envelope PAK Skid(s) Your Packaging 13 Qu…" at bounding box center [388, 364] width 628 height 46
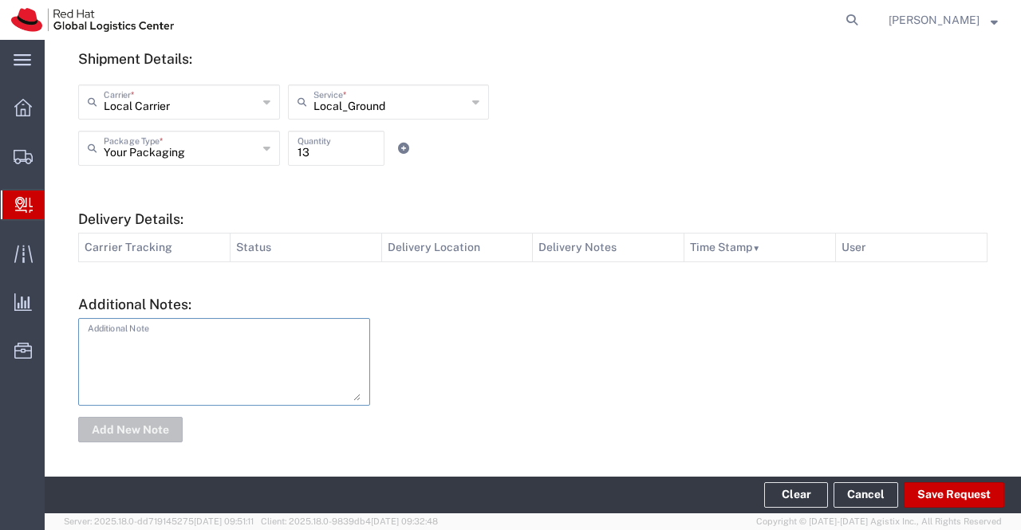
click at [215, 362] on textarea at bounding box center [224, 362] width 273 height 78
type textarea "IT Asset."
click at [164, 428] on button "Add New Note" at bounding box center [130, 430] width 104 height 26
click at [968, 499] on button "Save Request" at bounding box center [953, 495] width 100 height 26
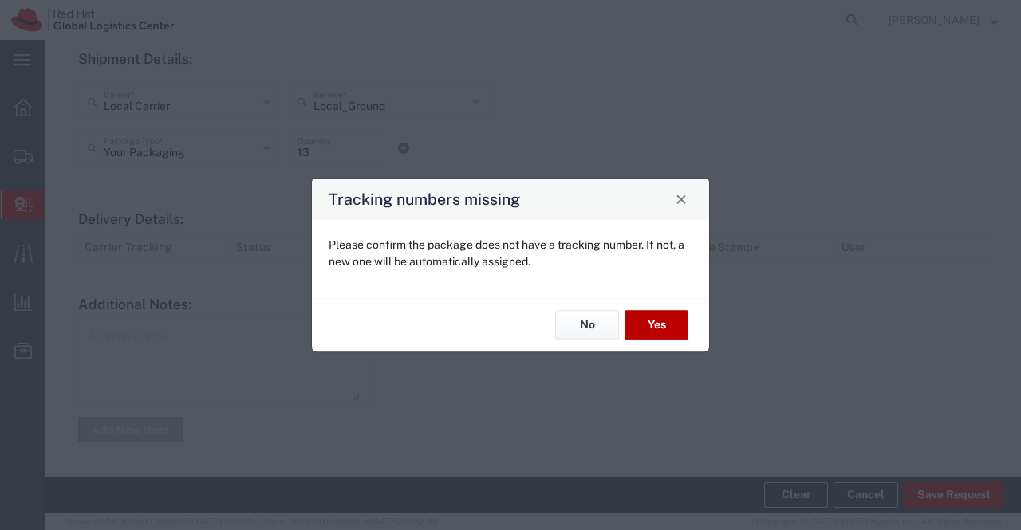
click at [655, 323] on button "Yes" at bounding box center [656, 326] width 64 height 30
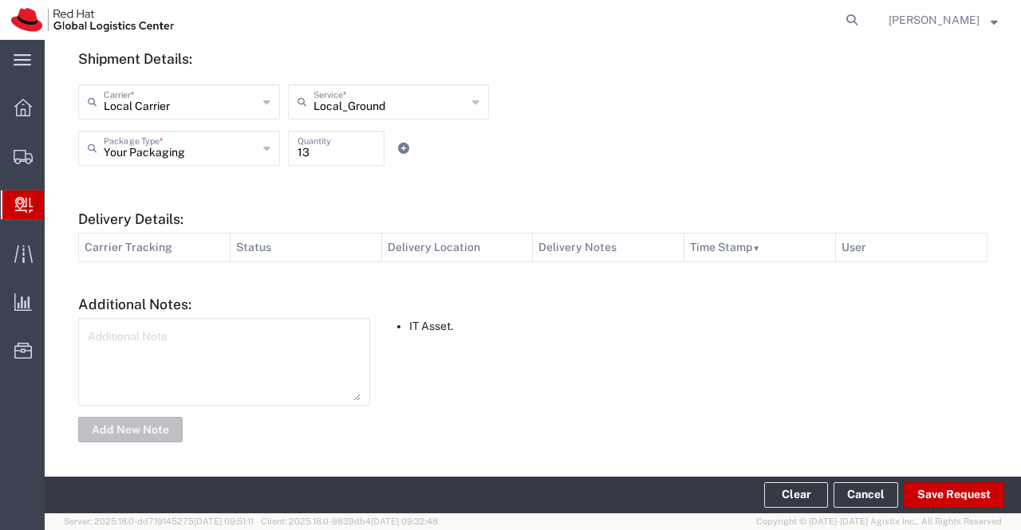
type input "Survey No. 691A/B1 CTS No. 1902, Bibewewadi"
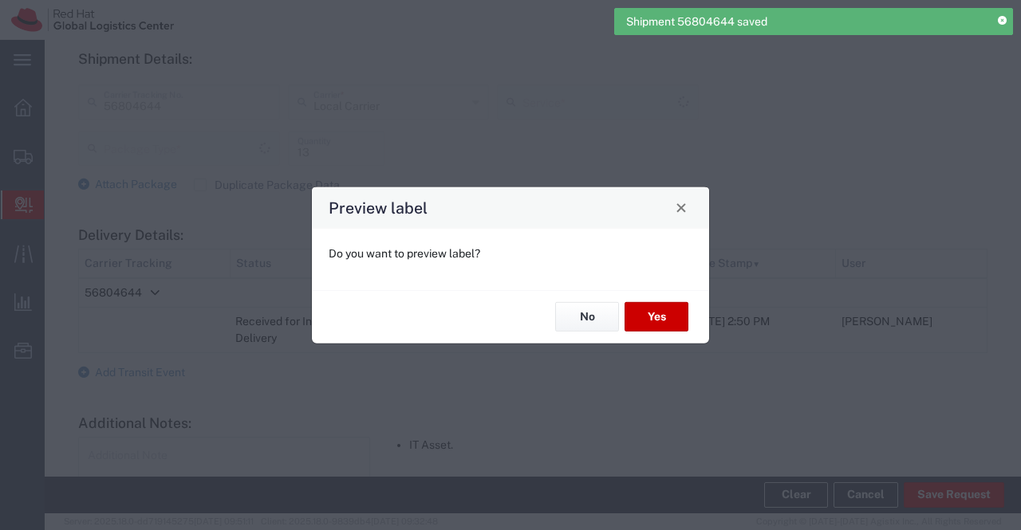
type input "Local_Ground"
type input "Your Packaging"
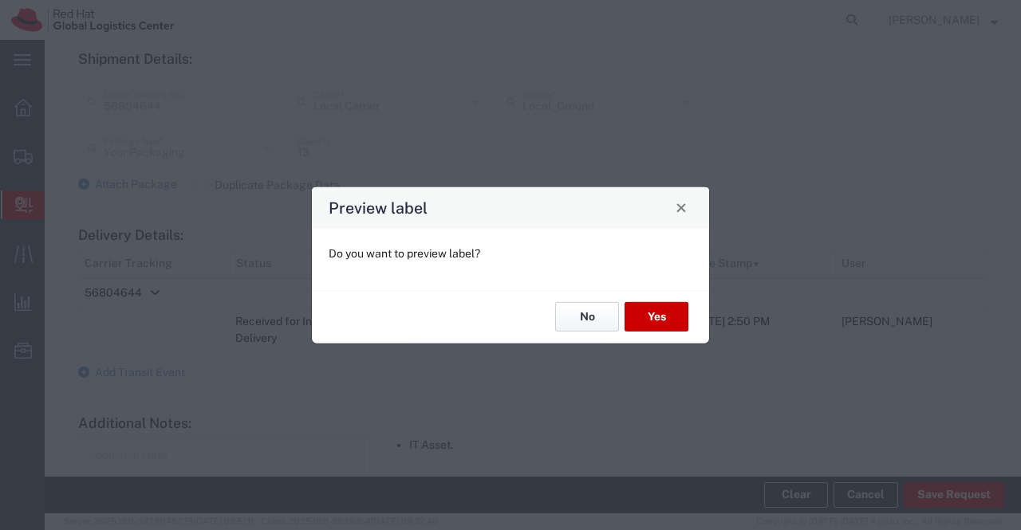
click at [582, 317] on button "No" at bounding box center [587, 317] width 64 height 30
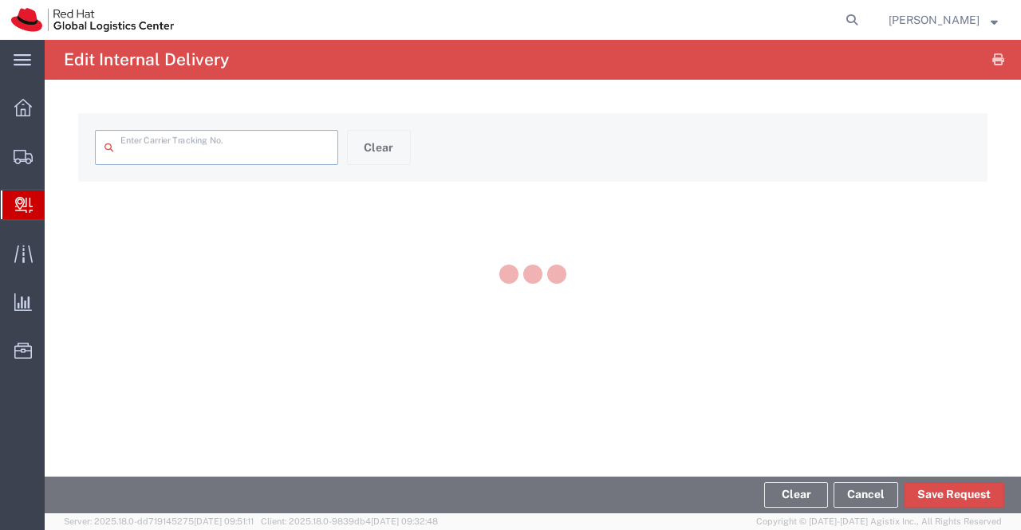
type input "56804644"
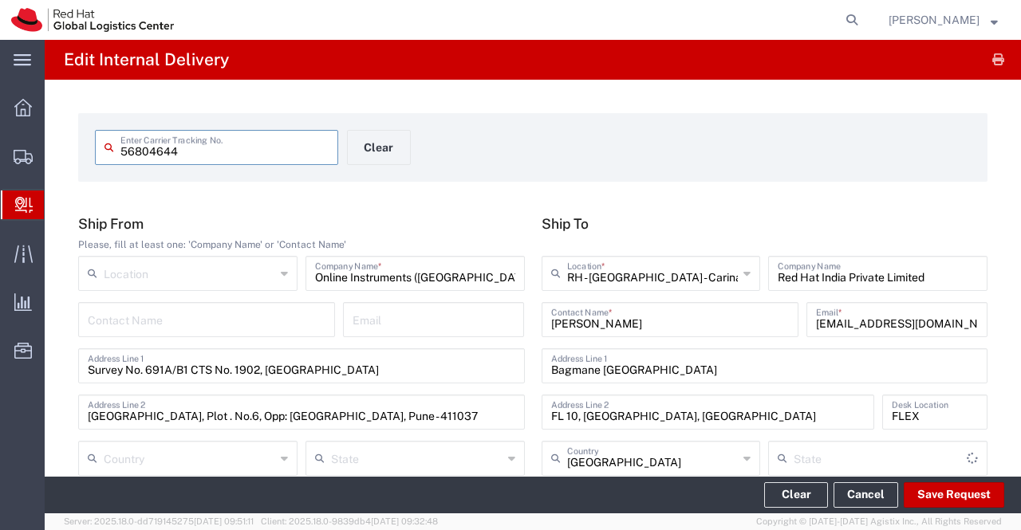
type input "Your Packaging"
type input "Local_Ground"
type input "[GEOGRAPHIC_DATA]"
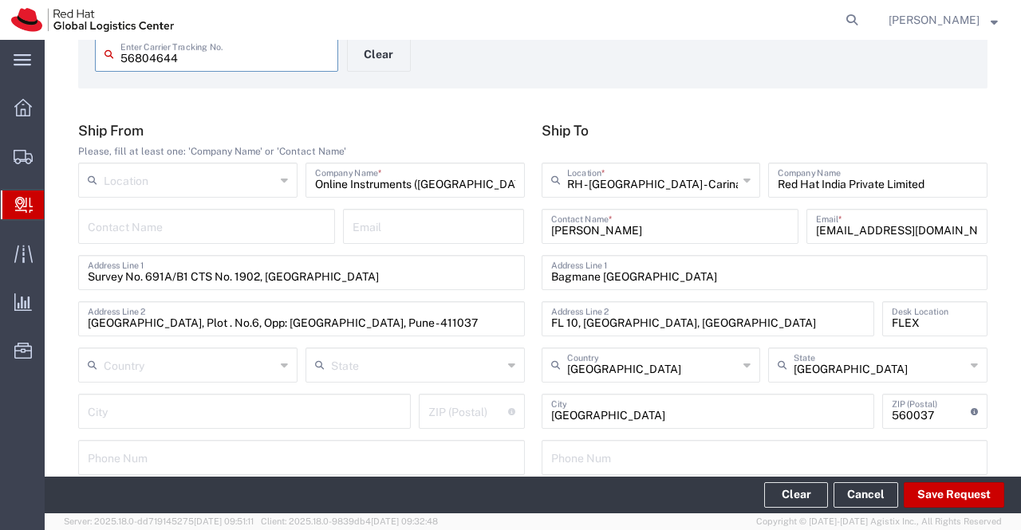
scroll to position [558, 0]
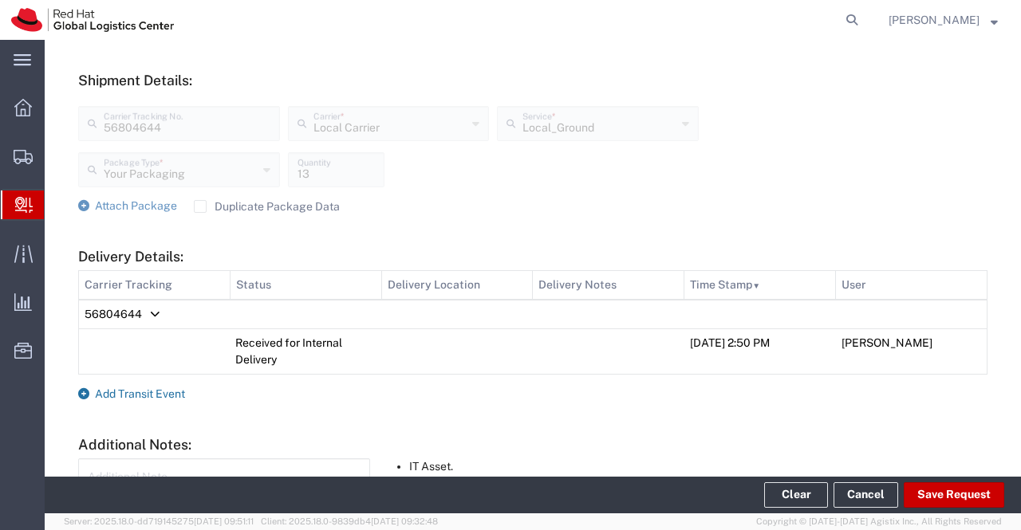
click at [85, 392] on icon at bounding box center [83, 393] width 11 height 11
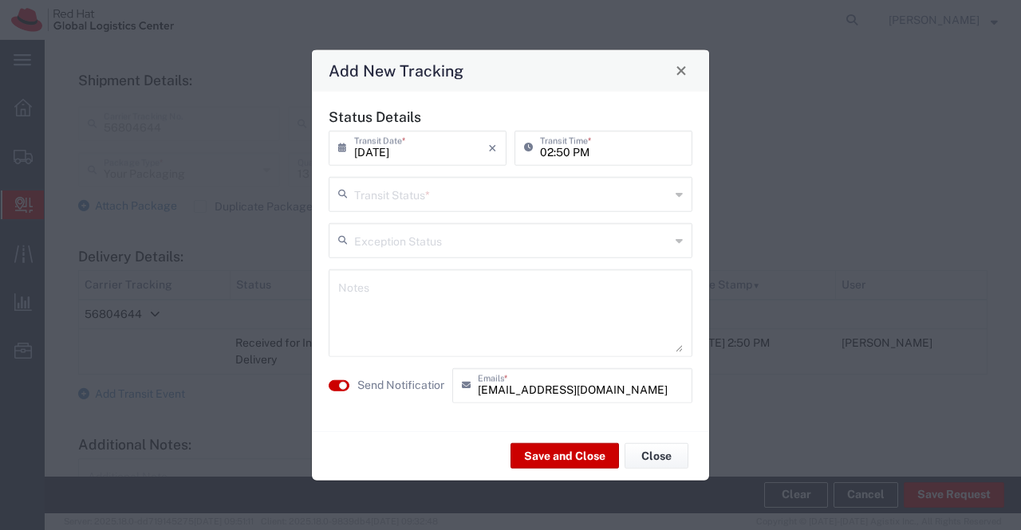
click at [679, 197] on icon at bounding box center [678, 194] width 7 height 26
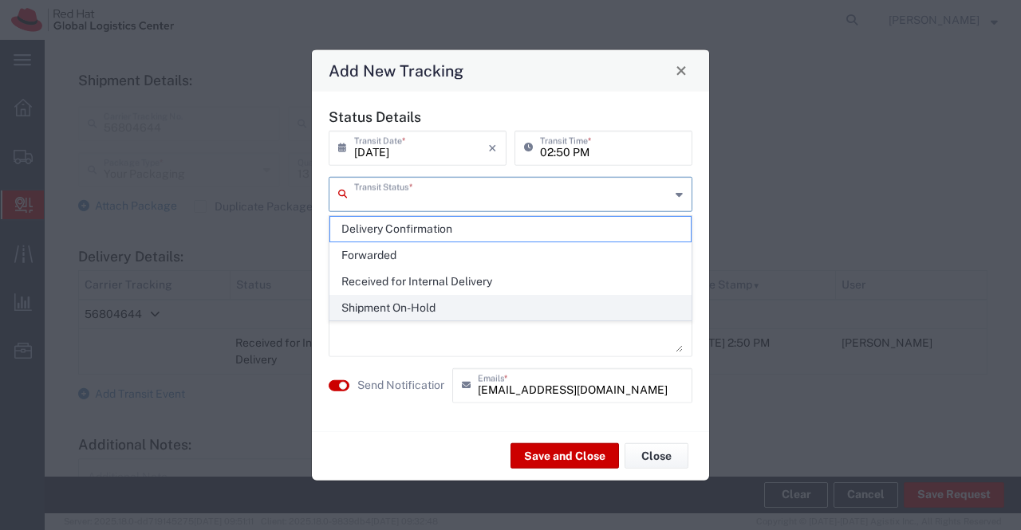
click at [642, 297] on span "Shipment On-Hold" at bounding box center [510, 308] width 361 height 25
type input "Shipment On-Hold"
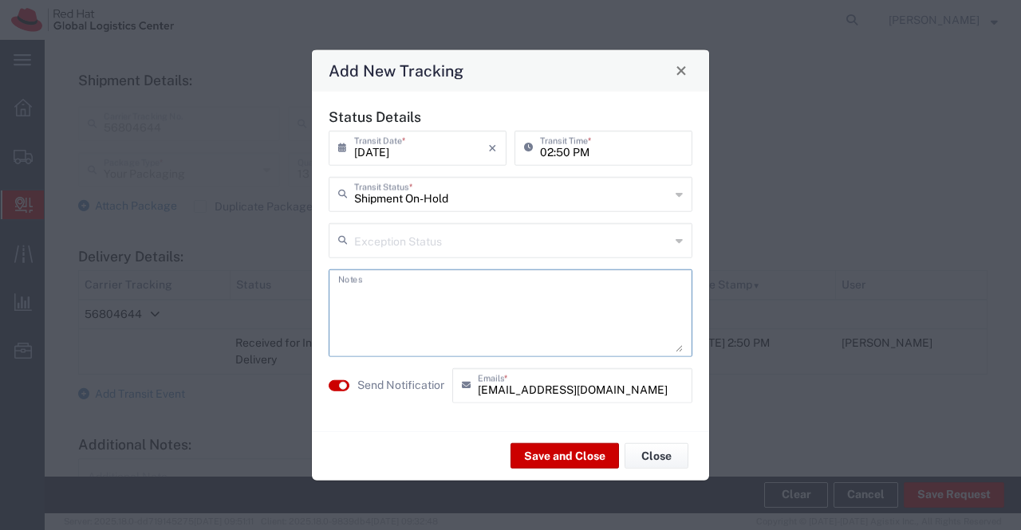
click at [642, 297] on textarea at bounding box center [510, 313] width 344 height 78
drag, startPoint x: 560, startPoint y: 297, endPoint x: 330, endPoint y: 289, distance: 229.8
click at [330, 289] on div "package received on 12th Sept 2025. Notes" at bounding box center [511, 313] width 364 height 88
type textarea "package received on 12th Sept 2025."
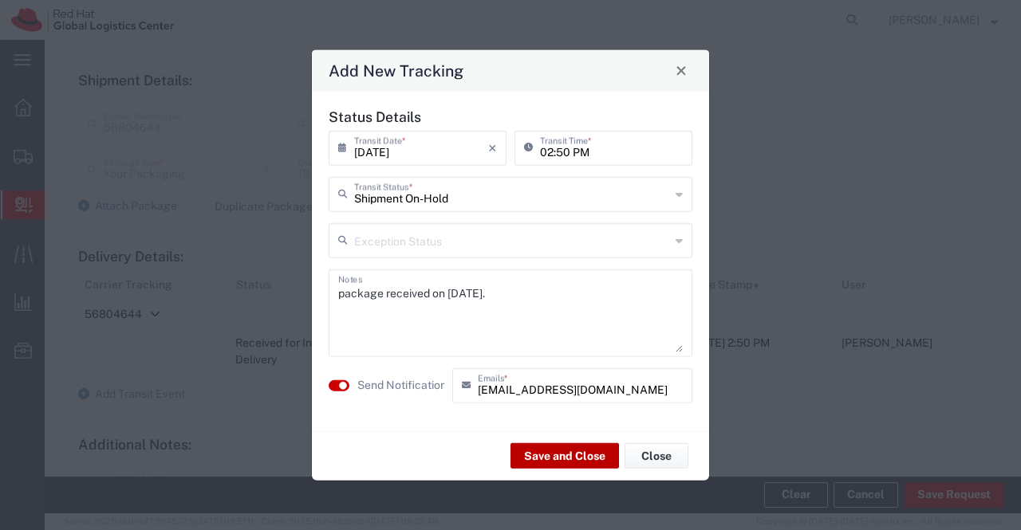
click at [565, 454] on button "Save and Close" at bounding box center [564, 456] width 108 height 26
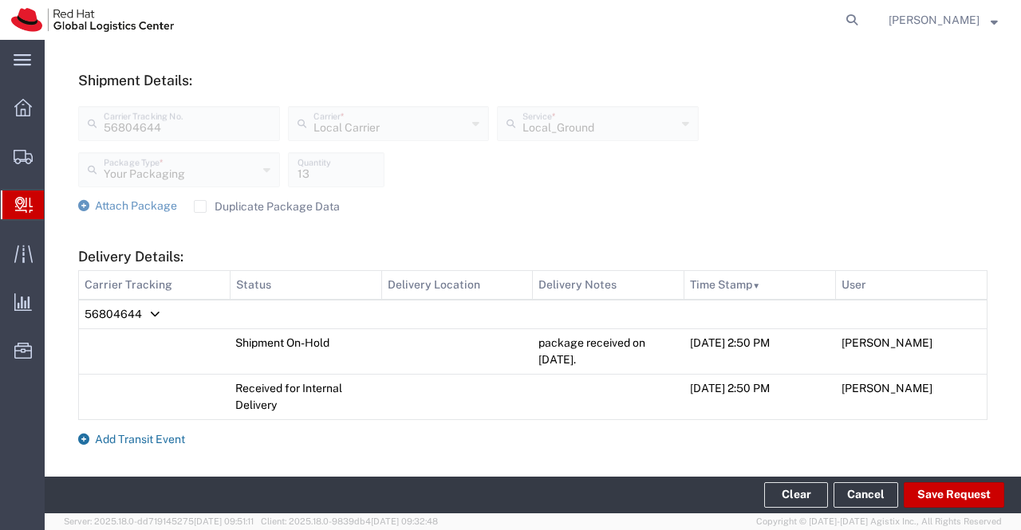
click at [81, 436] on icon at bounding box center [83, 439] width 11 height 11
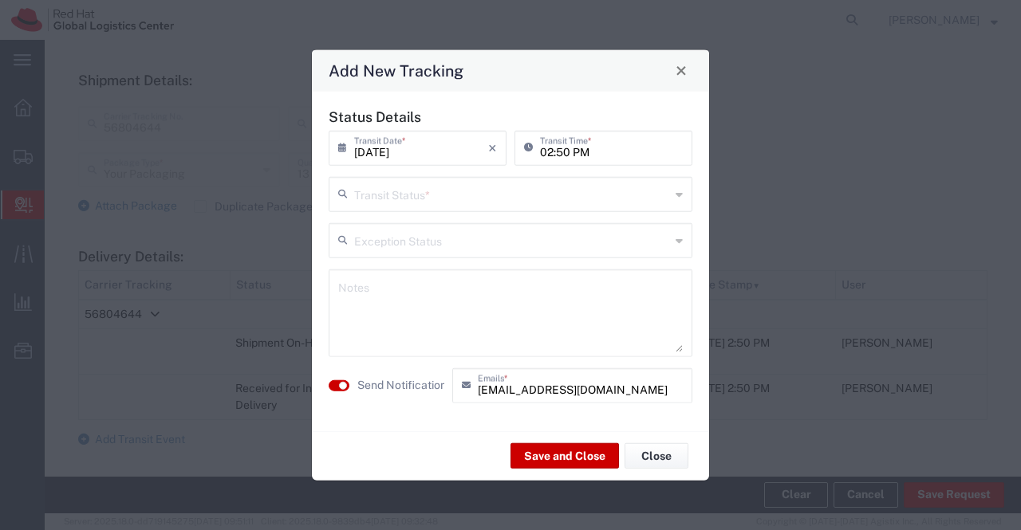
click at [679, 194] on icon at bounding box center [678, 194] width 7 height 26
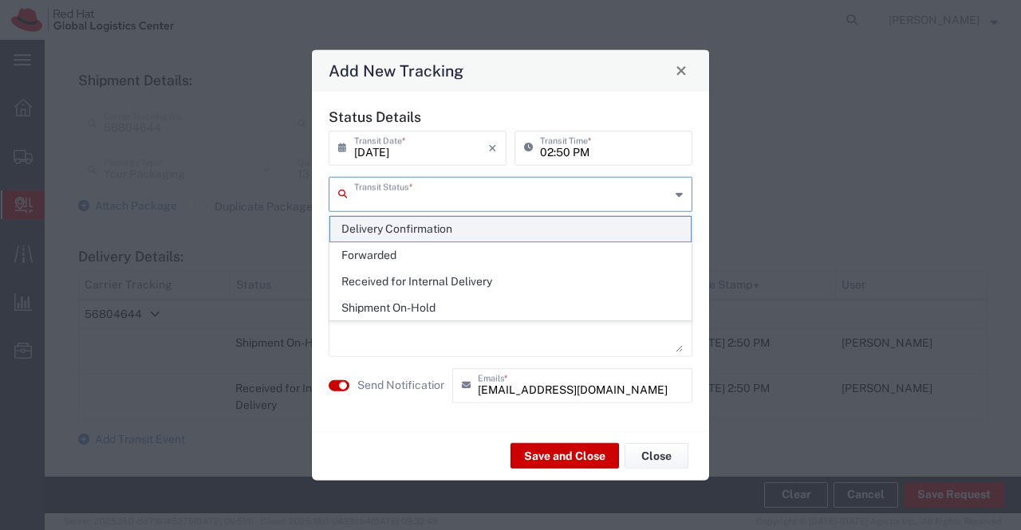
click at [668, 221] on span "Delivery Confirmation" at bounding box center [510, 229] width 361 height 25
type input "Delivery Confirmation"
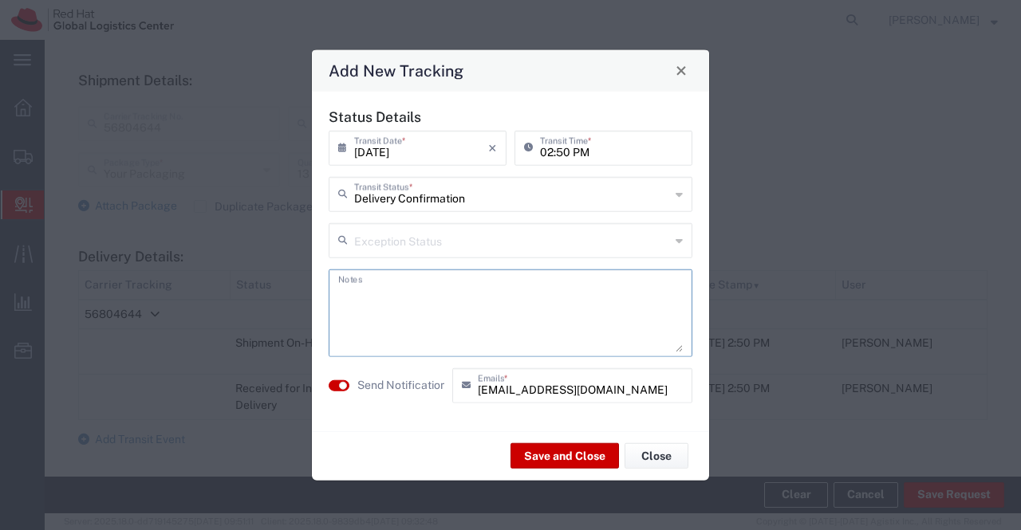
click at [638, 313] on textarea at bounding box center [510, 313] width 344 height 78
paste textarea "package received on 12th Sept 2025."
click at [426, 293] on textarea "package received on 12th Sept 2025." at bounding box center [510, 313] width 344 height 78
type textarea "package collected on 12th Sept 2025."
click at [544, 455] on button "Save and Close" at bounding box center [564, 456] width 108 height 26
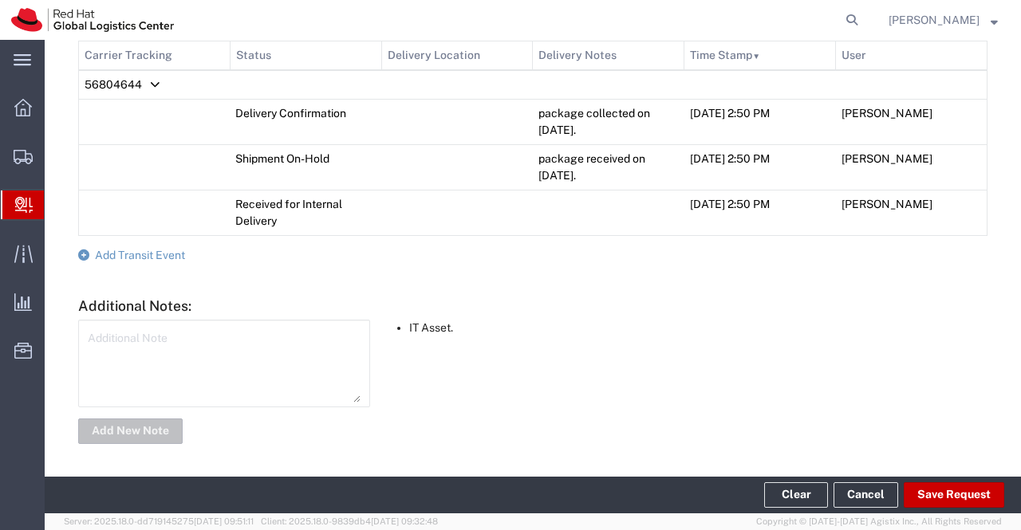
scroll to position [136, 0]
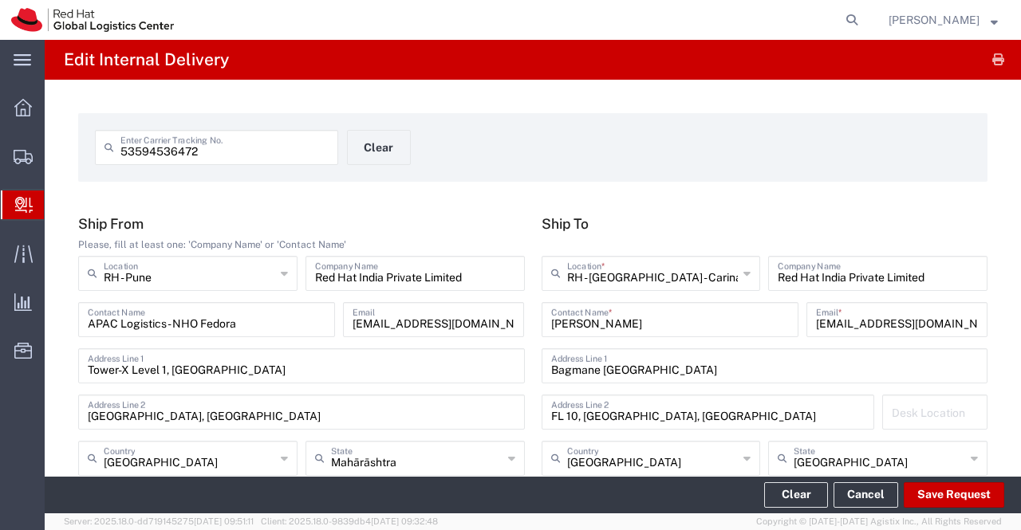
scroll to position [1439, 0]
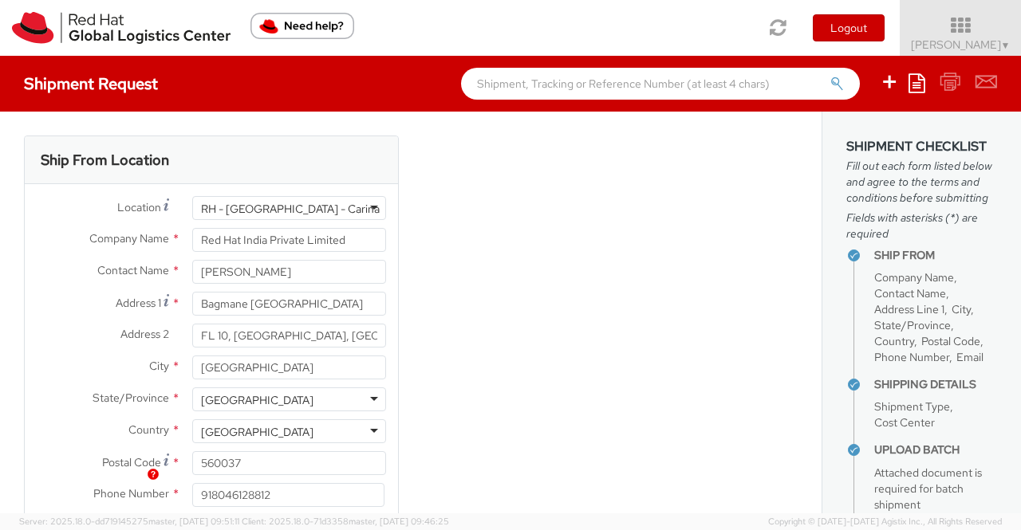
select select "OTHER"
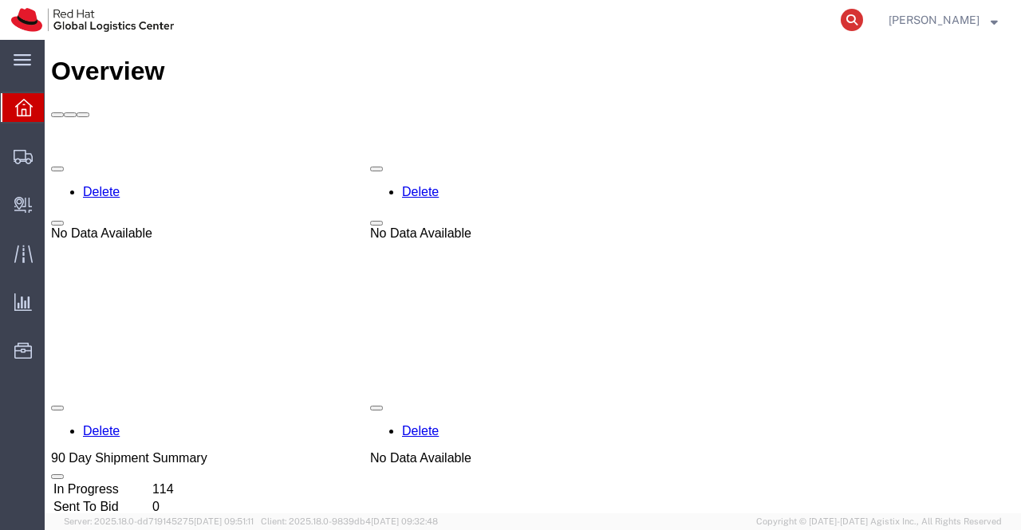
click at [851, 27] on icon at bounding box center [851, 20] width 22 height 22
paste input "53598723625"
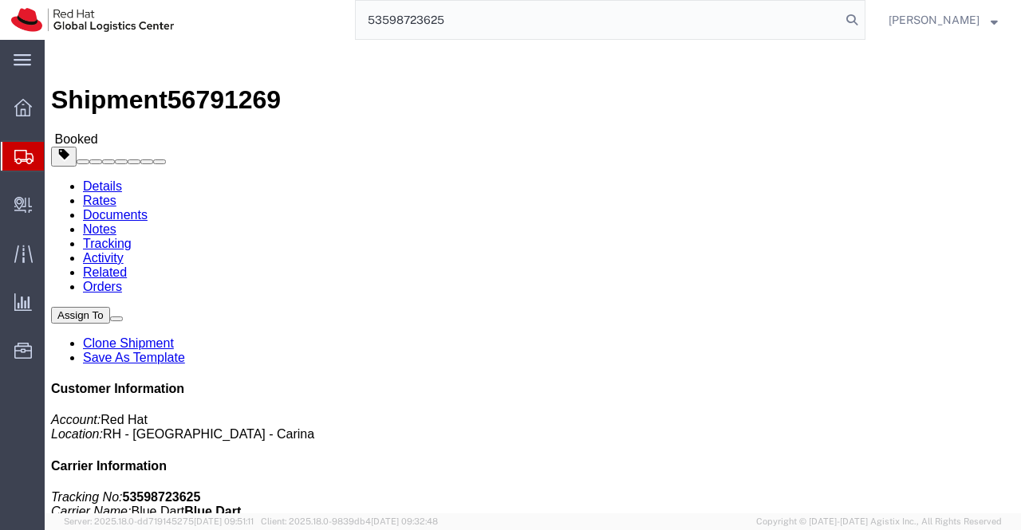
type input "53598723625"
drag, startPoint x: 215, startPoint y: 19, endPoint x: 134, endPoint y: 22, distance: 80.6
click span "56791269"
copy span "56791269"
click div "Ship From Red Hat India Private Limited (Arun Menon) BENGLURU Bagmane Constella…"
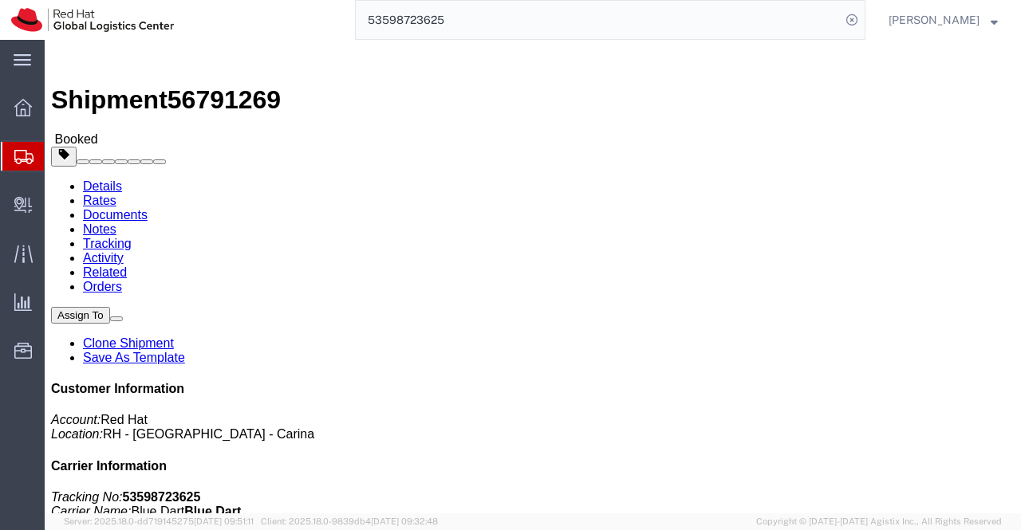
click address "Red Hat India Private Limited (Arun Menon) BENGLURU Bagmane Constellation Busin…"
drag, startPoint x: 826, startPoint y: 321, endPoint x: 887, endPoint y: 321, distance: 60.6
click address "Red Hat India Private Limited (Arun Menon) BENGLURU Bagmane Constellation Busin…"
copy address "Arun Menon"
click address "Red Hat India Private Limited (Arun Menon) BENGLURU Bagmane Constellation Busin…"
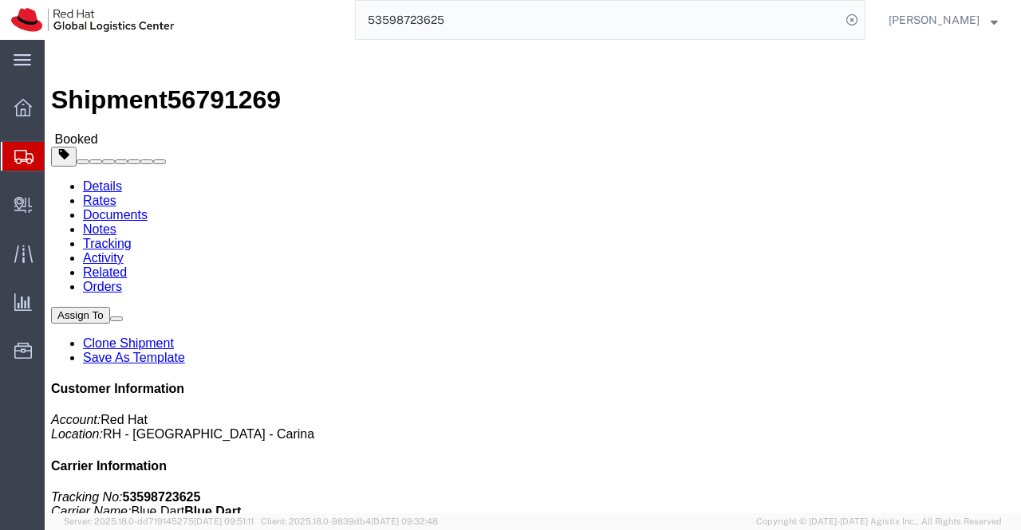
scroll to position [239, 0]
drag, startPoint x: 245, startPoint y: 216, endPoint x: 201, endPoint y: 218, distance: 43.9
click div "Ship To Arun Menon (Arun Menon) C-604 Sainath Tower, Neelam Nagar Phase-2, Mulu…"
copy address "Mumbai"
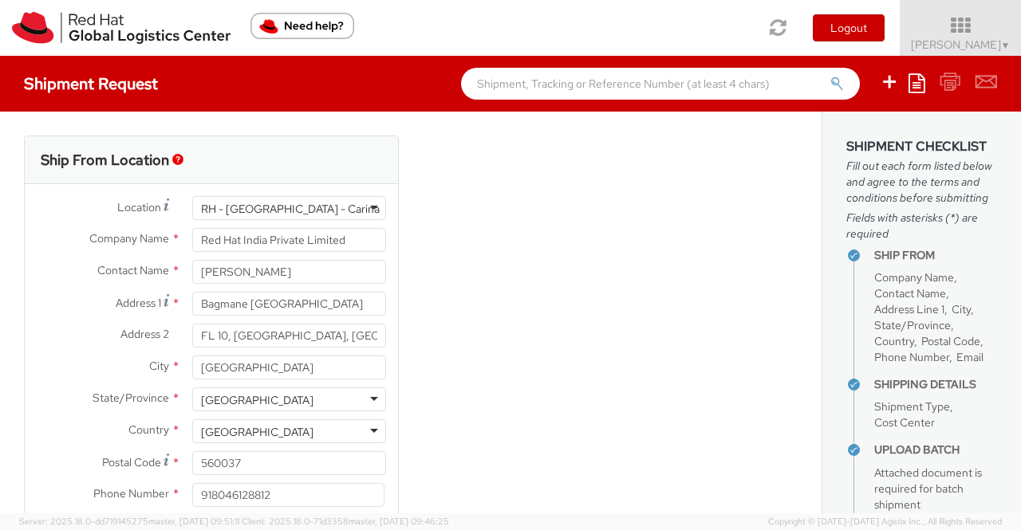
select select "826"
select select "OTHER"
